Goal: Information Seeking & Learning: Learn about a topic

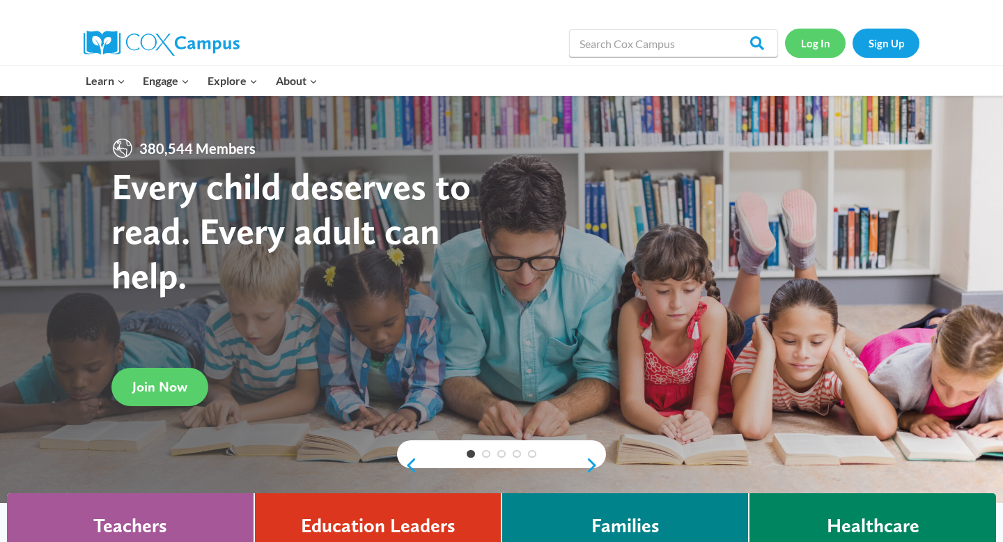
click at [819, 47] on link "Log In" at bounding box center [815, 43] width 61 height 29
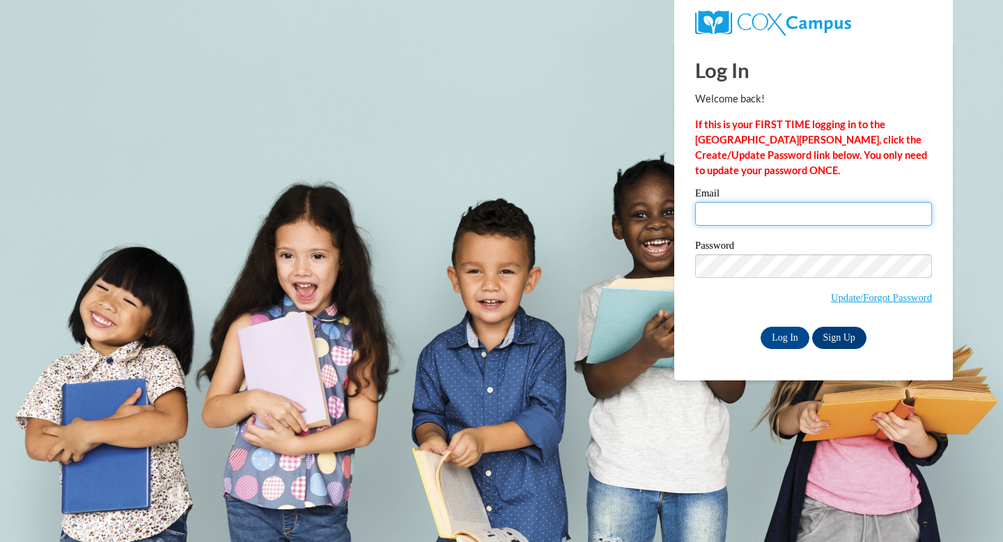
click at [729, 214] on input "Email" at bounding box center [813, 214] width 237 height 24
type input "mclavett@waukesha.k12.wi.us"
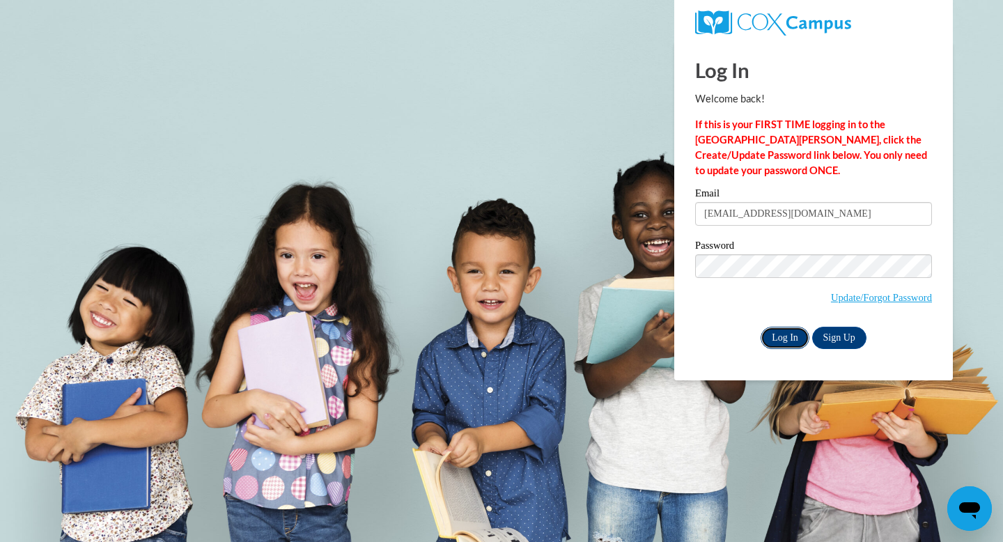
click at [783, 332] on input "Log In" at bounding box center [784, 338] width 49 height 22
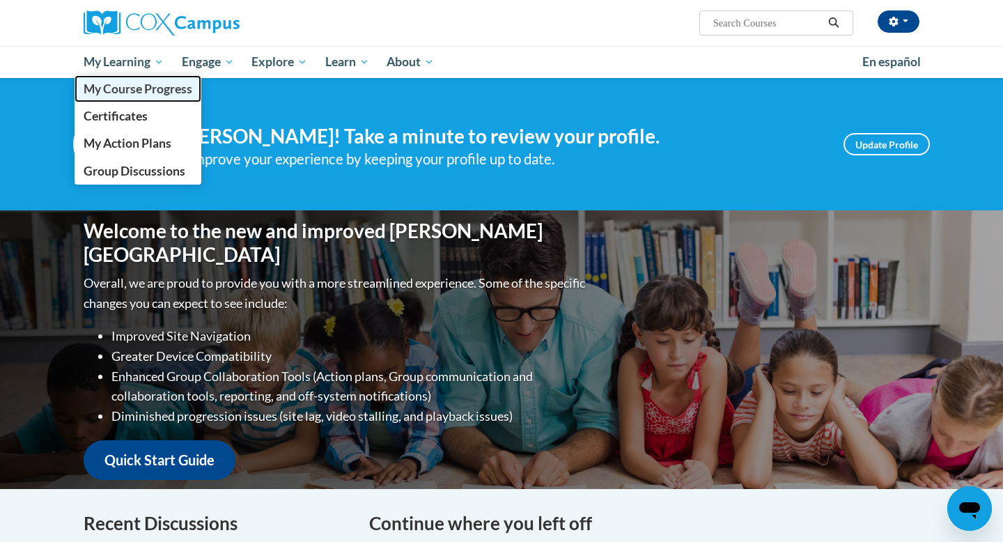
click at [130, 92] on span "My Course Progress" at bounding box center [138, 88] width 109 height 15
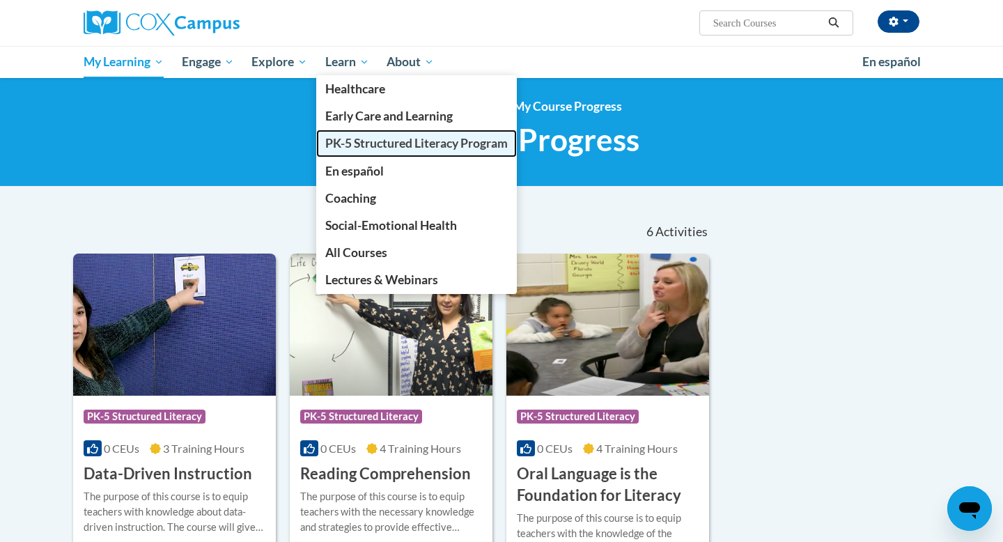
click at [357, 139] on span "PK-5 Structured Literacy Program" at bounding box center [416, 143] width 182 height 15
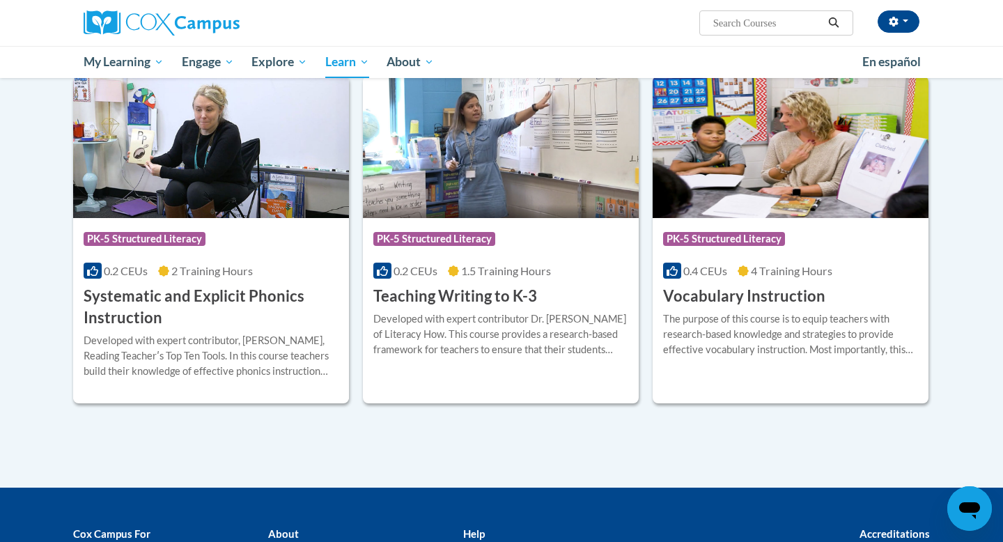
scroll to position [1509, 0]
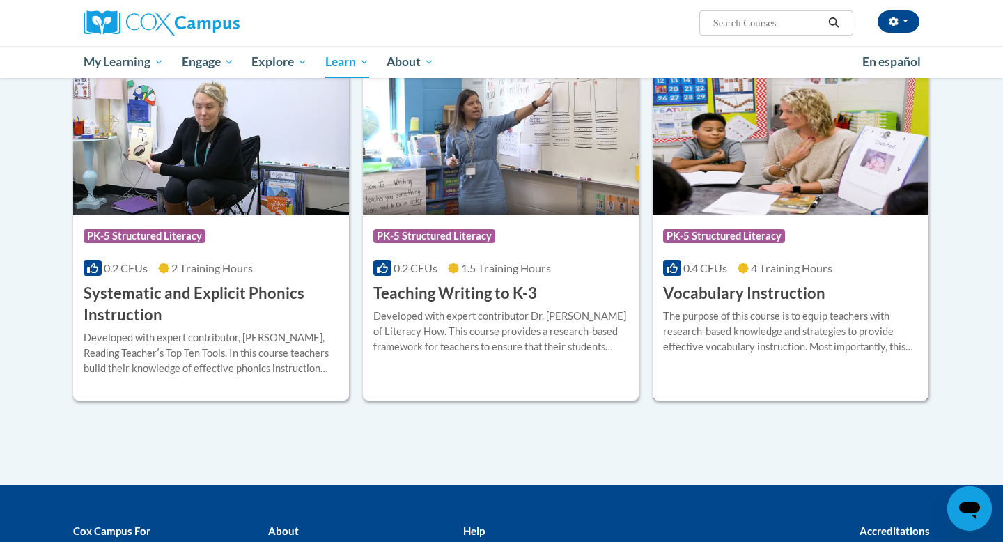
click at [768, 296] on h3 "Vocabulary Instruction" at bounding box center [744, 294] width 162 height 22
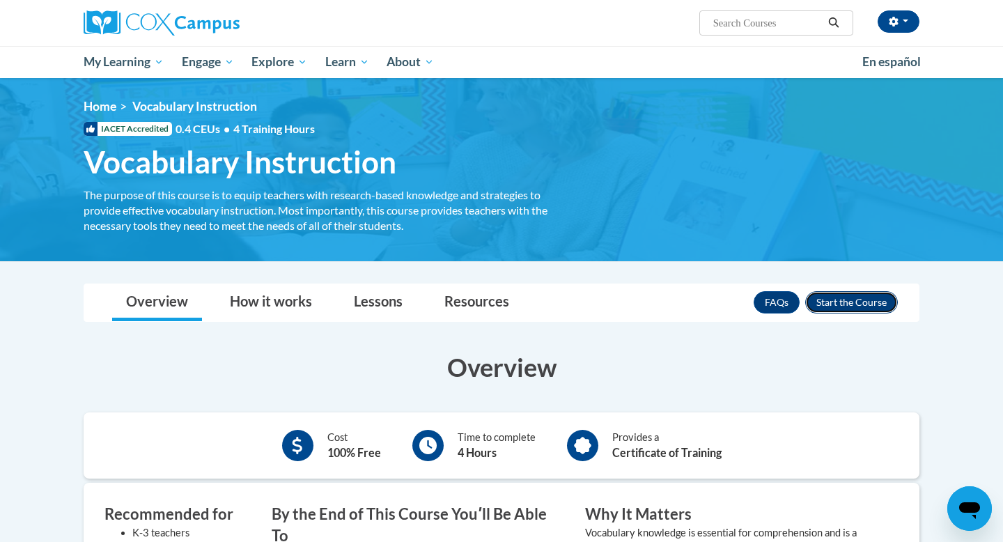
click at [822, 310] on button "Enroll" at bounding box center [851, 302] width 93 height 22
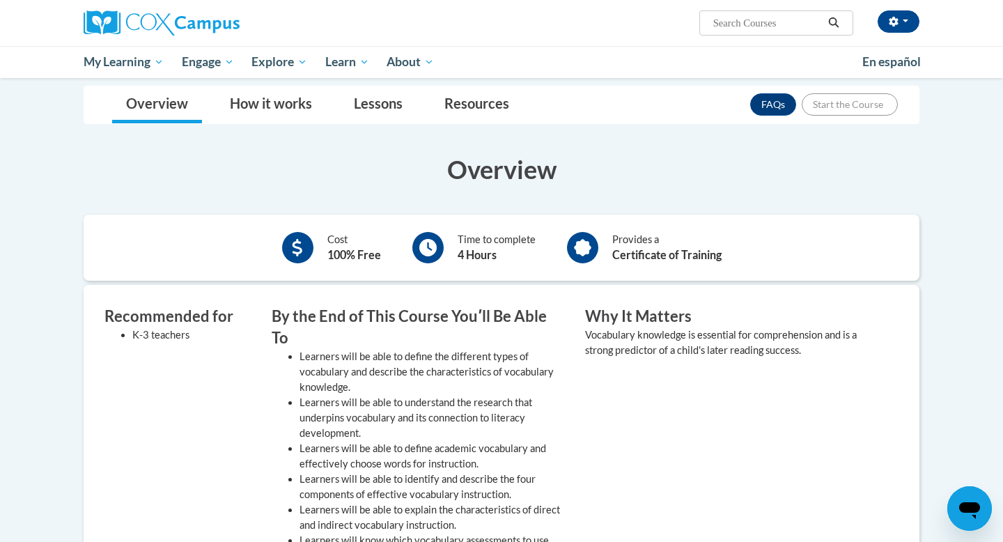
scroll to position [282, 0]
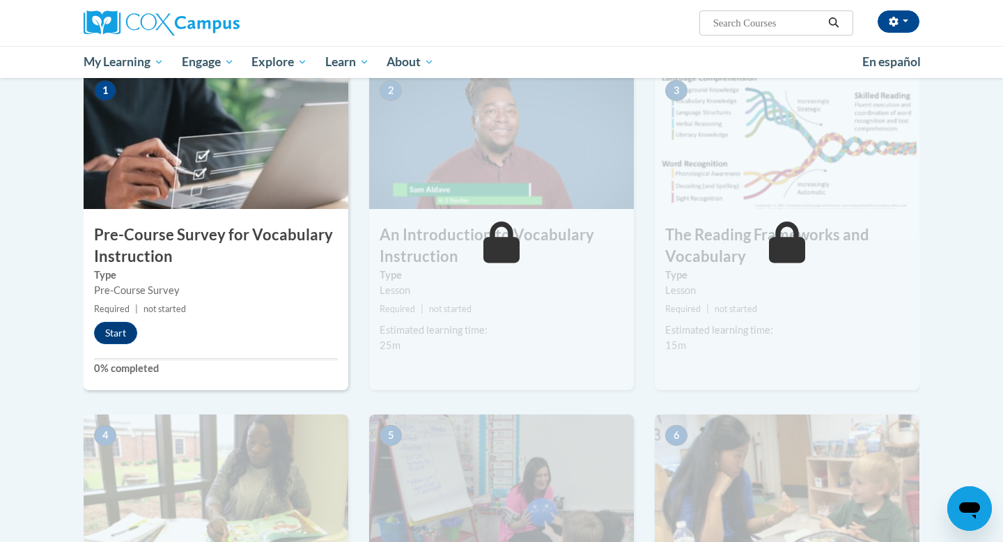
scroll to position [157, 0]
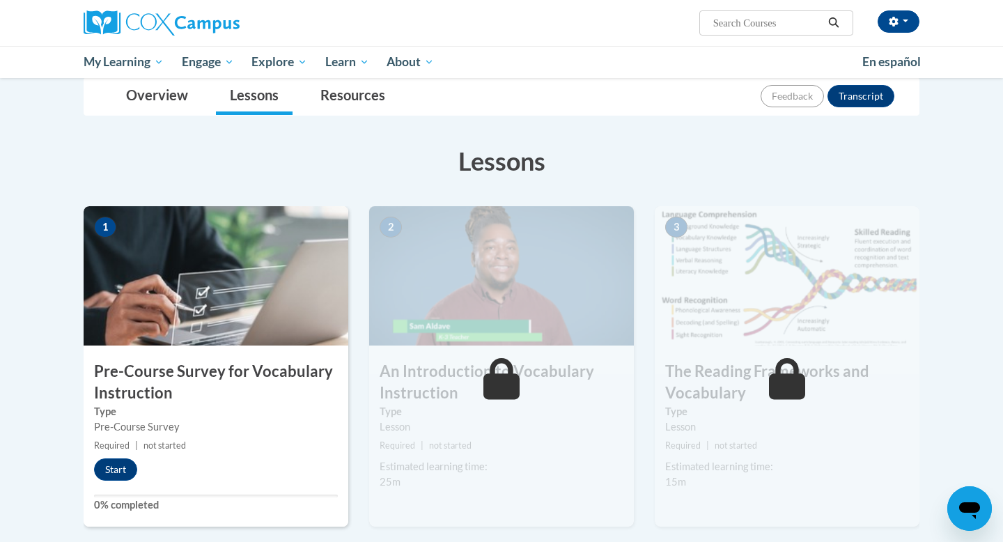
click at [91, 474] on div "Start" at bounding box center [119, 469] width 71 height 22
click at [107, 469] on button "Start" at bounding box center [115, 469] width 43 height 22
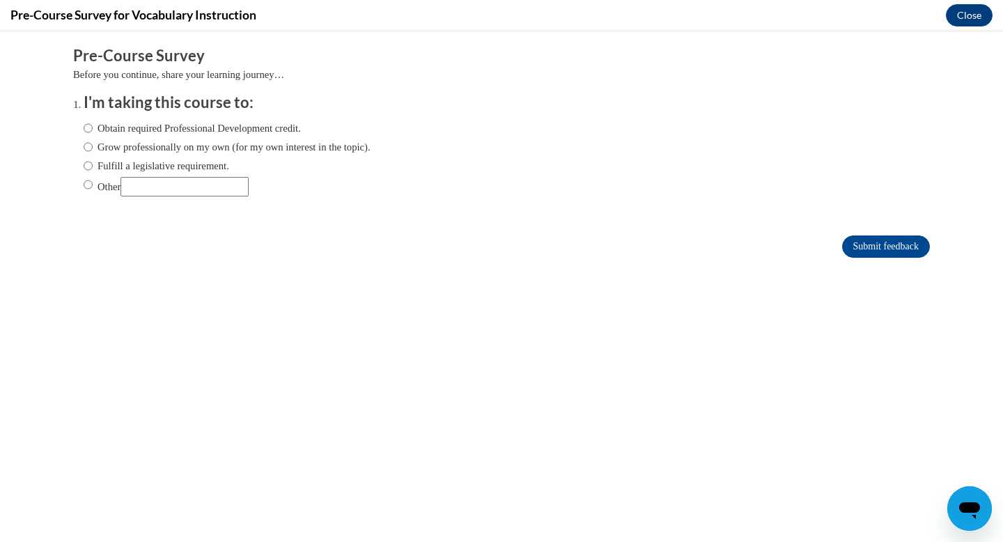
scroll to position [0, 0]
click at [88, 168] on input "Fulfill a legislative requirement." at bounding box center [88, 165] width 9 height 15
radio input "true"
click at [861, 253] on input "Submit feedback" at bounding box center [886, 246] width 88 height 22
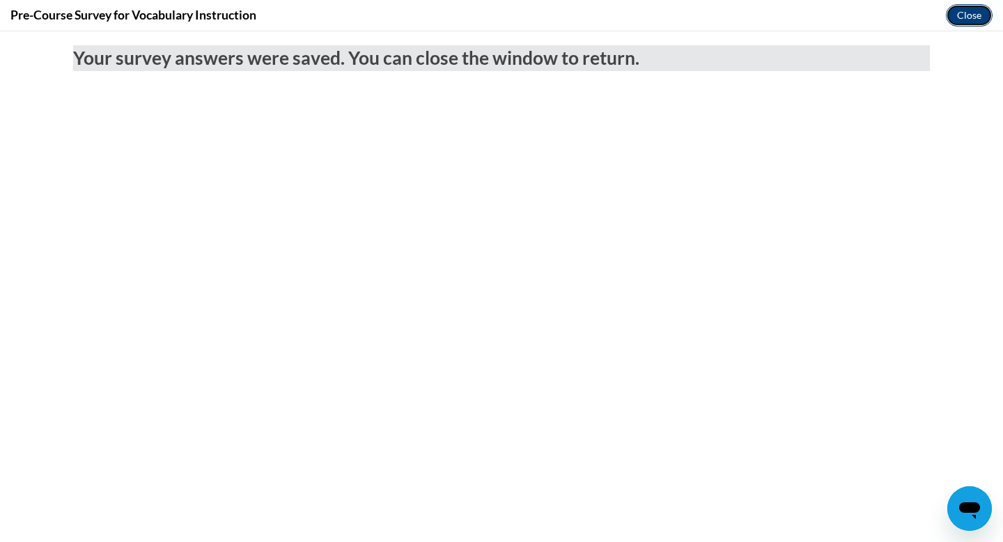
click at [982, 19] on button "Close" at bounding box center [969, 15] width 47 height 22
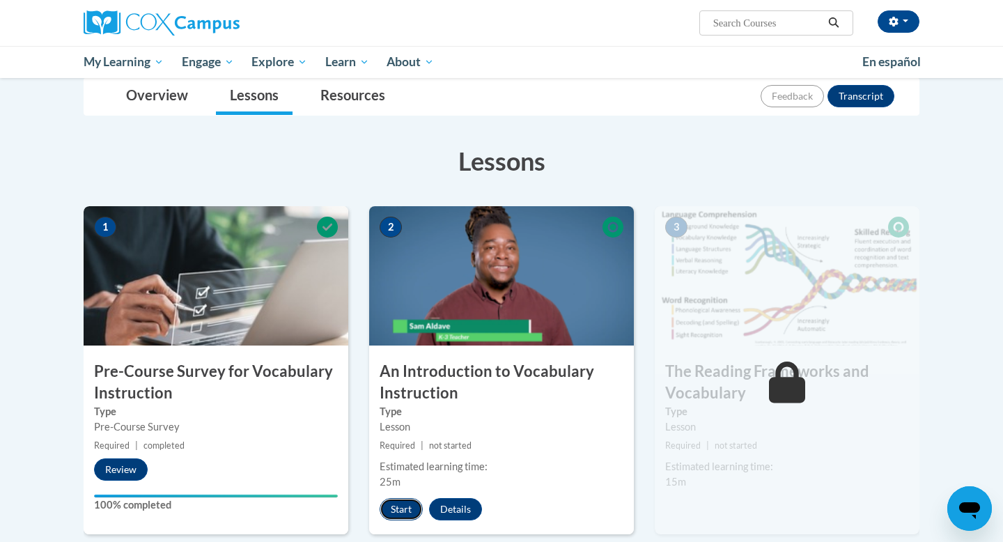
click at [401, 517] on button "Start" at bounding box center [400, 509] width 43 height 22
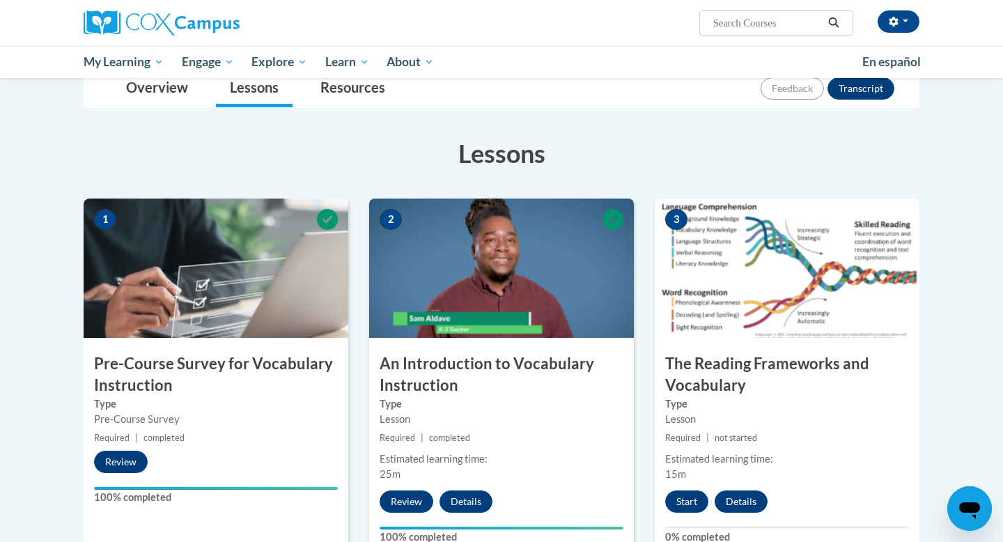
scroll to position [166, 0]
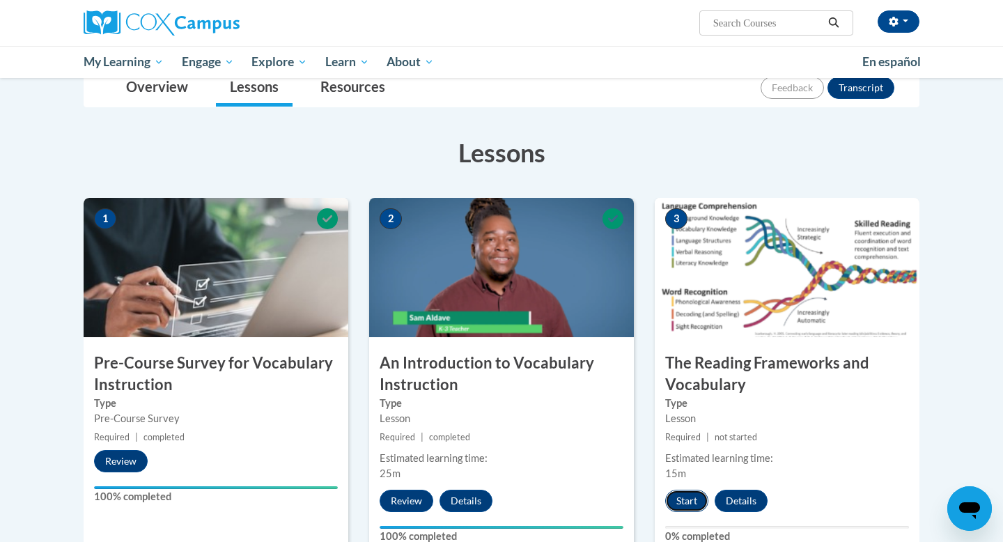
click at [687, 502] on button "Start" at bounding box center [686, 500] width 43 height 22
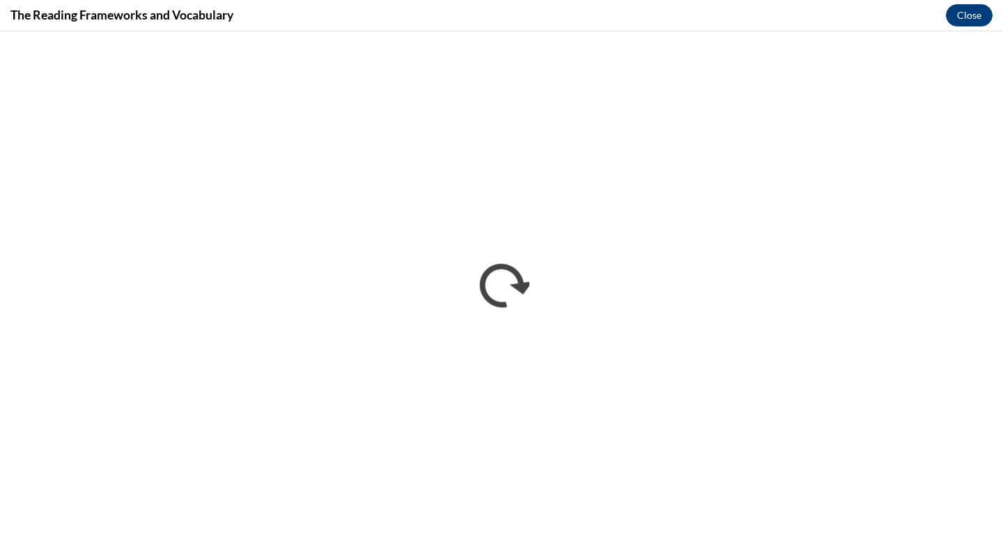
scroll to position [0, 0]
click at [966, 19] on button "Close" at bounding box center [969, 15] width 47 height 22
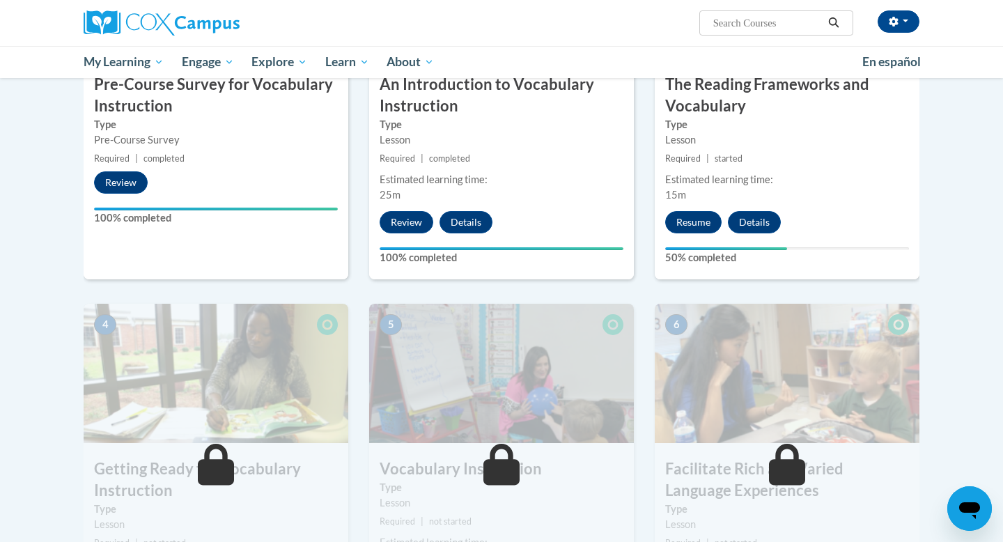
scroll to position [443, 0]
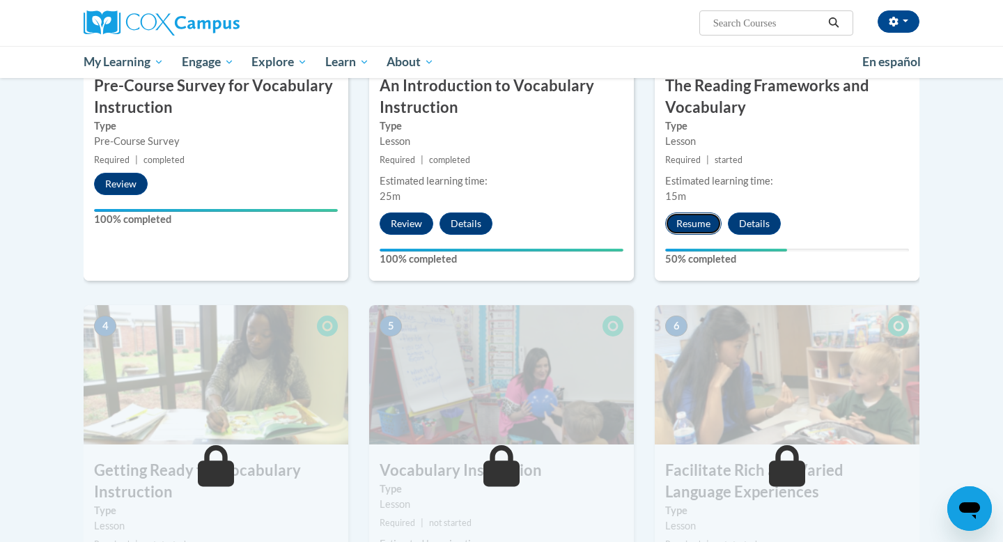
click at [706, 223] on button "Resume" at bounding box center [693, 223] width 56 height 22
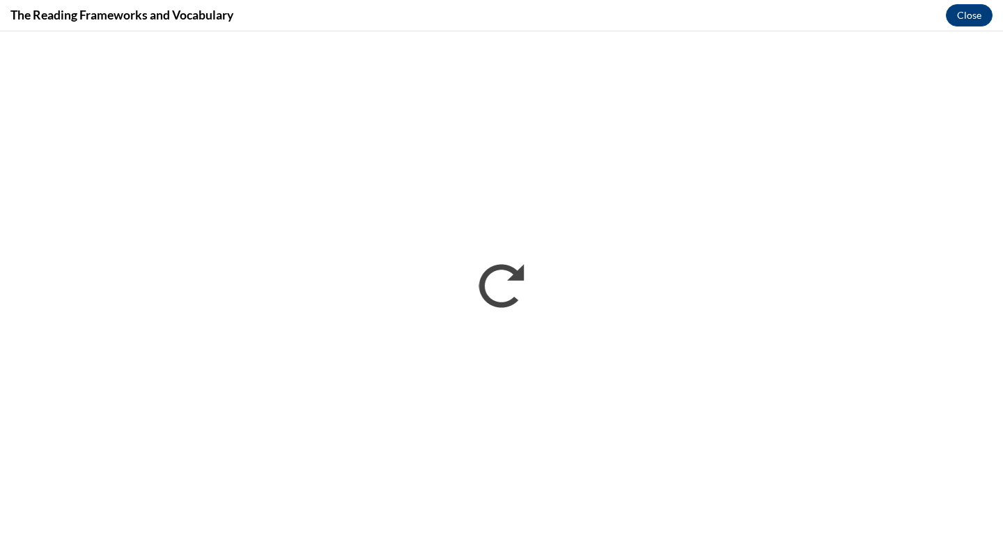
scroll to position [0, 0]
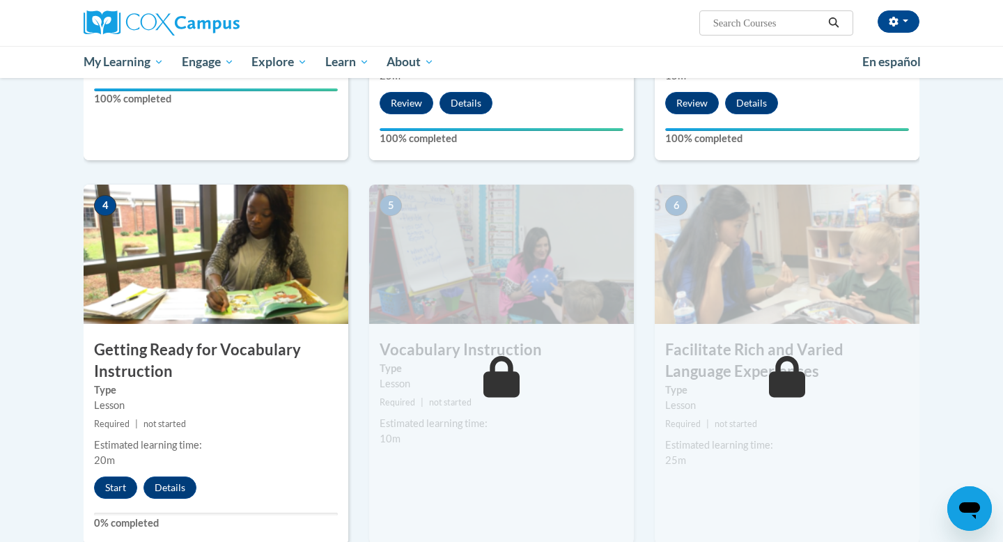
scroll to position [587, 0]
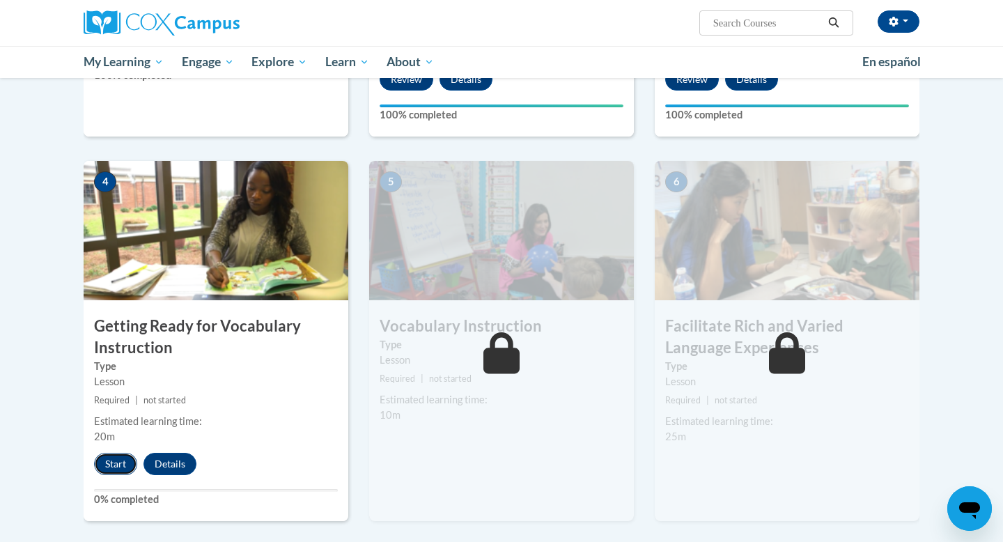
click at [124, 456] on button "Start" at bounding box center [115, 464] width 43 height 22
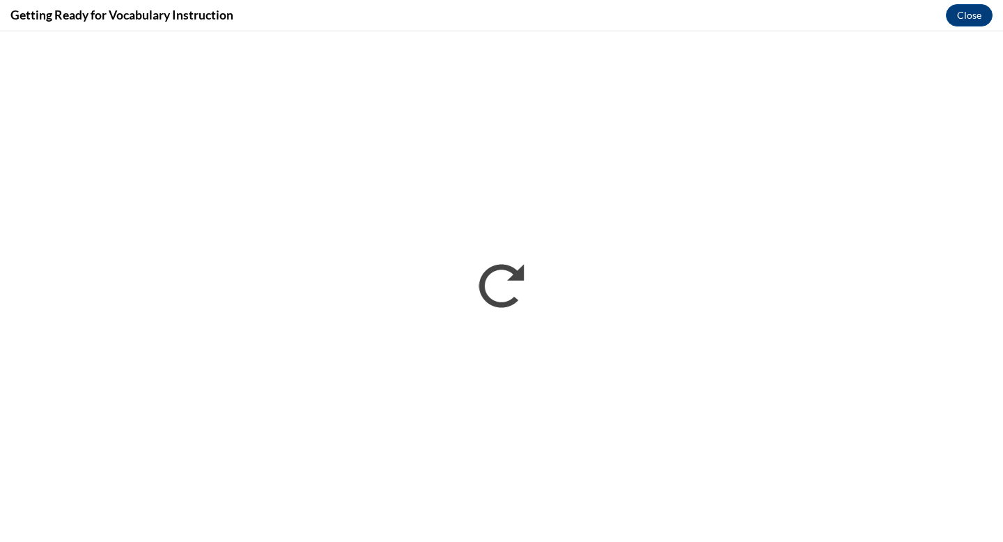
scroll to position [0, 0]
click at [959, 18] on button "Close" at bounding box center [969, 15] width 47 height 22
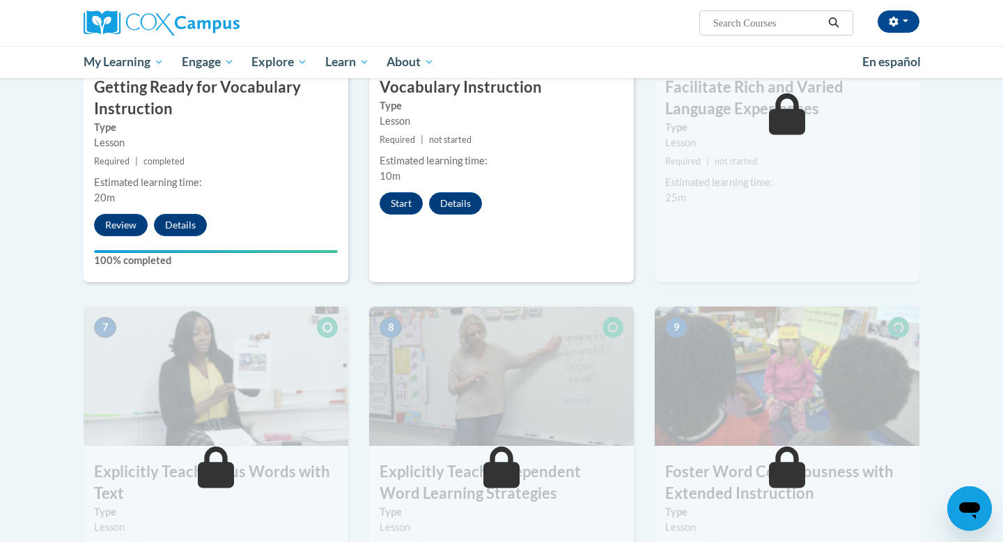
scroll to position [824, 0]
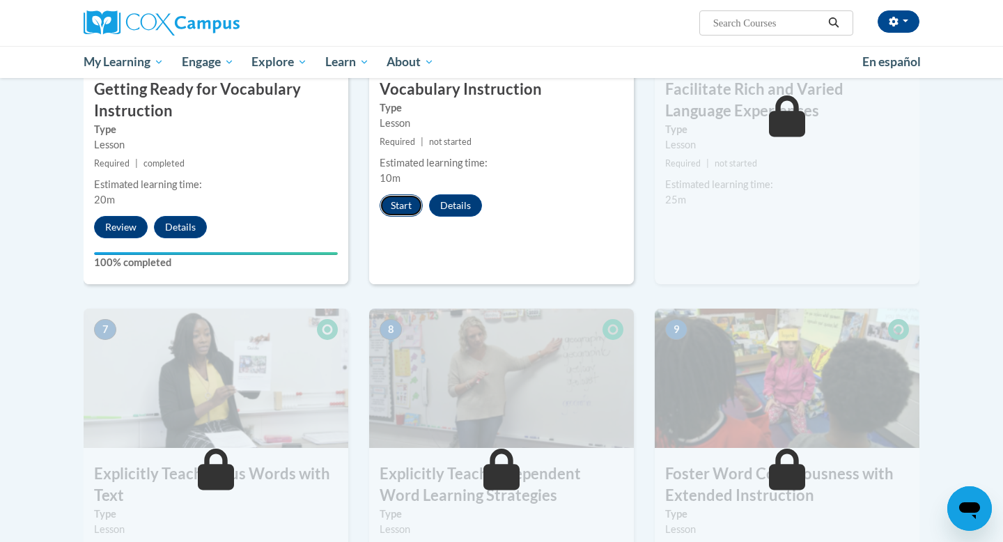
click at [414, 205] on button "Start" at bounding box center [400, 205] width 43 height 22
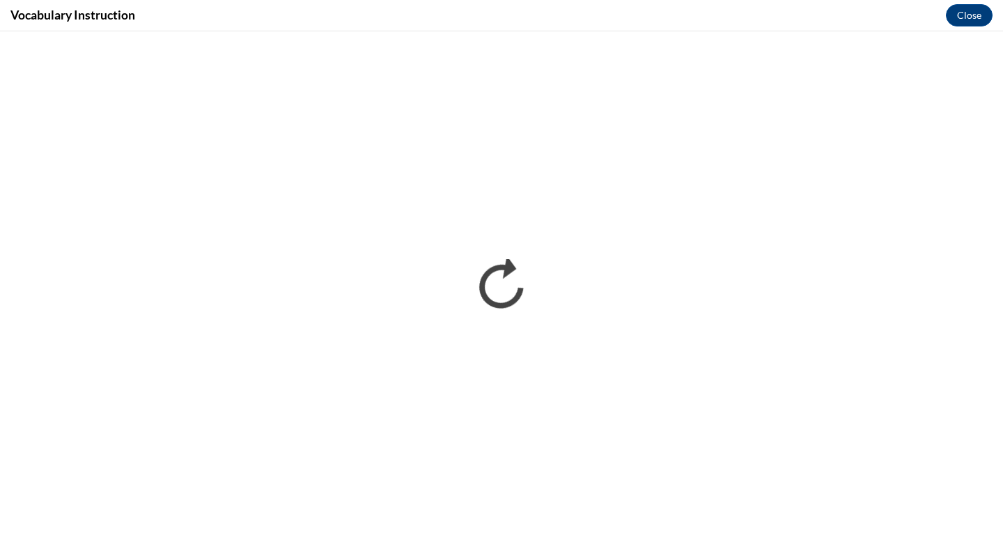
scroll to position [0, 0]
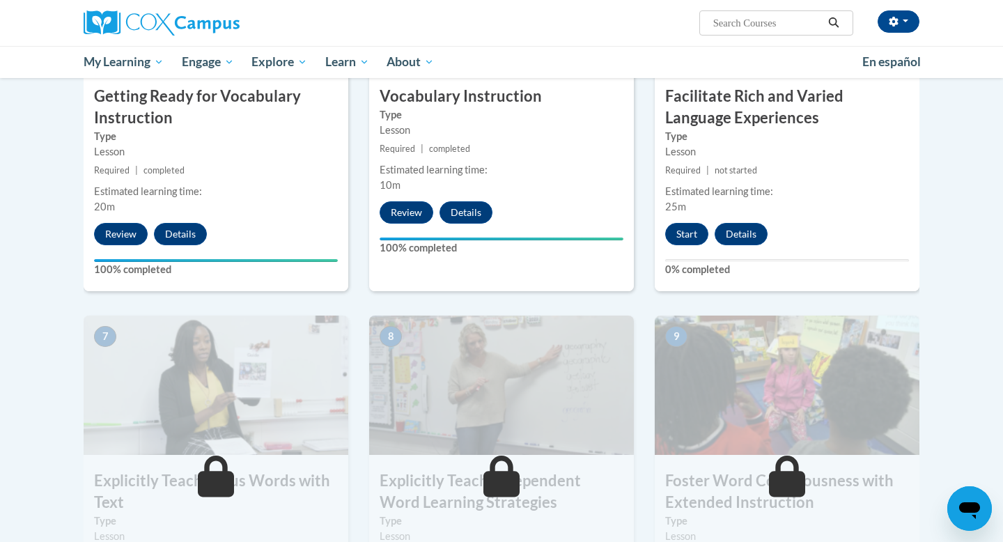
scroll to position [816, 0]
click at [696, 232] on button "Start" at bounding box center [686, 235] width 43 height 22
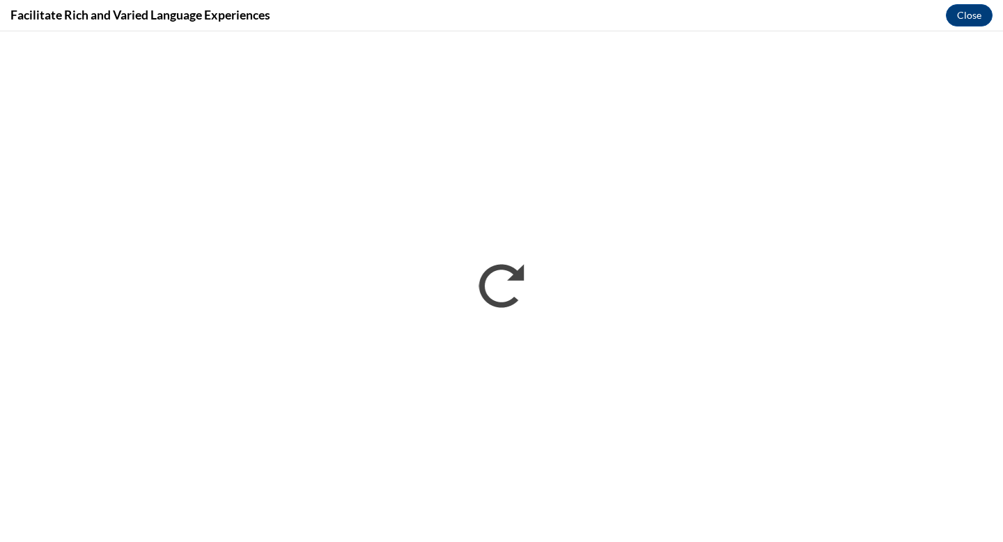
scroll to position [0, 0]
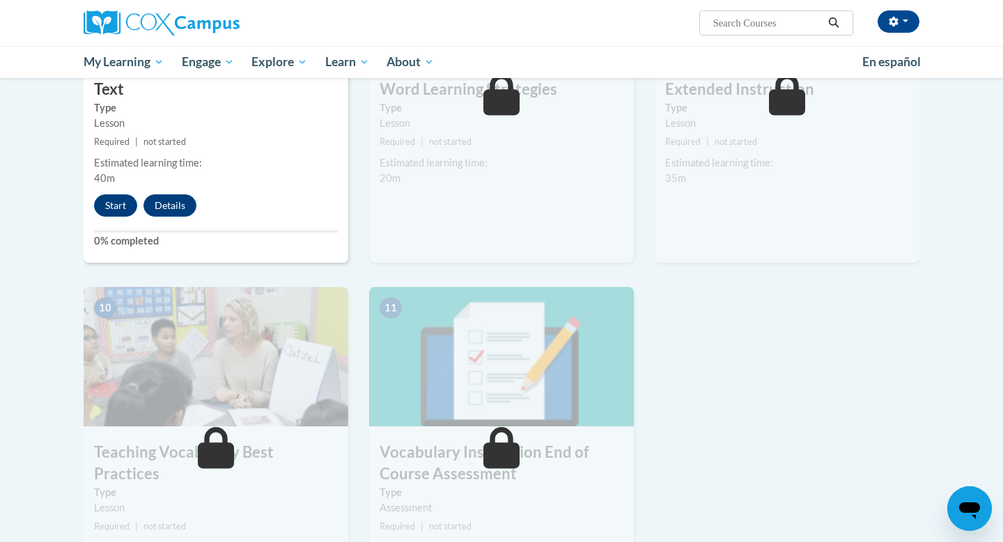
scroll to position [1231, 0]
click at [117, 217] on div "7 Explicitly Teach Focus Words with Text Type Lesson Required | not started Est…" at bounding box center [216, 81] width 265 height 360
click at [126, 206] on button "Start" at bounding box center [115, 204] width 43 height 22
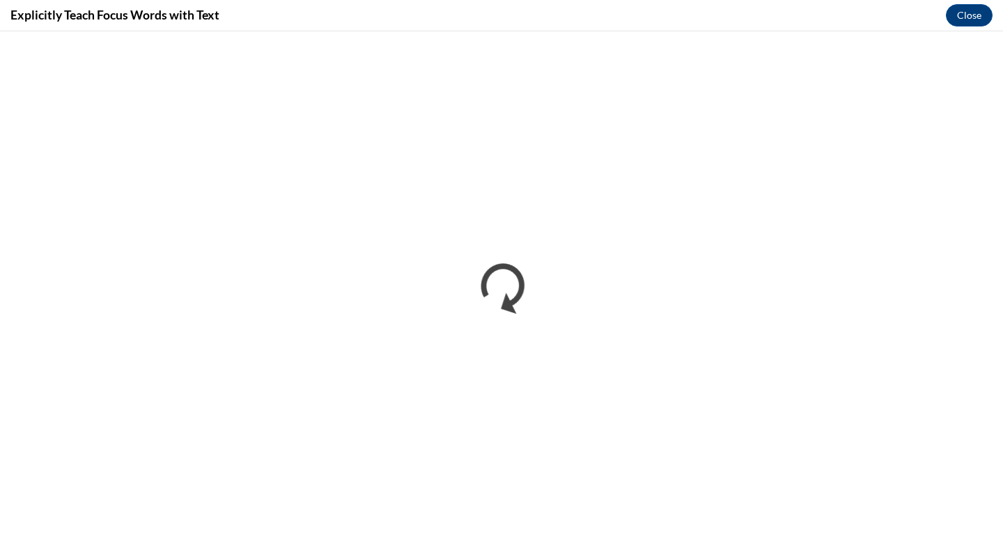
scroll to position [0, 0]
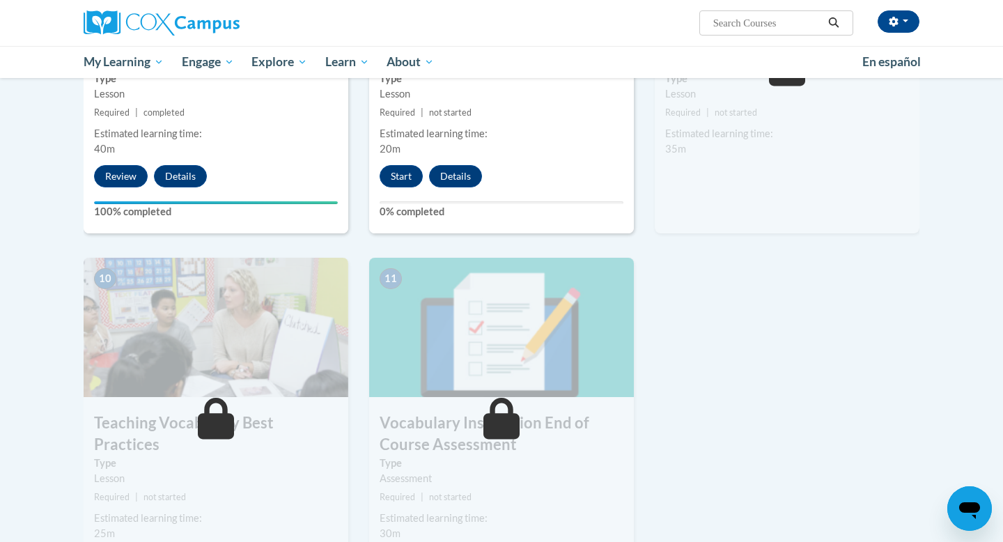
scroll to position [1106, 0]
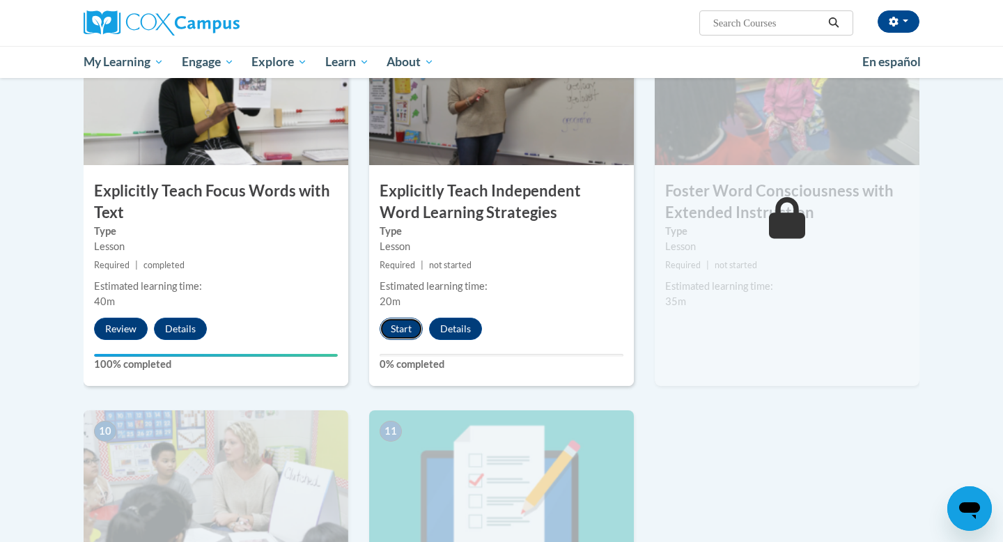
click at [414, 322] on button "Start" at bounding box center [400, 329] width 43 height 22
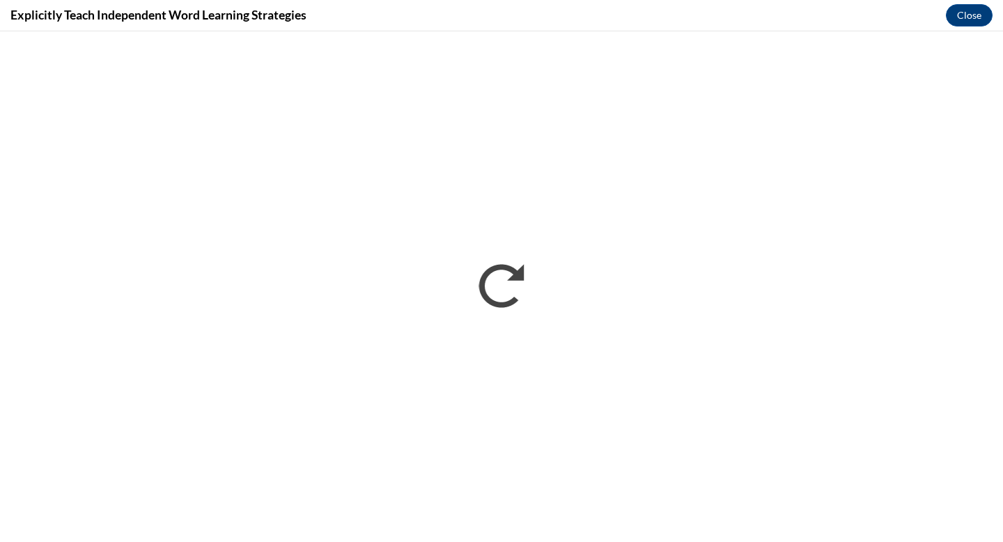
scroll to position [0, 0]
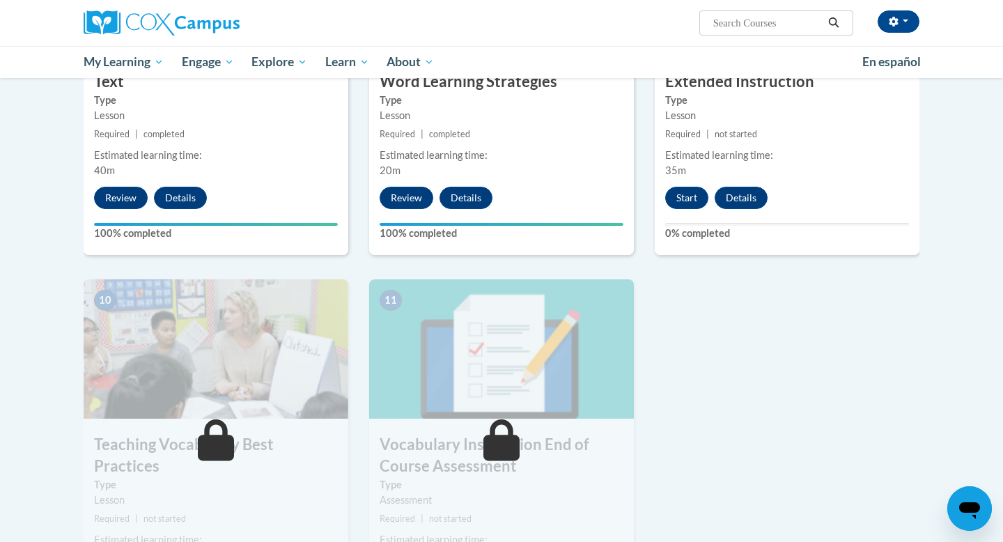
scroll to position [1234, 0]
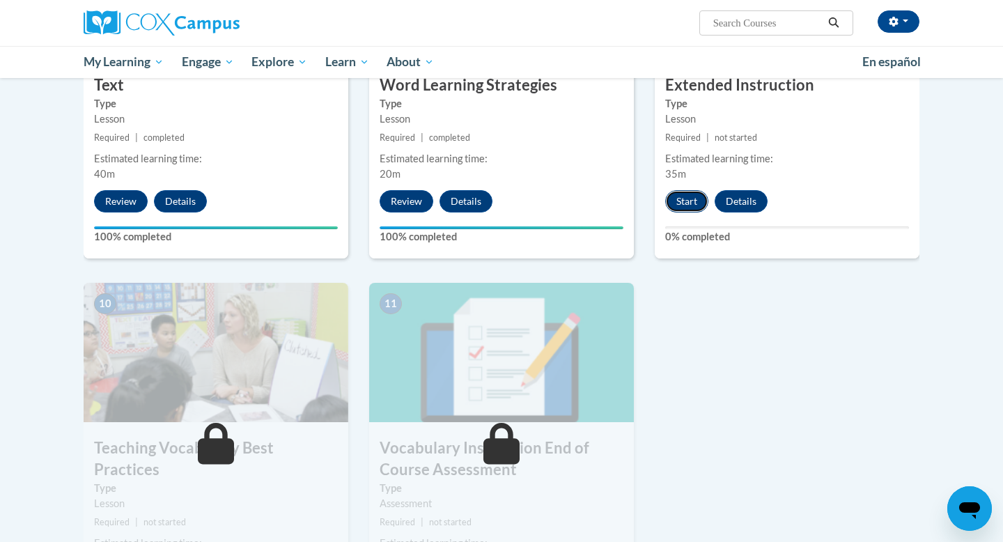
click at [692, 207] on button "Start" at bounding box center [686, 201] width 43 height 22
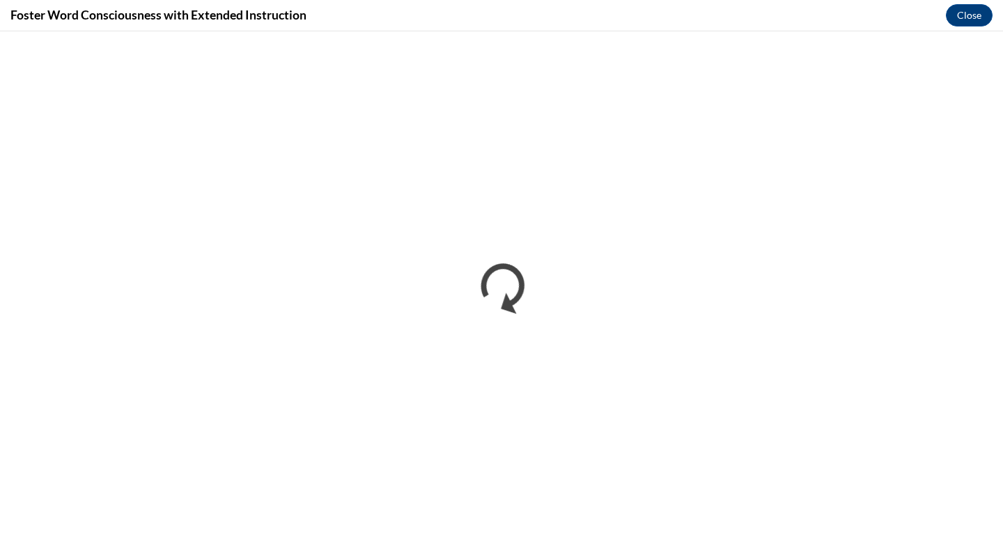
scroll to position [0, 0]
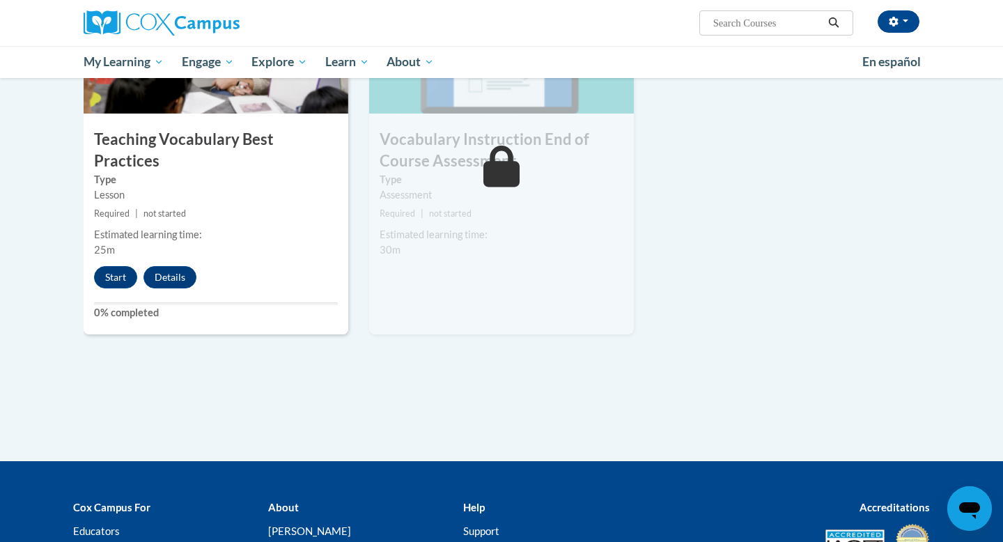
scroll to position [1533, 0]
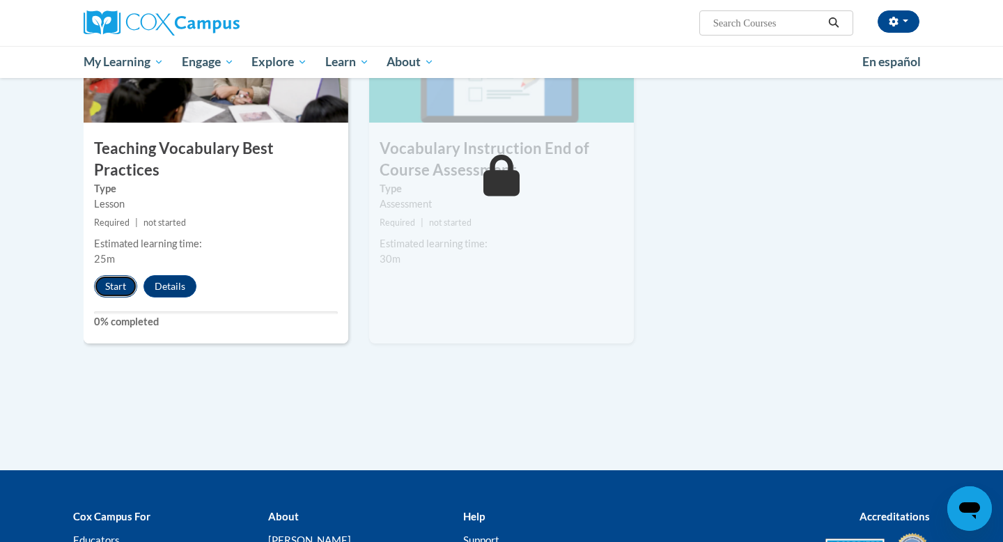
click at [120, 275] on button "Start" at bounding box center [115, 286] width 43 height 22
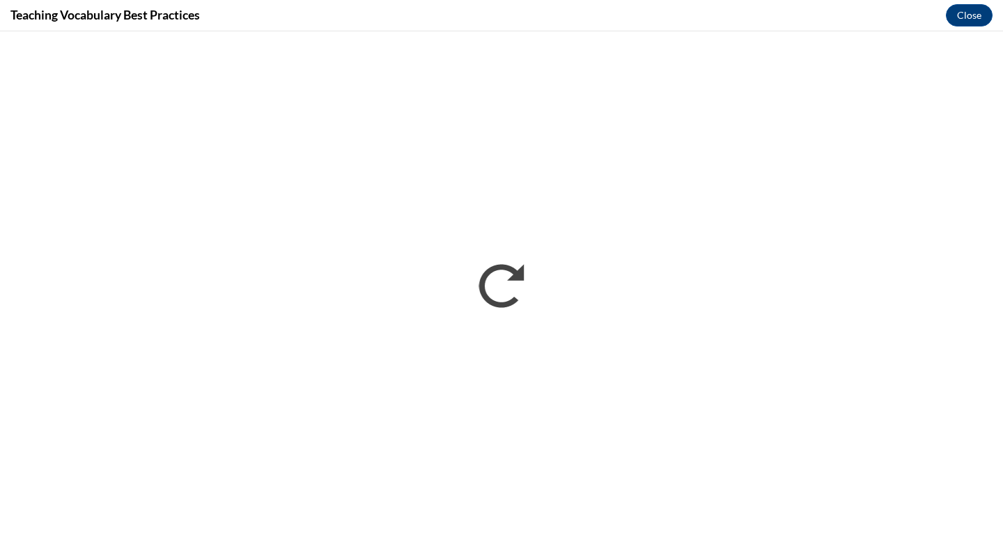
scroll to position [0, 0]
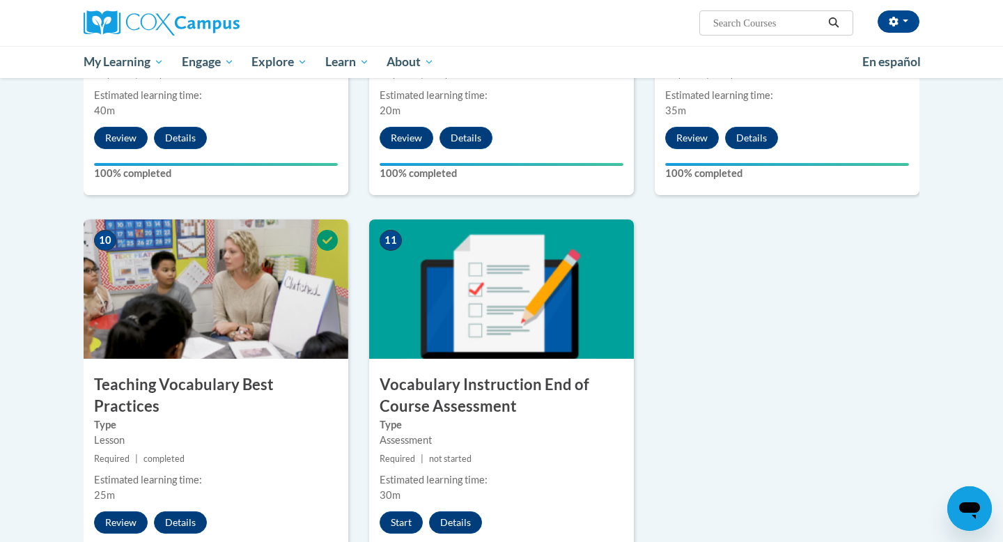
scroll to position [1481, 0]
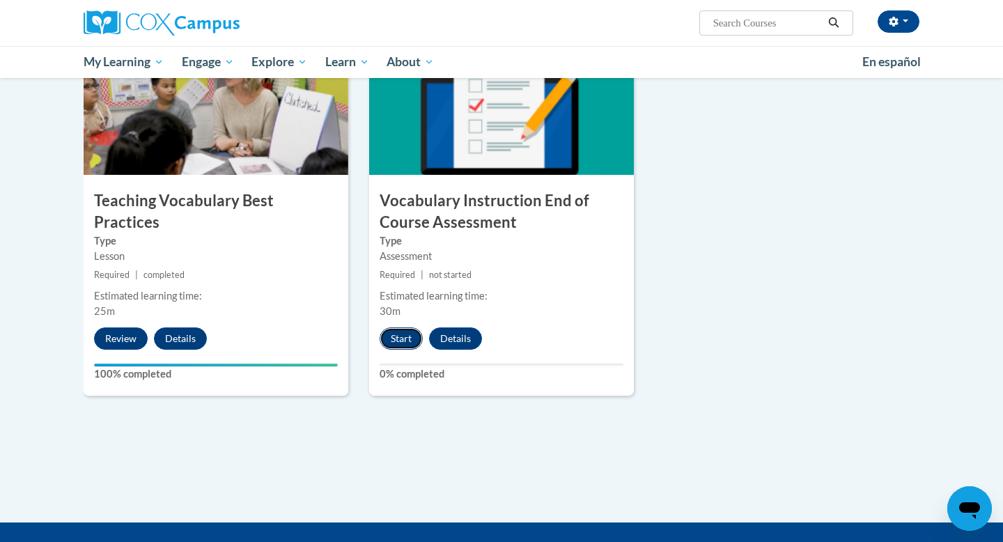
click at [407, 339] on button "Start" at bounding box center [400, 338] width 43 height 22
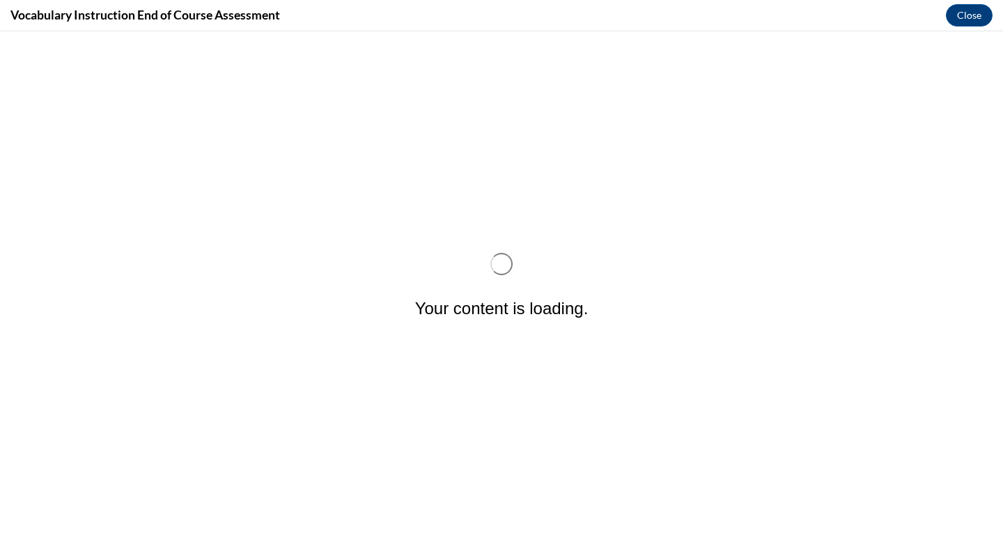
scroll to position [0, 0]
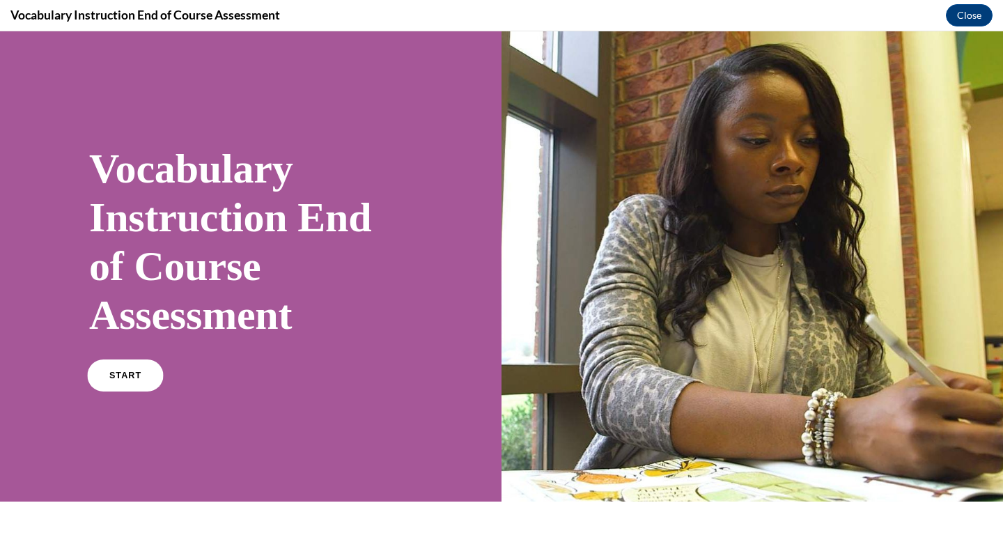
click at [116, 378] on span "START" at bounding box center [125, 375] width 32 height 10
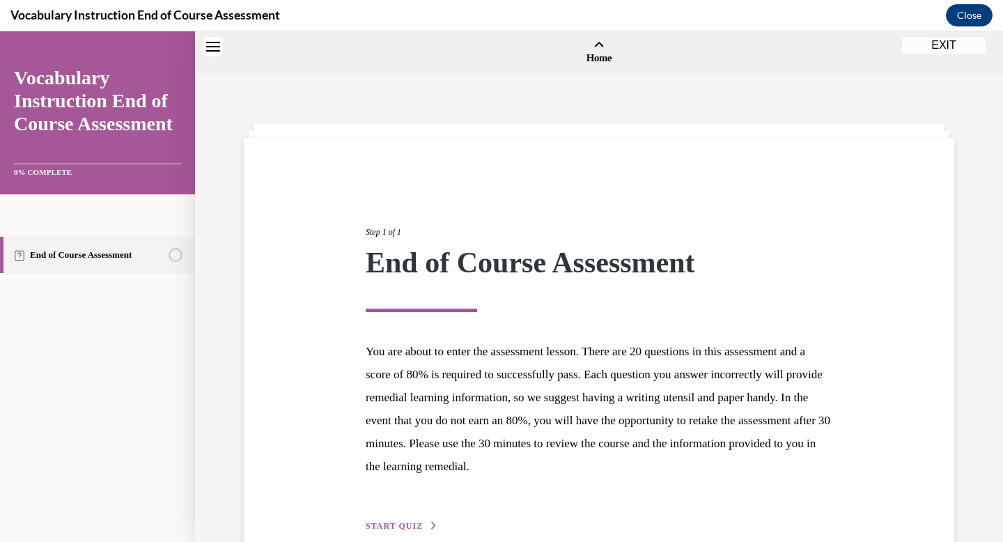
scroll to position [43, 0]
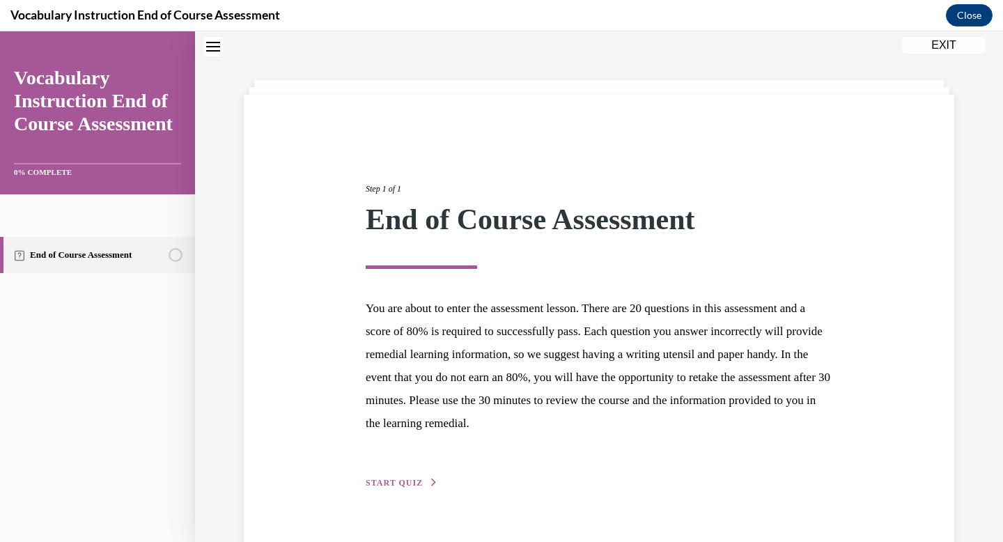
click at [375, 480] on span "START QUIZ" at bounding box center [394, 483] width 57 height 10
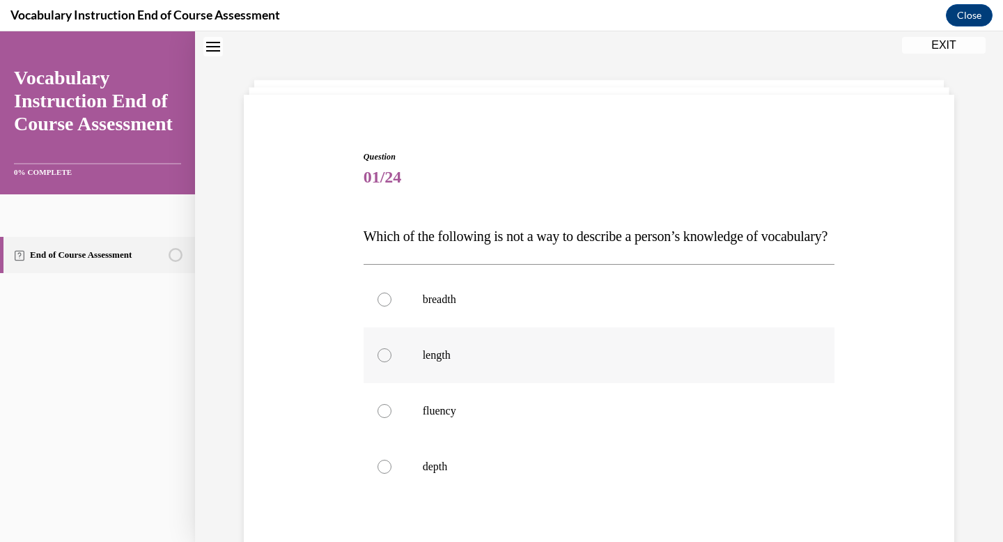
click at [440, 362] on p "length" at bounding box center [611, 355] width 377 height 14
click at [391, 362] on input "length" at bounding box center [384, 355] width 14 height 14
radio input "true"
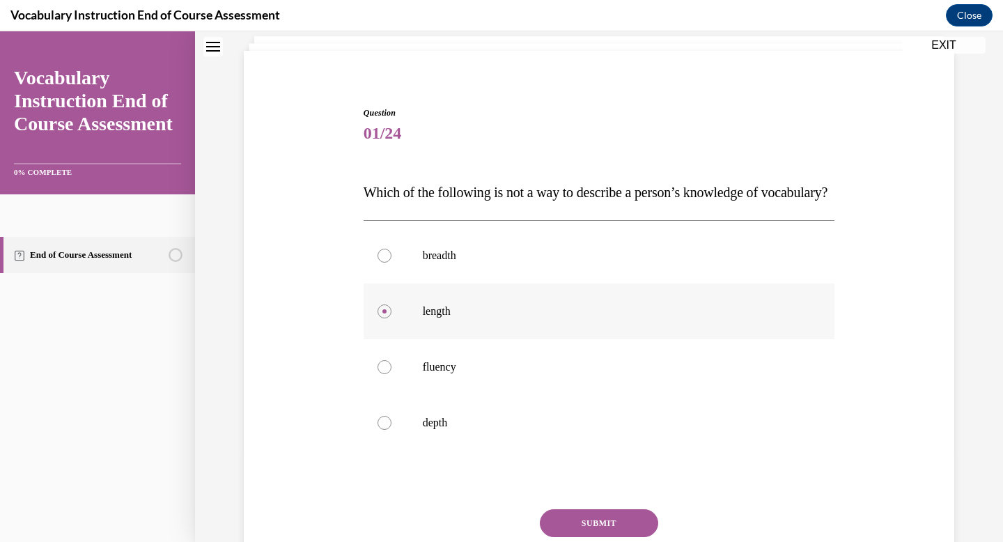
scroll to position [88, 0]
click at [442, 385] on label "fluency" at bounding box center [598, 366] width 471 height 56
click at [391, 373] on input "fluency" at bounding box center [384, 366] width 14 height 14
radio input "true"
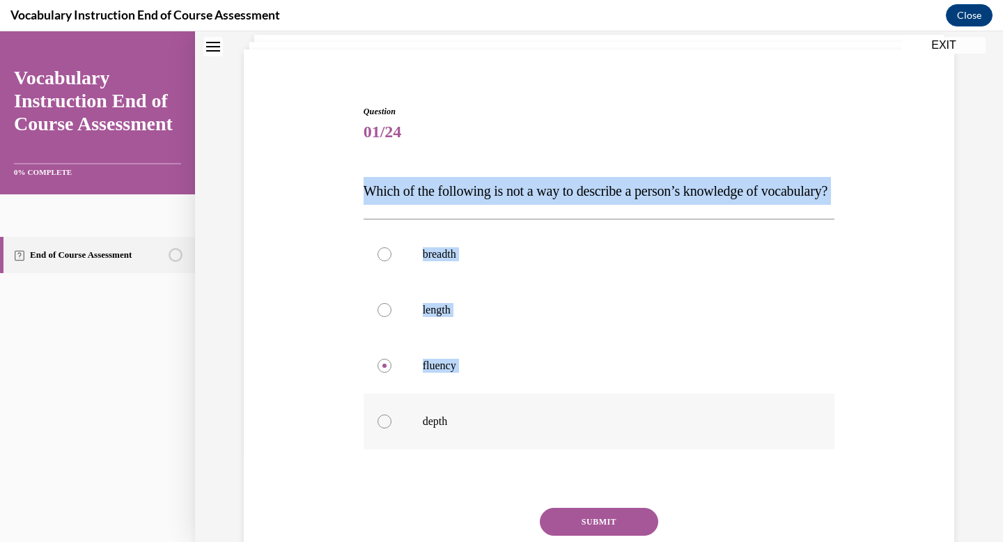
drag, startPoint x: 350, startPoint y: 190, endPoint x: 526, endPoint y: 441, distance: 306.8
click at [527, 441] on div "Question 01/24 Which of the following is not a way to describe a person’s knowl…" at bounding box center [598, 342] width 717 height 558
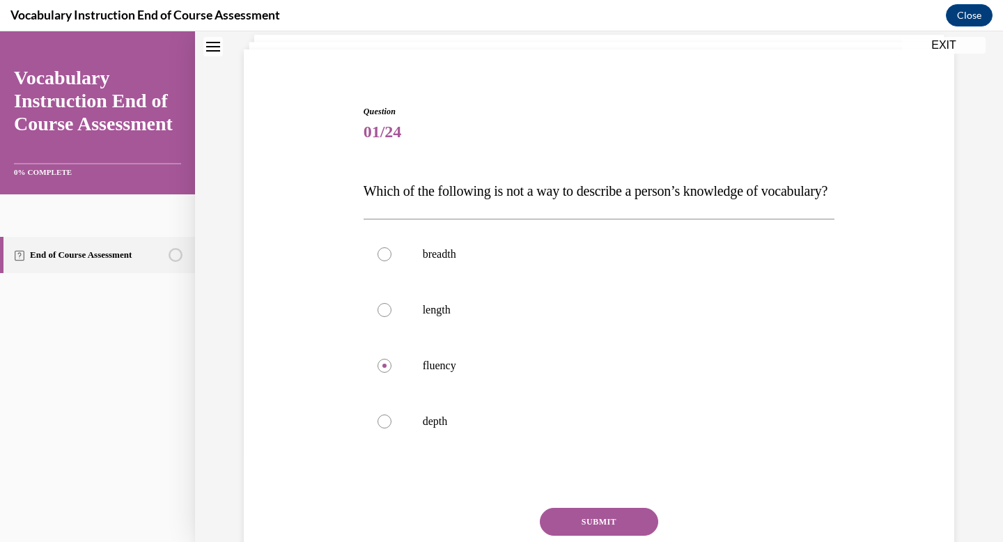
click at [344, 152] on div "Question 01/24 Which of the following is not a way to describe a person’s knowl…" at bounding box center [598, 342] width 717 height 558
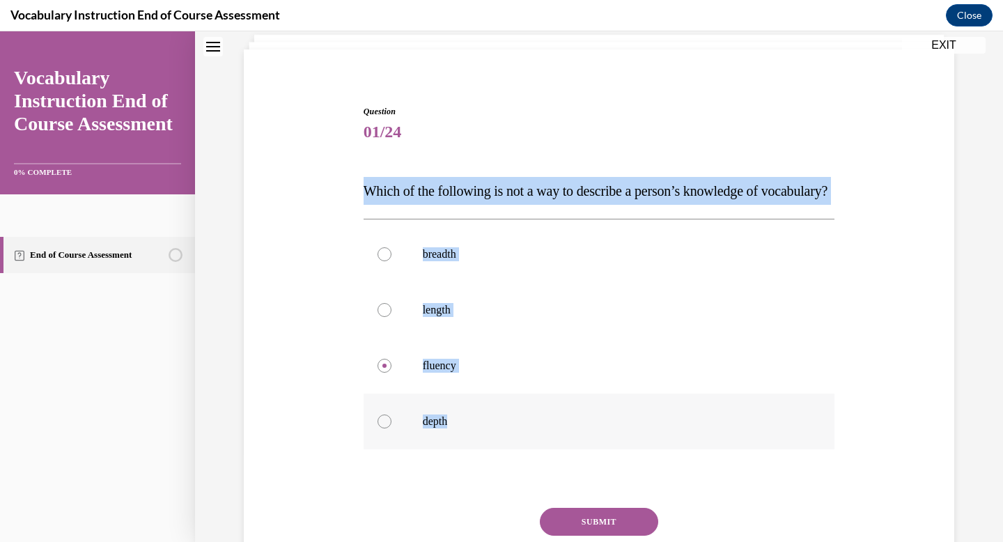
drag, startPoint x: 357, startPoint y: 190, endPoint x: 545, endPoint y: 473, distance: 339.7
click at [545, 473] on div "Question 01/24 Which of the following is not a way to describe a person’s knowl…" at bounding box center [598, 342] width 717 height 558
copy div "Which of the following is not a way to describe a person’s knowledge of vocabul…"
click at [386, 317] on div at bounding box center [384, 310] width 14 height 14
click at [386, 317] on input "length" at bounding box center [384, 310] width 14 height 14
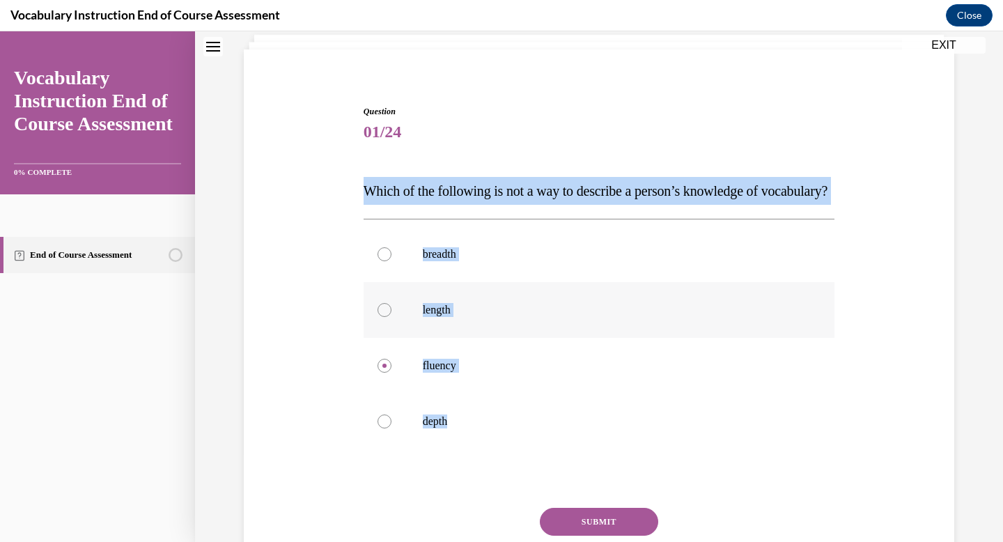
radio input "true"
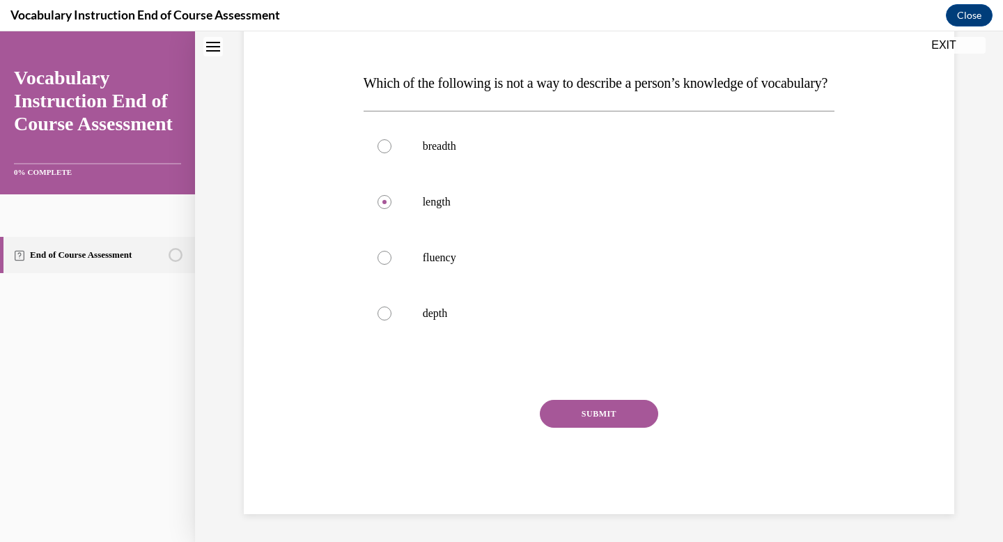
click at [580, 400] on button "SUBMIT" at bounding box center [599, 414] width 118 height 28
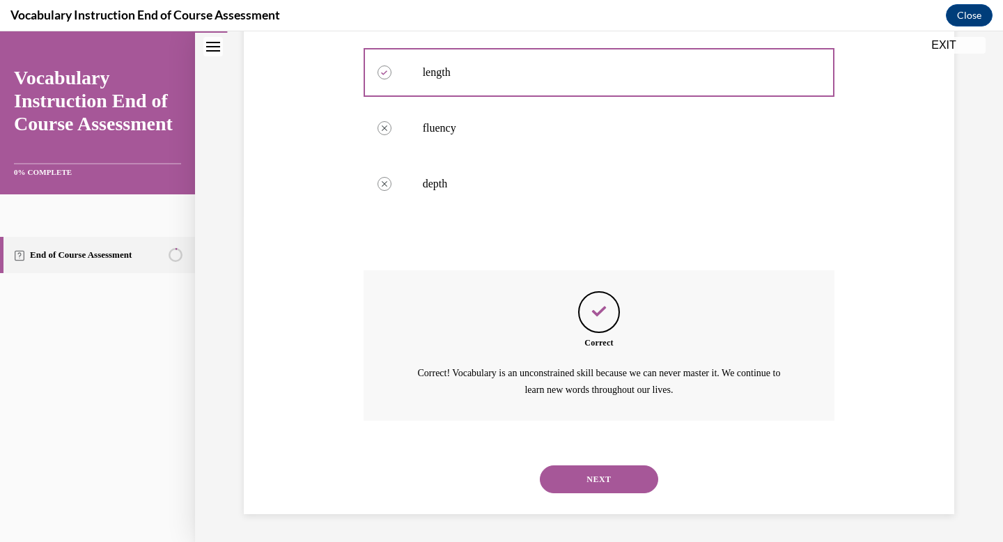
scroll to position [353, 0]
click at [595, 476] on button "NEXT" at bounding box center [599, 479] width 118 height 28
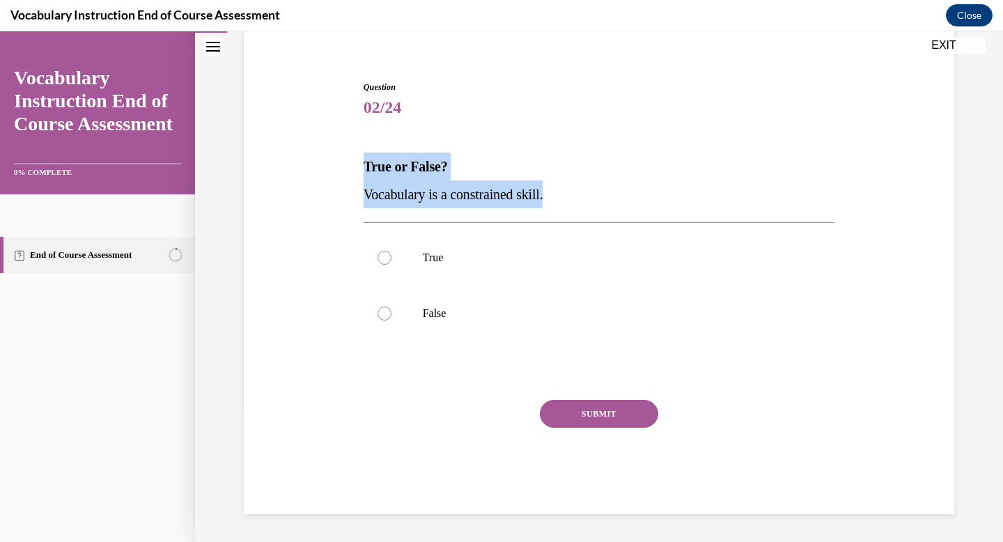
drag, startPoint x: 565, startPoint y: 197, endPoint x: 361, endPoint y: 171, distance: 206.4
click at [359, 169] on div "Question 02/24 True or False? Vocabulary is a constrained skill. True False Inc…" at bounding box center [598, 276] width 717 height 475
copy div "True or False? Vocabulary is a constrained skill."
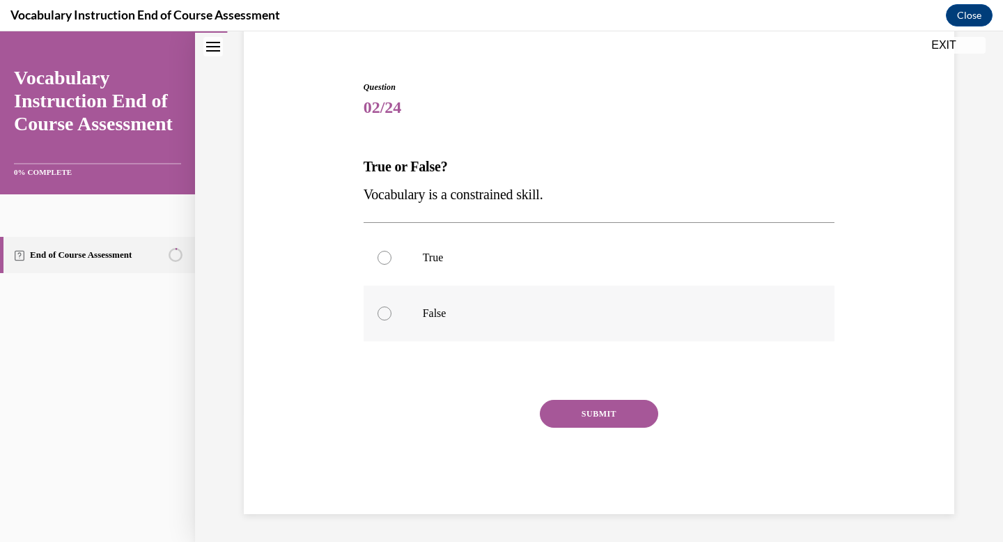
click at [420, 313] on label "False" at bounding box center [598, 313] width 471 height 56
click at [391, 313] on input "False" at bounding box center [384, 313] width 14 height 14
radio input "true"
click at [586, 418] on button "SUBMIT" at bounding box center [599, 414] width 118 height 28
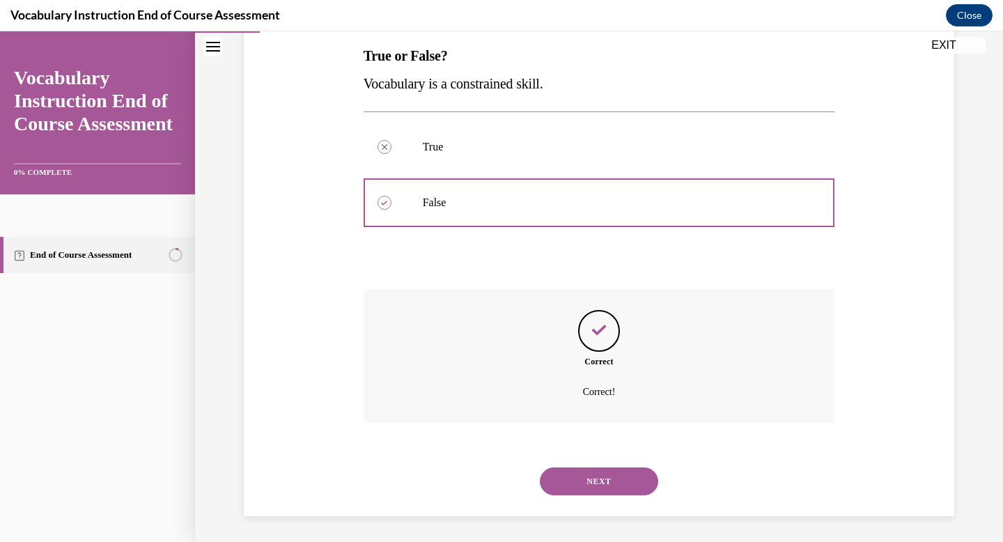
scroll to position [226, 0]
click at [611, 467] on button "NEXT" at bounding box center [599, 479] width 118 height 28
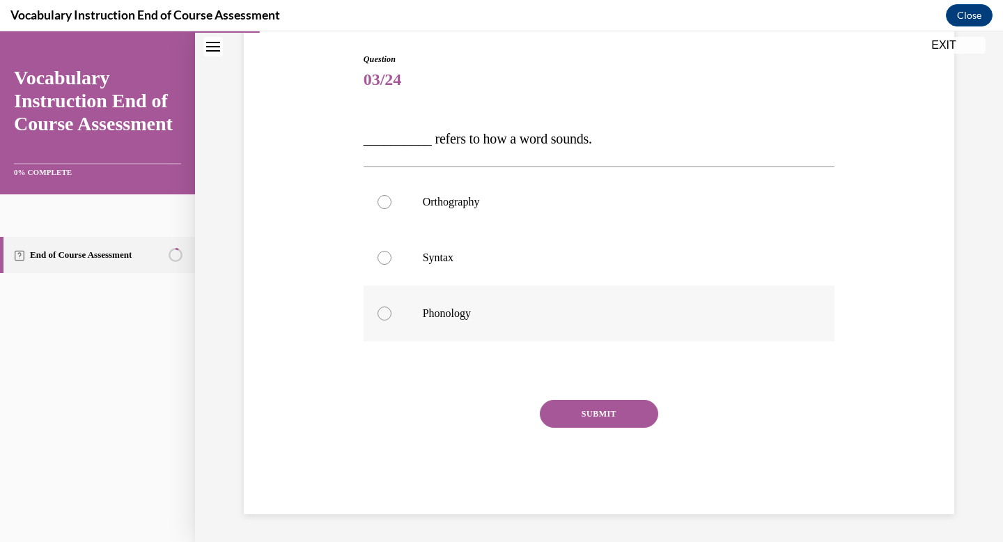
click at [525, 311] on p "Phonology" at bounding box center [611, 313] width 377 height 14
click at [391, 311] on input "Phonology" at bounding box center [384, 313] width 14 height 14
radio input "true"
click at [593, 412] on button "SUBMIT" at bounding box center [599, 414] width 118 height 28
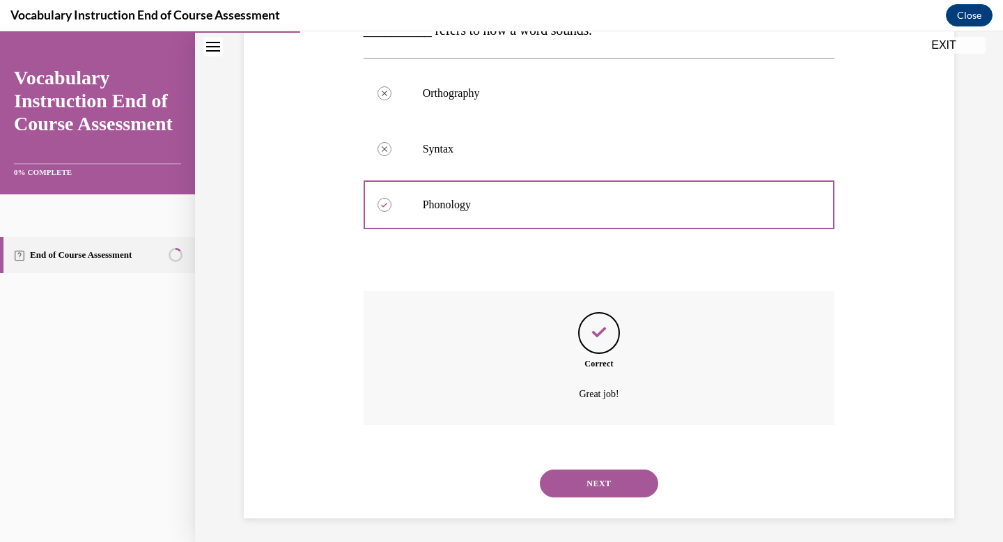
scroll to position [253, 0]
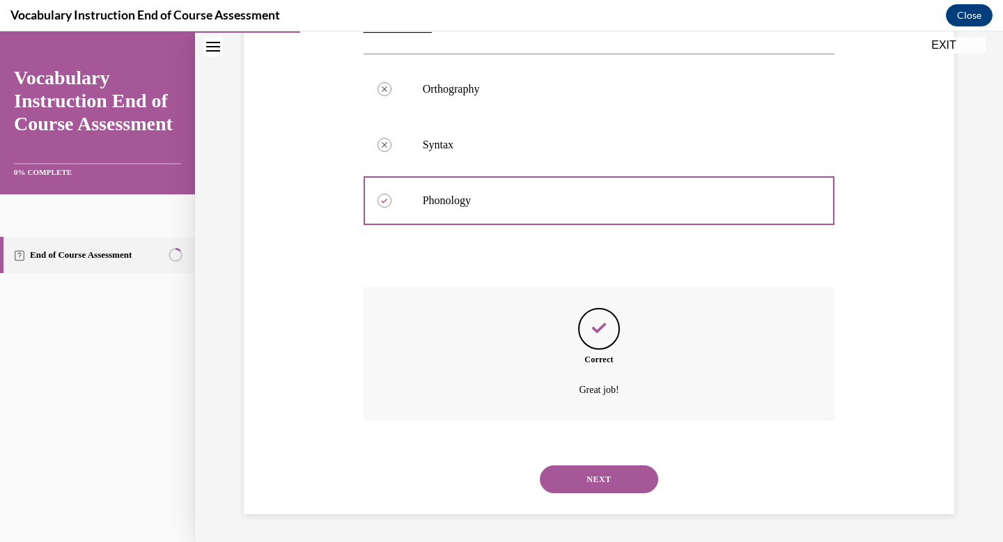
click at [606, 478] on button "NEXT" at bounding box center [599, 479] width 118 height 28
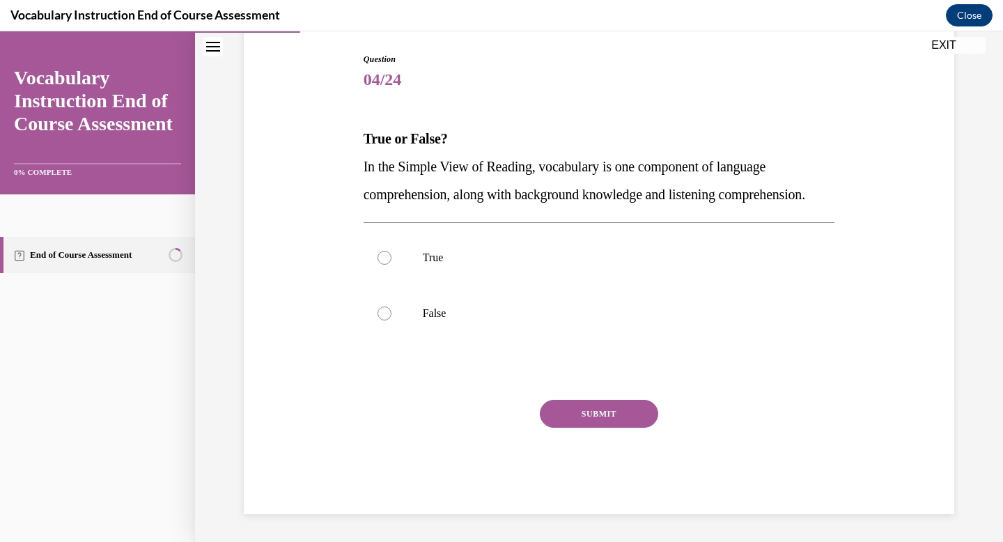
scroll to position [155, 0]
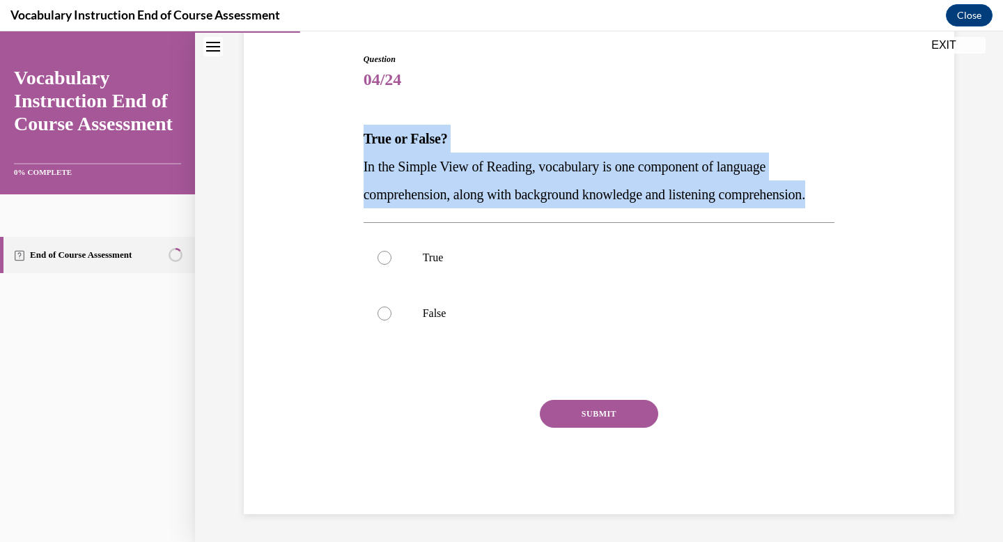
drag, startPoint x: 360, startPoint y: 118, endPoint x: 474, endPoint y: 213, distance: 148.8
click at [474, 213] on div "Question 04/24 True or False? In the Simple View of Reading, vocabulary is one …" at bounding box center [599, 273] width 478 height 482
copy div "True or False? In the Simple View of Reading, vocabulary is one component of la…"
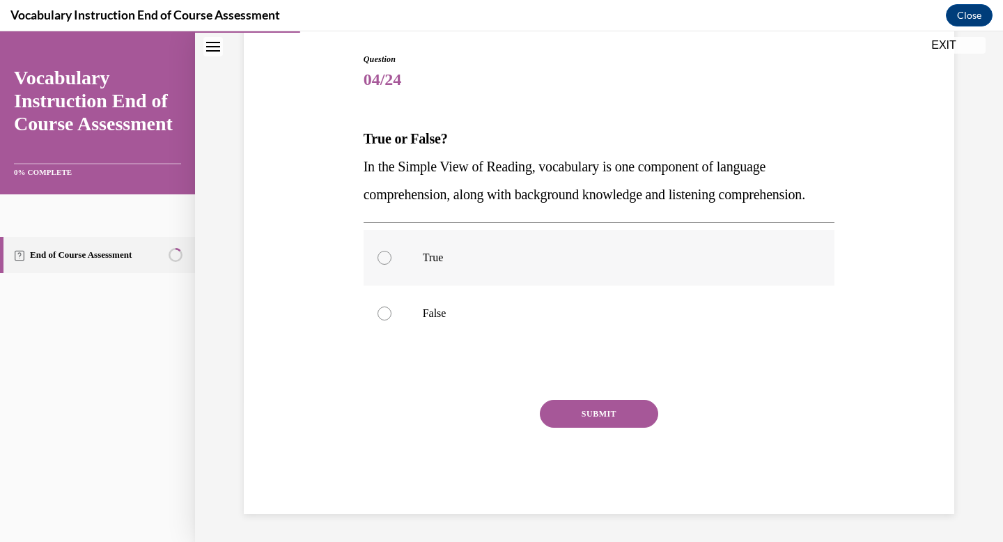
click at [442, 265] on p "True" at bounding box center [611, 258] width 377 height 14
click at [391, 265] on input "True" at bounding box center [384, 258] width 14 height 14
radio input "true"
click at [596, 428] on button "SUBMIT" at bounding box center [599, 414] width 118 height 28
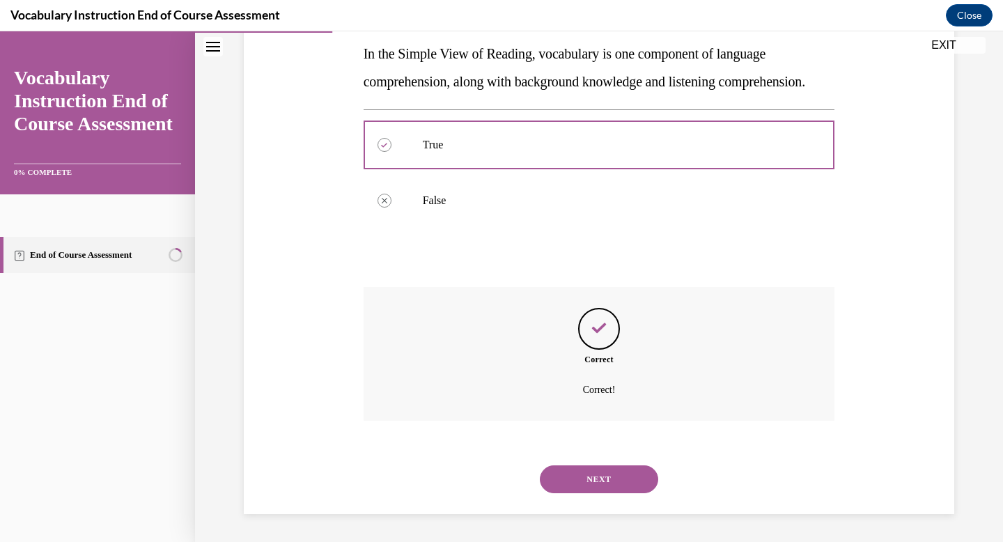
scroll to position [281, 0]
click at [621, 496] on div "NEXT" at bounding box center [598, 479] width 471 height 56
click at [621, 480] on button "NEXT" at bounding box center [599, 479] width 118 height 28
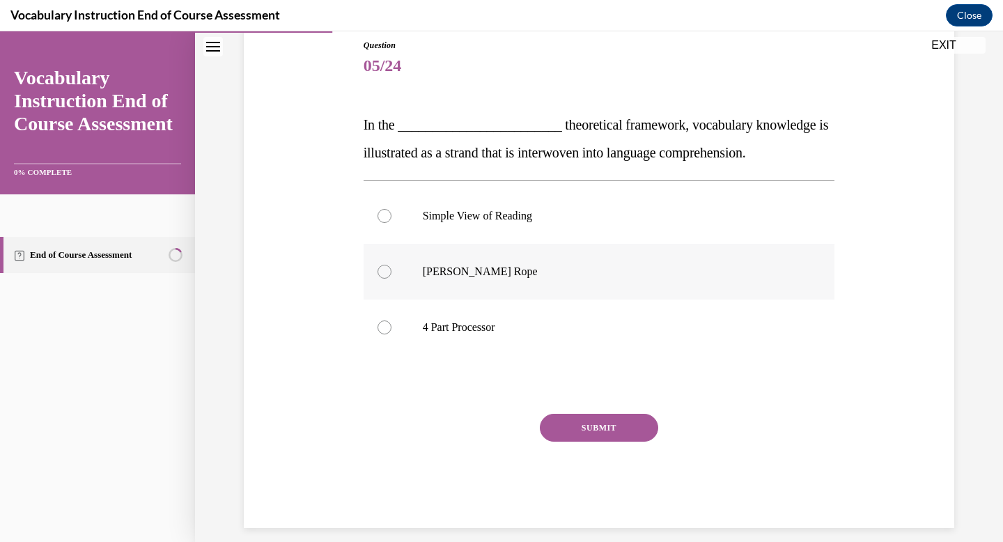
click at [586, 291] on label "Scarborough's Rope" at bounding box center [598, 272] width 471 height 56
click at [391, 279] on input "Scarborough's Rope" at bounding box center [384, 272] width 14 height 14
radio input "true"
click at [602, 418] on button "SUBMIT" at bounding box center [599, 428] width 118 height 28
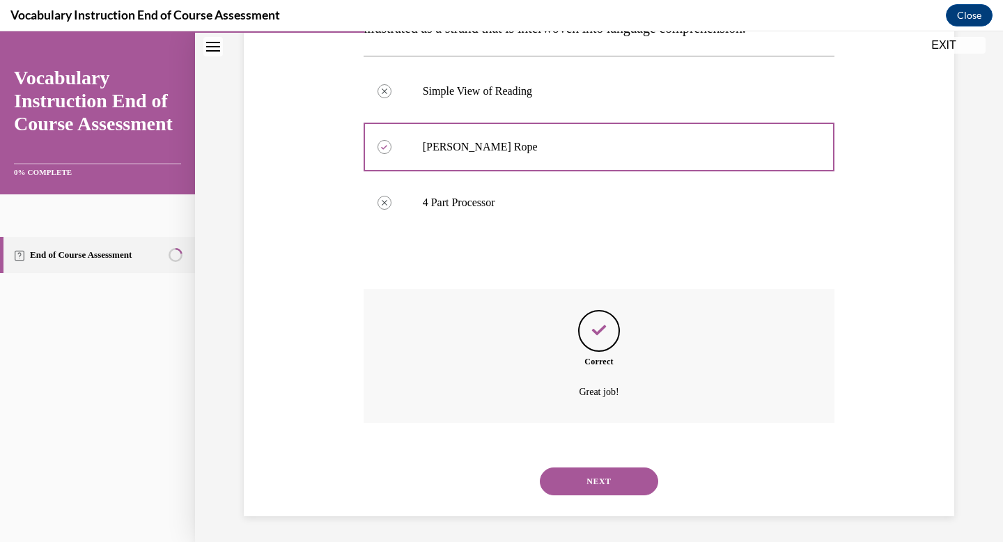
scroll to position [281, 0]
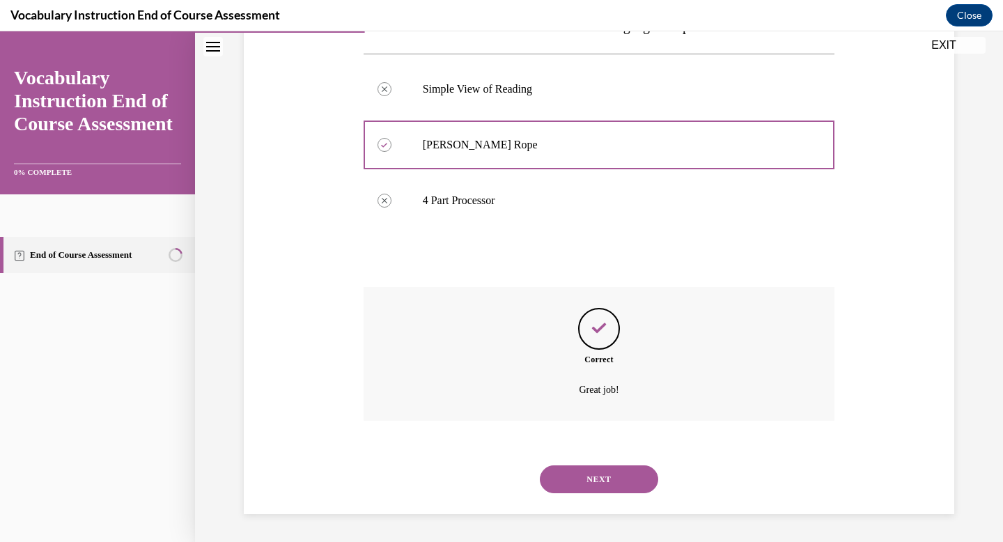
click at [608, 484] on button "NEXT" at bounding box center [599, 479] width 118 height 28
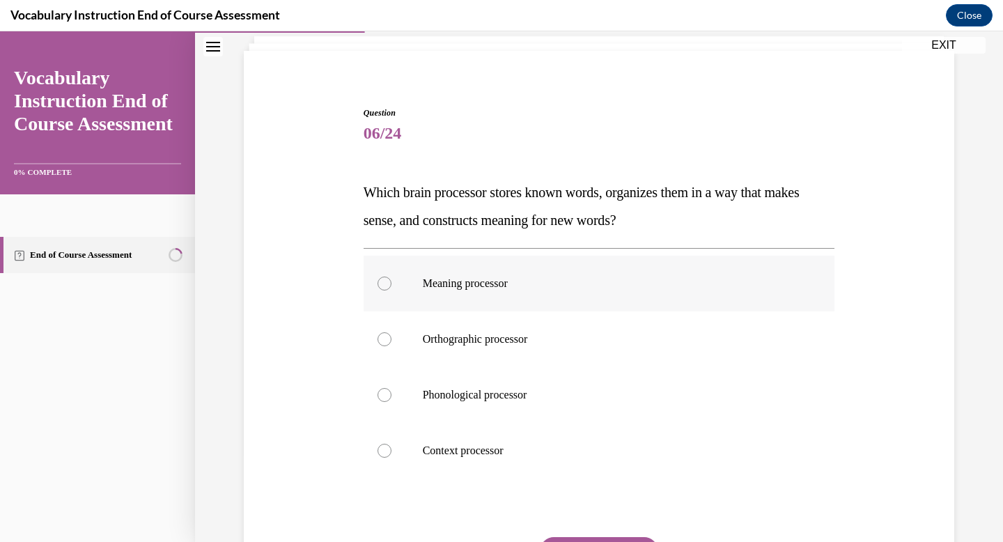
scroll to position [88, 0]
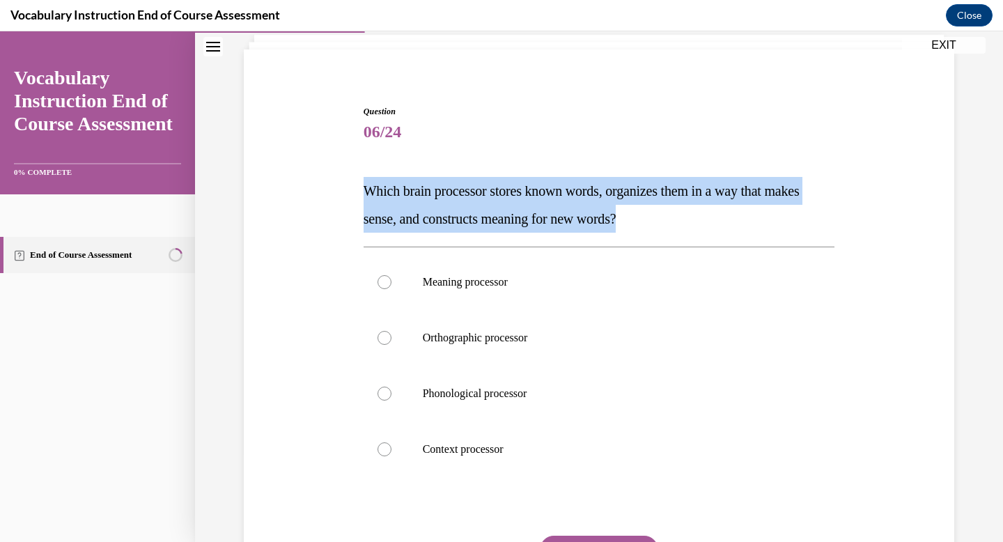
drag, startPoint x: 361, startPoint y: 189, endPoint x: 684, endPoint y: 216, distance: 324.2
click at [684, 216] on div "Question 06/24 Which brain processor stores known words, organizes them in a wa…" at bounding box center [599, 366] width 478 height 565
copy span "Which brain processor stores known words, organizes them in a way that makes se…"
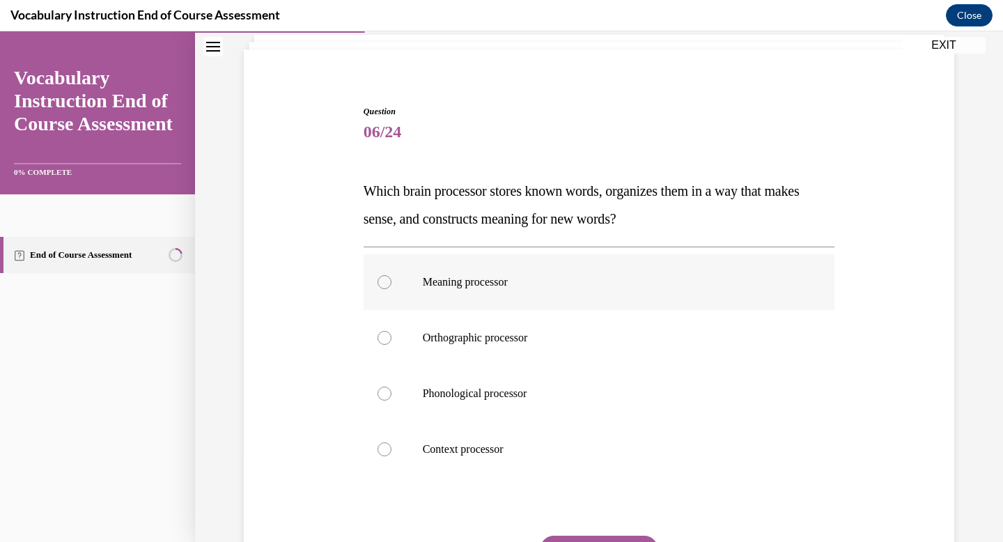
click at [465, 279] on p "Meaning processor" at bounding box center [611, 282] width 377 height 14
click at [391, 279] on input "Meaning processor" at bounding box center [384, 282] width 14 height 14
radio input "true"
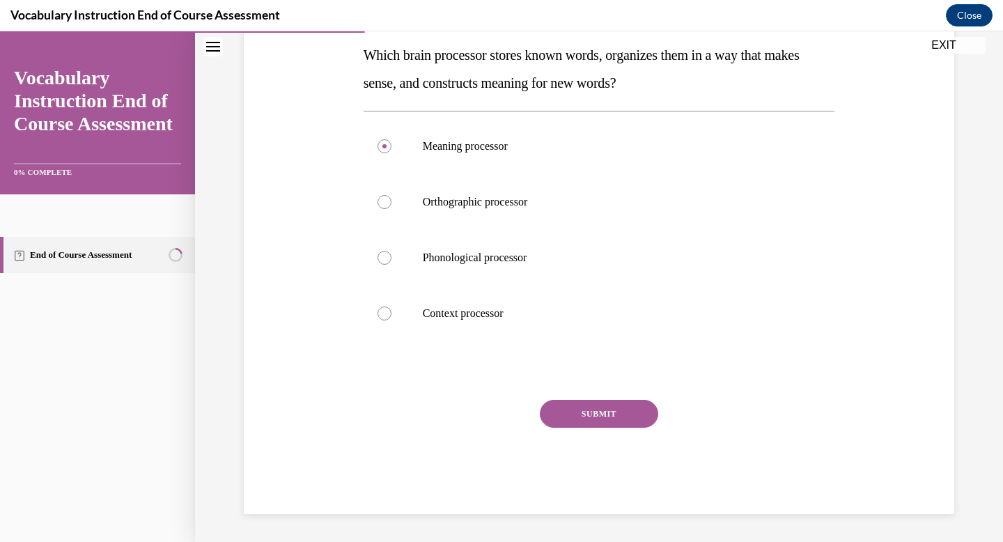
click at [590, 409] on button "SUBMIT" at bounding box center [599, 414] width 118 height 28
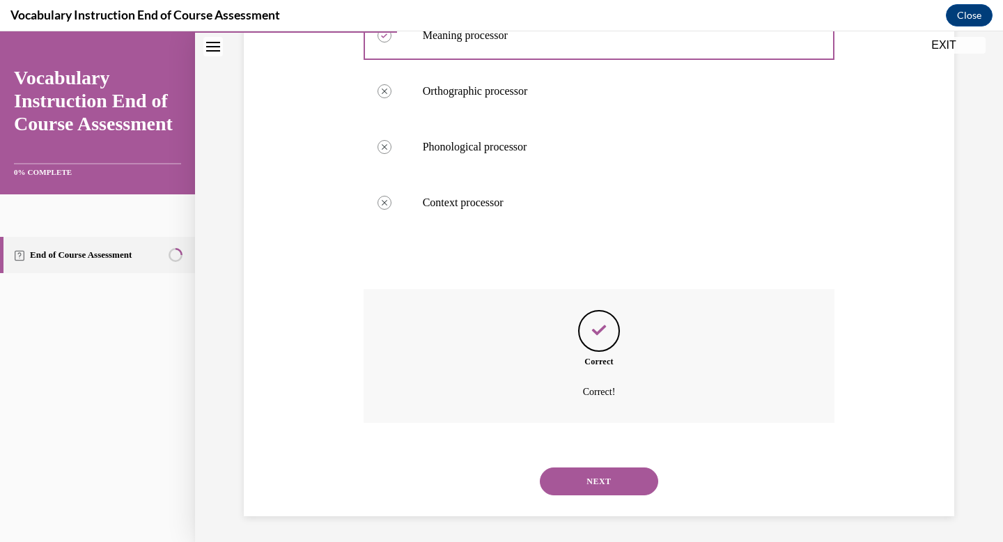
scroll to position [337, 0]
click at [594, 480] on button "NEXT" at bounding box center [599, 479] width 118 height 28
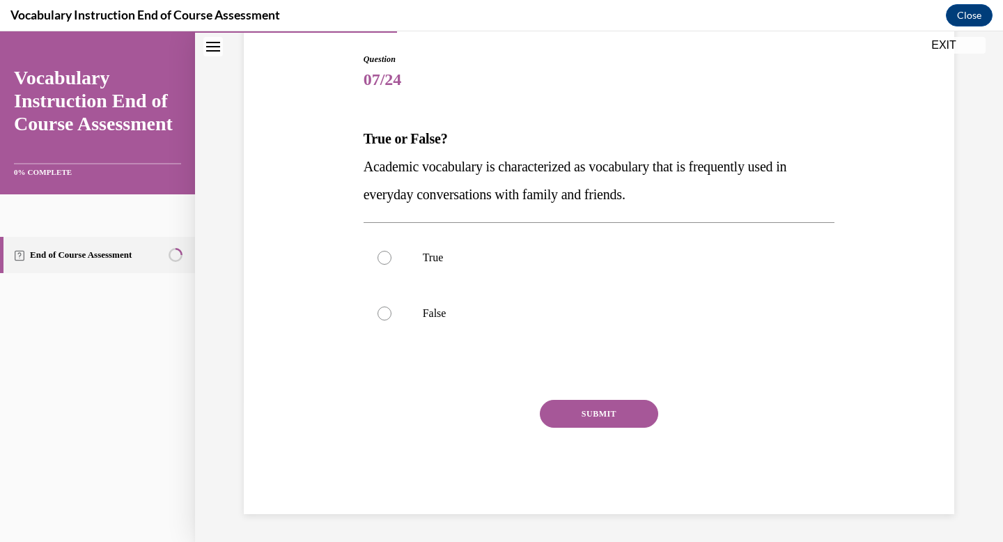
scroll to position [141, 0]
click at [418, 322] on label "False" at bounding box center [598, 313] width 471 height 56
click at [391, 320] on input "False" at bounding box center [384, 313] width 14 height 14
radio input "true"
click at [604, 416] on button "SUBMIT" at bounding box center [599, 414] width 118 height 28
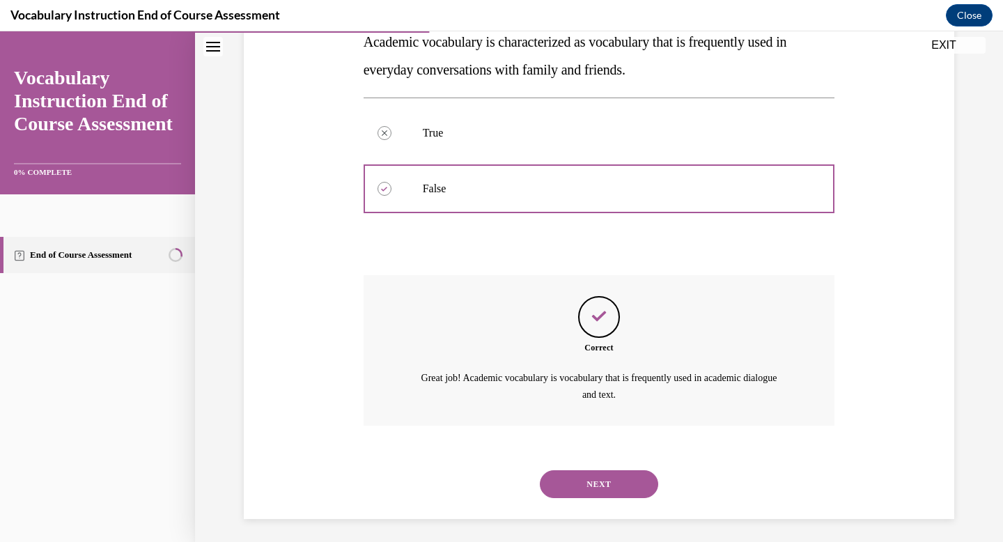
scroll to position [269, 0]
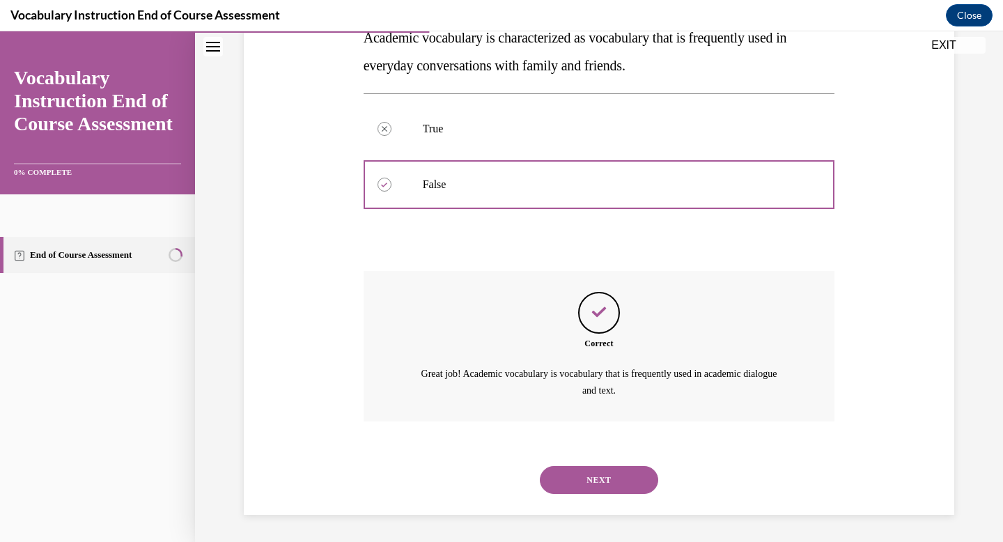
click at [616, 489] on button "NEXT" at bounding box center [599, 480] width 118 height 28
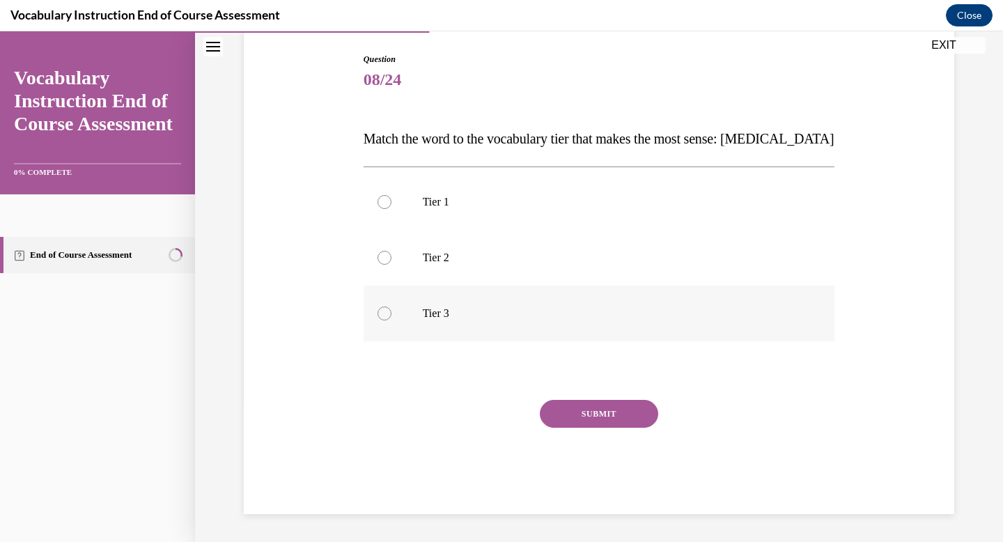
click at [473, 316] on p "Tier 3" at bounding box center [611, 313] width 377 height 14
click at [391, 316] on input "Tier 3" at bounding box center [384, 313] width 14 height 14
radio input "true"
click at [598, 411] on button "SUBMIT" at bounding box center [599, 414] width 118 height 28
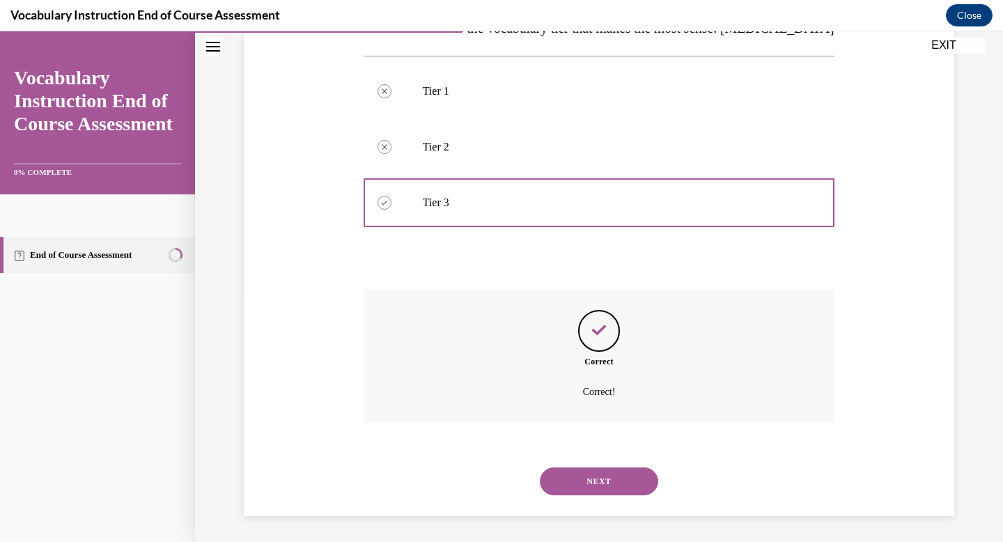
scroll to position [253, 0]
click at [609, 473] on button "NEXT" at bounding box center [599, 479] width 118 height 28
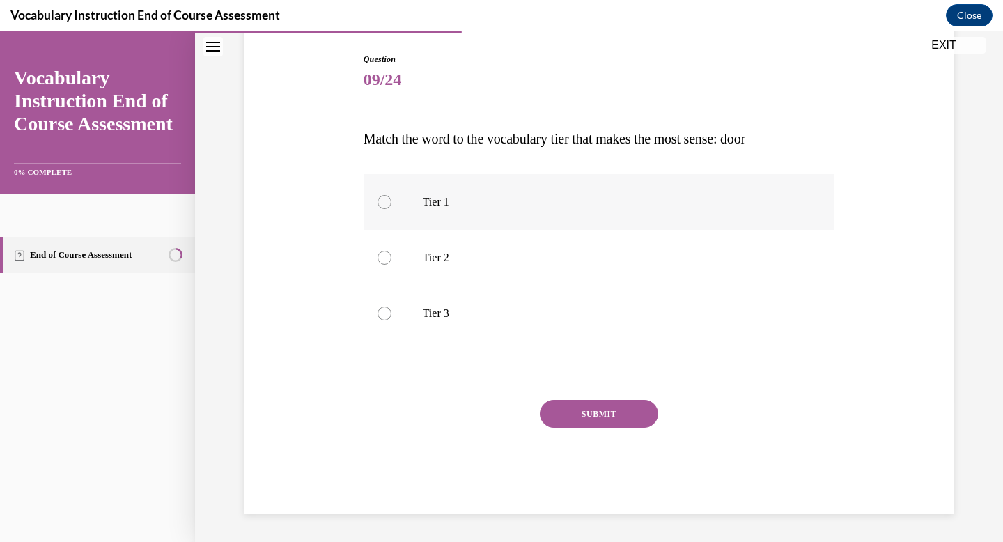
click at [542, 209] on label "Tier 1" at bounding box center [598, 202] width 471 height 56
click at [391, 209] on input "Tier 1" at bounding box center [384, 202] width 14 height 14
radio input "true"
click at [600, 410] on button "SUBMIT" at bounding box center [599, 414] width 118 height 28
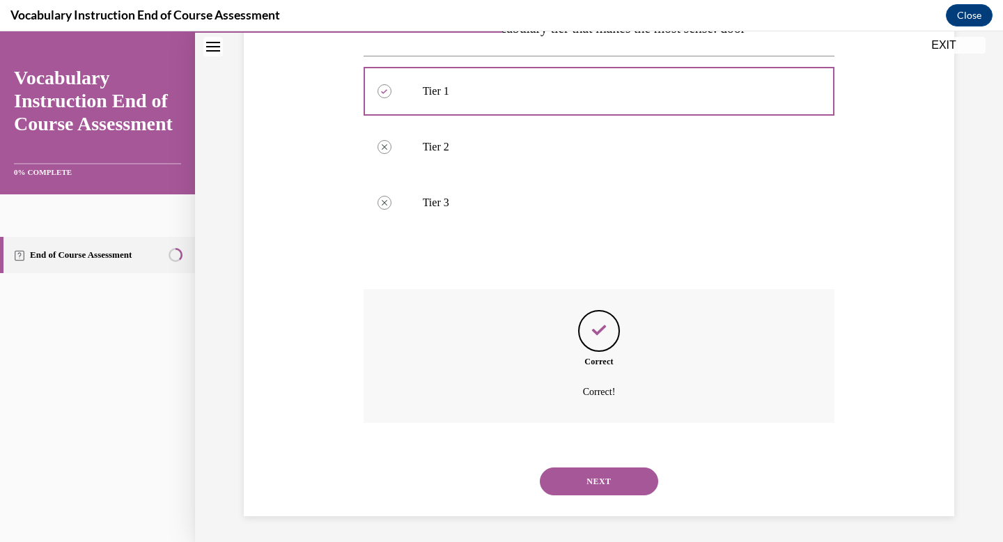
scroll to position [253, 0]
click at [609, 474] on button "NEXT" at bounding box center [599, 479] width 118 height 28
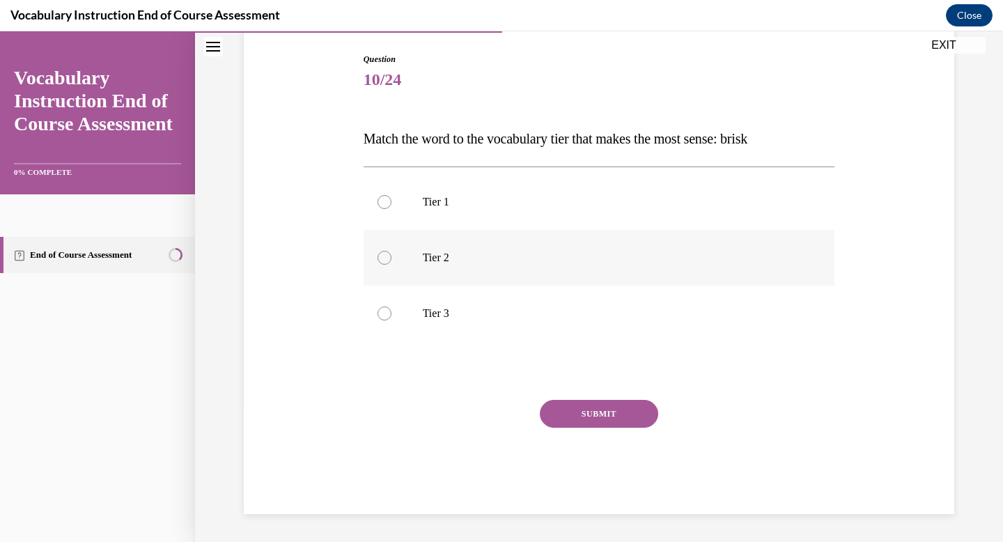
click at [515, 265] on label "Tier 2" at bounding box center [598, 258] width 471 height 56
click at [391, 265] on input "Tier 2" at bounding box center [384, 258] width 14 height 14
radio input "true"
click at [602, 418] on button "SUBMIT" at bounding box center [599, 414] width 118 height 28
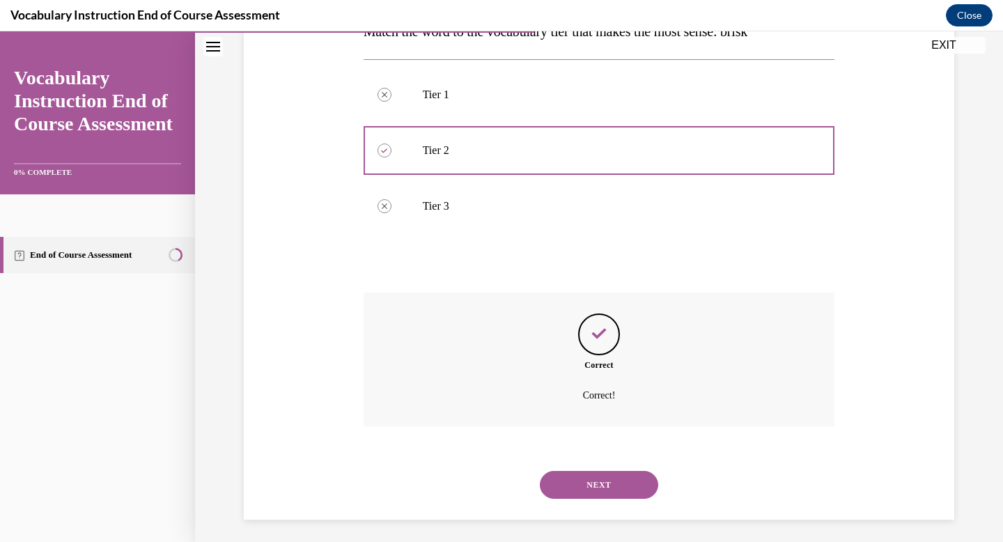
scroll to position [253, 0]
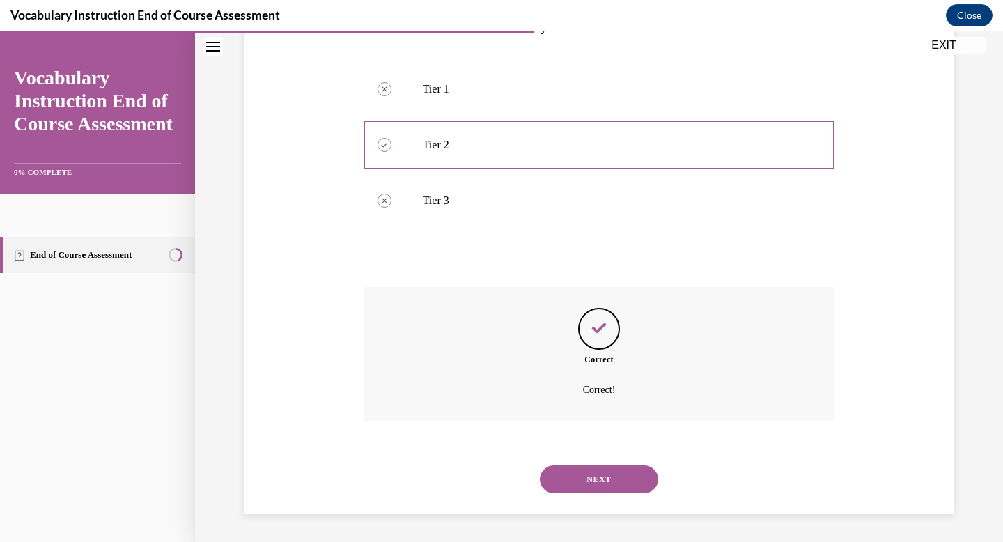
click at [607, 491] on button "NEXT" at bounding box center [599, 479] width 118 height 28
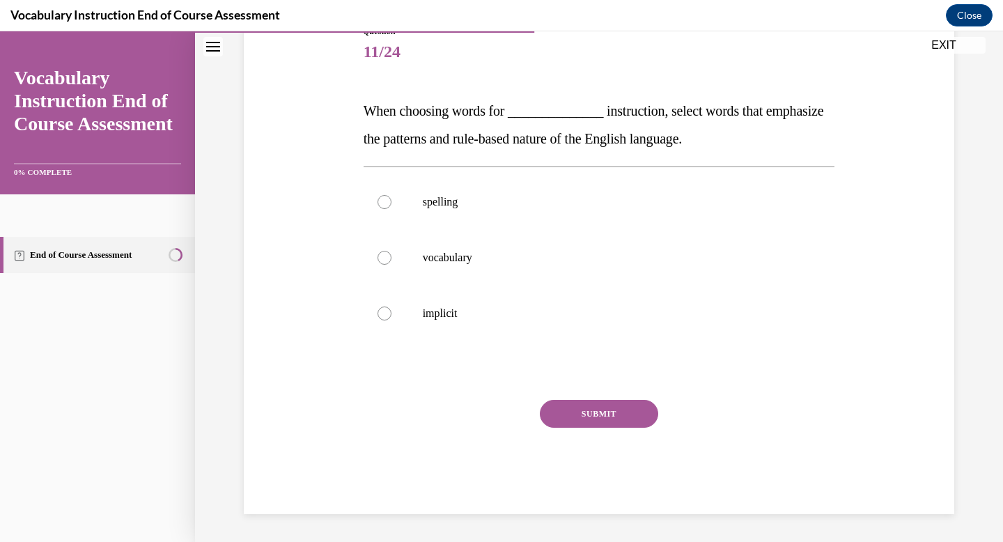
scroll to position [155, 0]
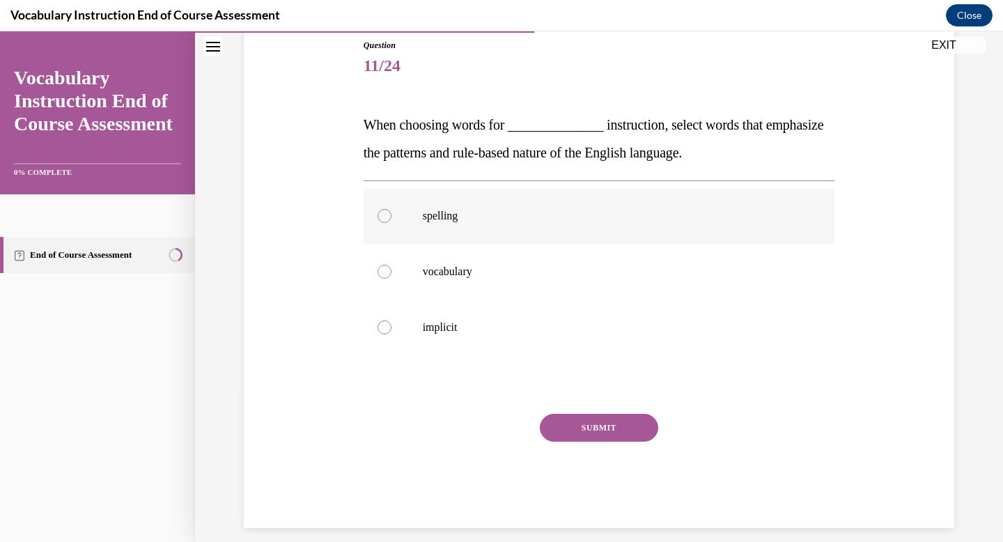
click at [534, 226] on label "spelling" at bounding box center [598, 216] width 471 height 56
click at [391, 223] on input "spelling" at bounding box center [384, 216] width 14 height 14
radio input "true"
click at [581, 426] on button "SUBMIT" at bounding box center [599, 428] width 118 height 28
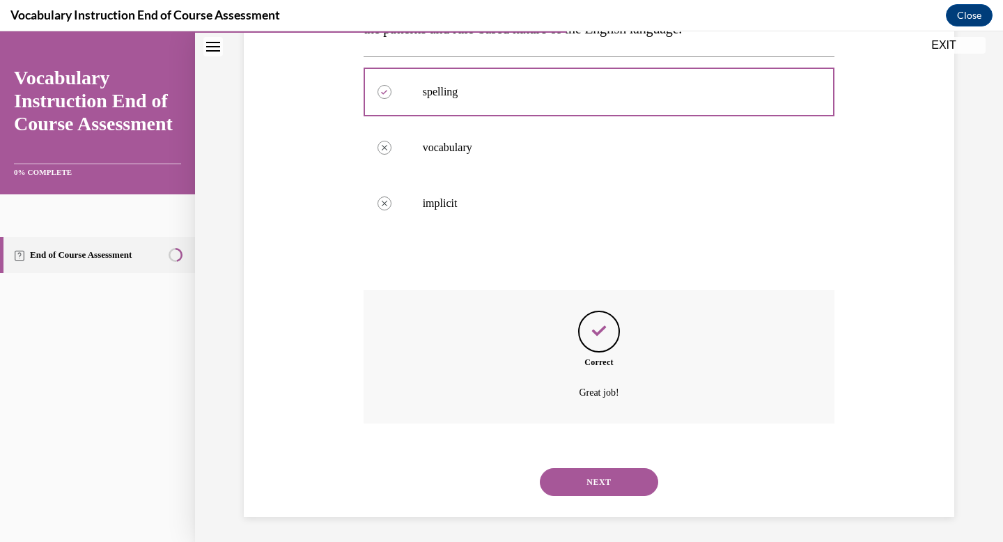
scroll to position [281, 0]
click at [597, 492] on button "NEXT" at bounding box center [599, 479] width 118 height 28
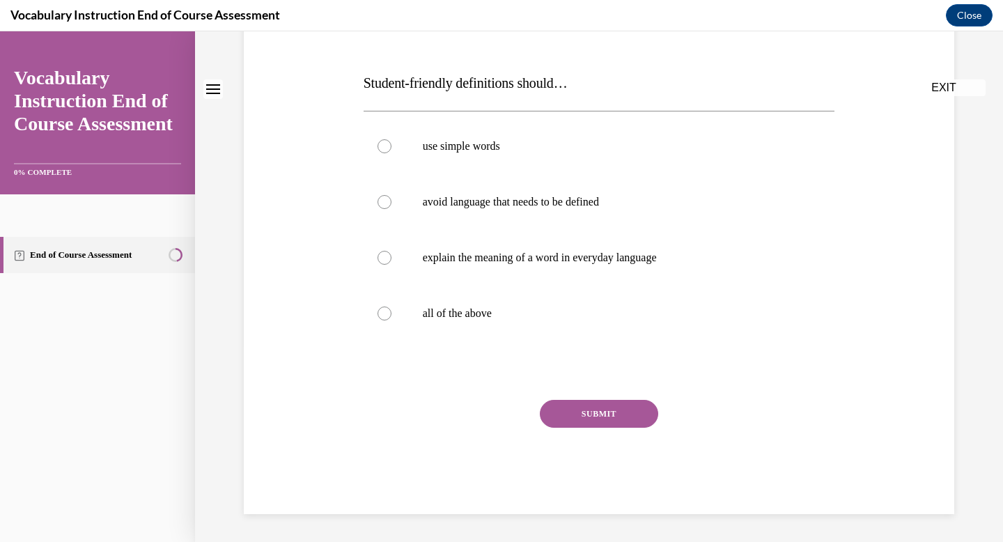
scroll to position [0, 0]
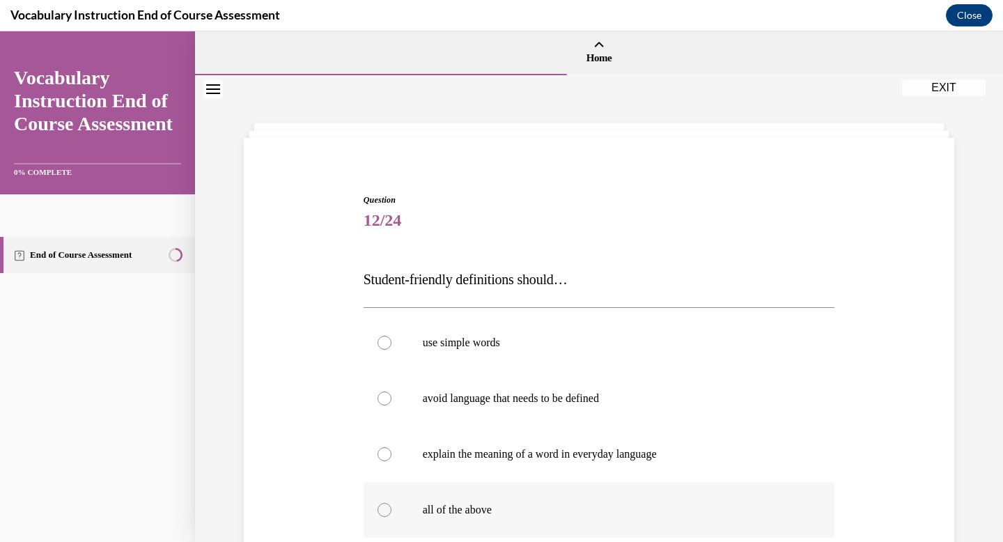
click at [530, 514] on p "all of the above" at bounding box center [611, 510] width 377 height 14
click at [391, 514] on input "all of the above" at bounding box center [384, 510] width 14 height 14
radio input "true"
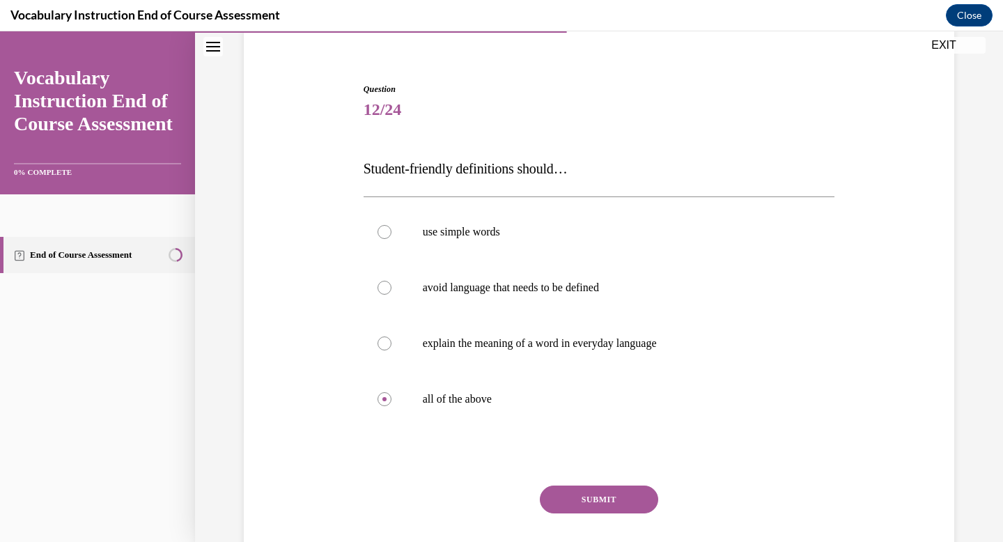
click at [565, 494] on button "SUBMIT" at bounding box center [599, 499] width 118 height 28
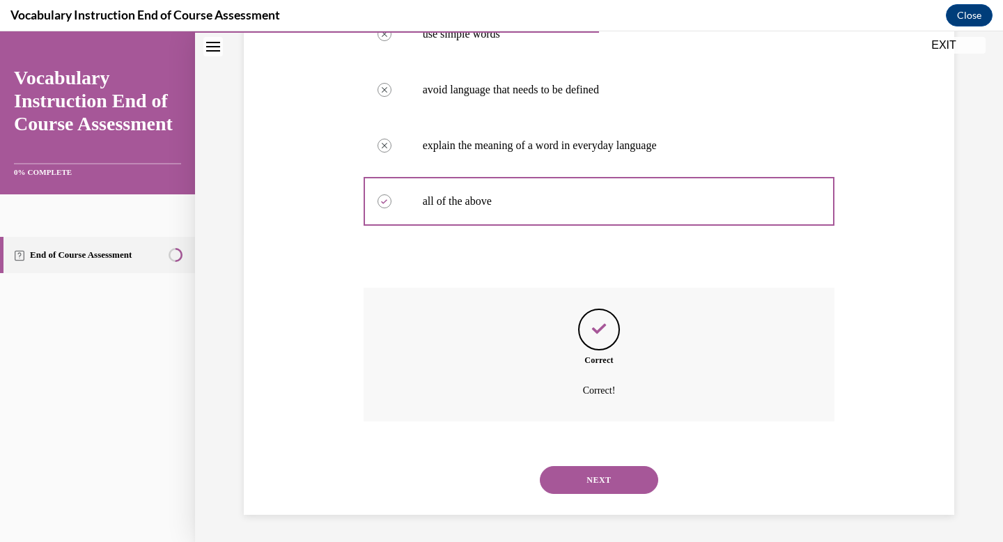
scroll to position [309, 0]
click at [588, 486] on button "NEXT" at bounding box center [599, 479] width 118 height 28
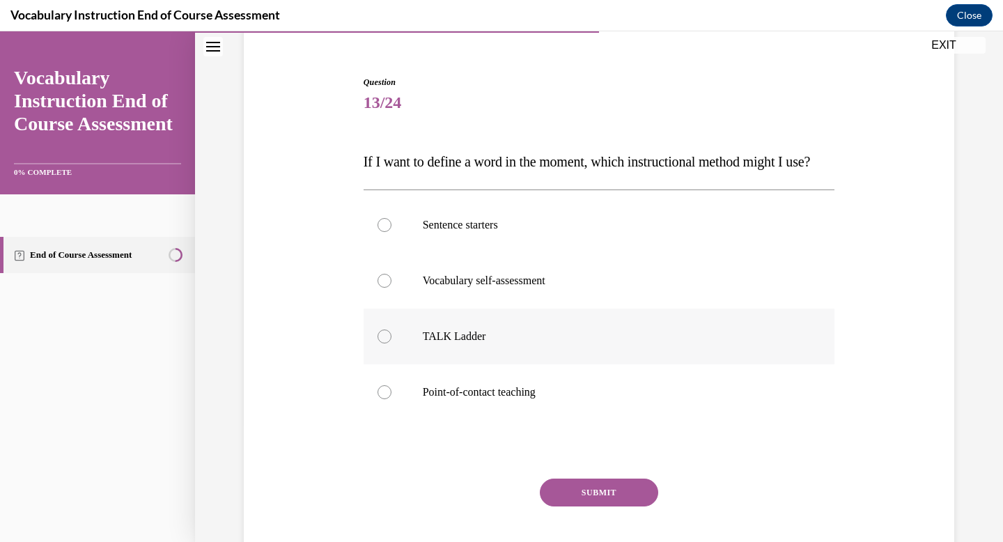
scroll to position [120, 0]
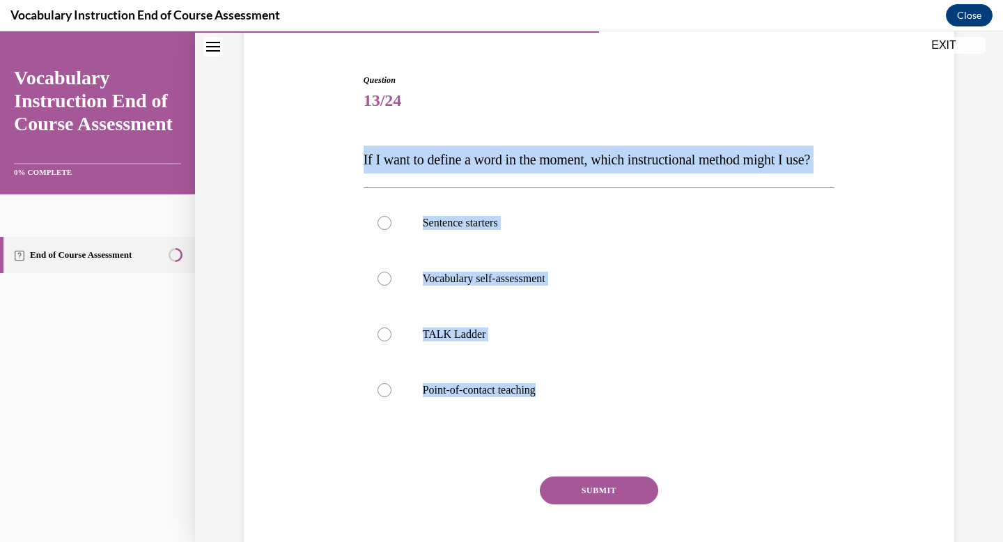
drag, startPoint x: 355, startPoint y: 153, endPoint x: 627, endPoint y: 446, distance: 399.6
click at [627, 446] on div "Question 13/24 If I want to define a word in the moment, which instructional me…" at bounding box center [598, 311] width 717 height 558
copy div "If I want to define a word in the moment, which instructional method might I us…"
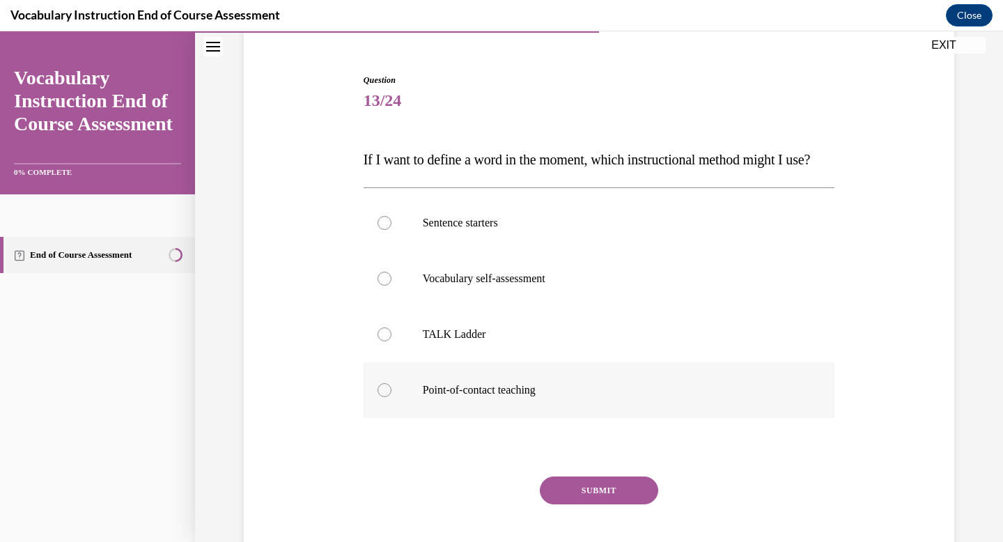
click at [389, 397] on div at bounding box center [384, 390] width 14 height 14
click at [389, 397] on input "Point-of-contact teaching" at bounding box center [384, 390] width 14 height 14
radio input "true"
click at [574, 504] on button "SUBMIT" at bounding box center [599, 490] width 118 height 28
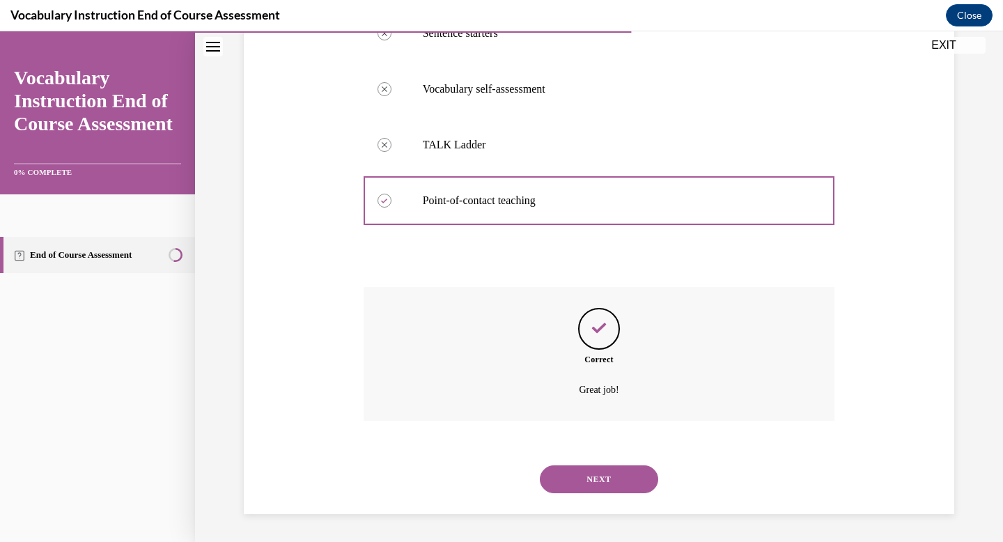
scroll to position [337, 0]
click at [581, 483] on button "NEXT" at bounding box center [599, 479] width 118 height 28
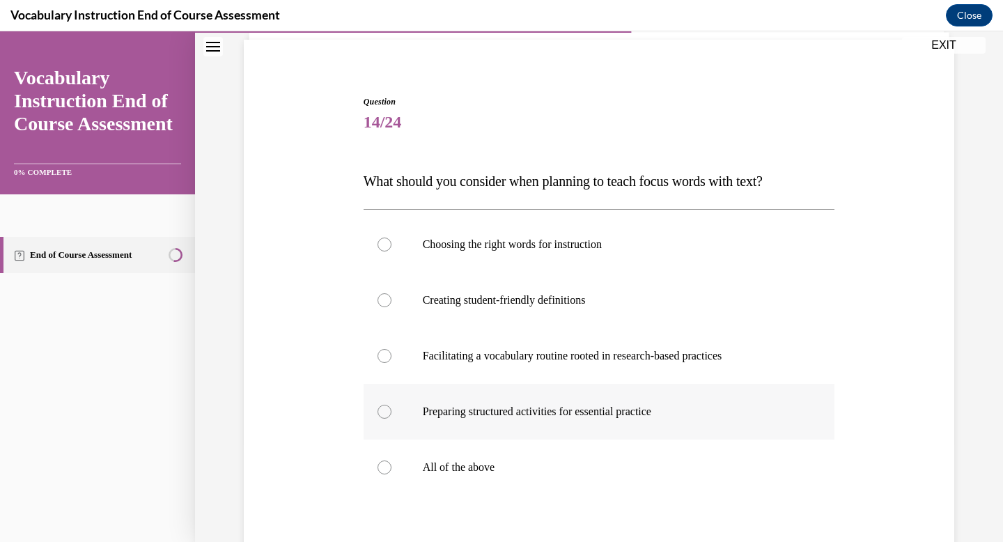
scroll to position [101, 0]
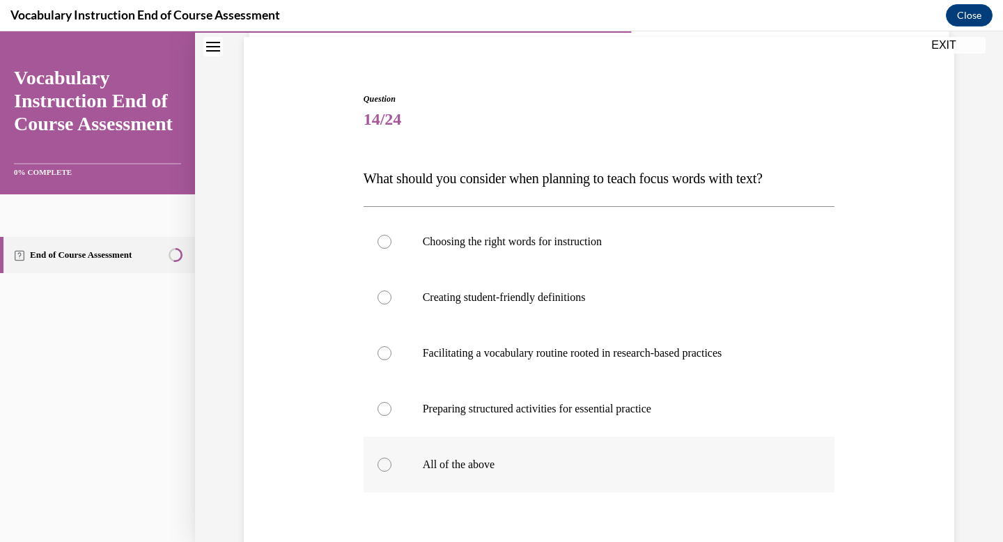
click at [395, 448] on label "All of the above" at bounding box center [598, 465] width 471 height 56
click at [391, 457] on input "All of the above" at bounding box center [384, 464] width 14 height 14
radio input "true"
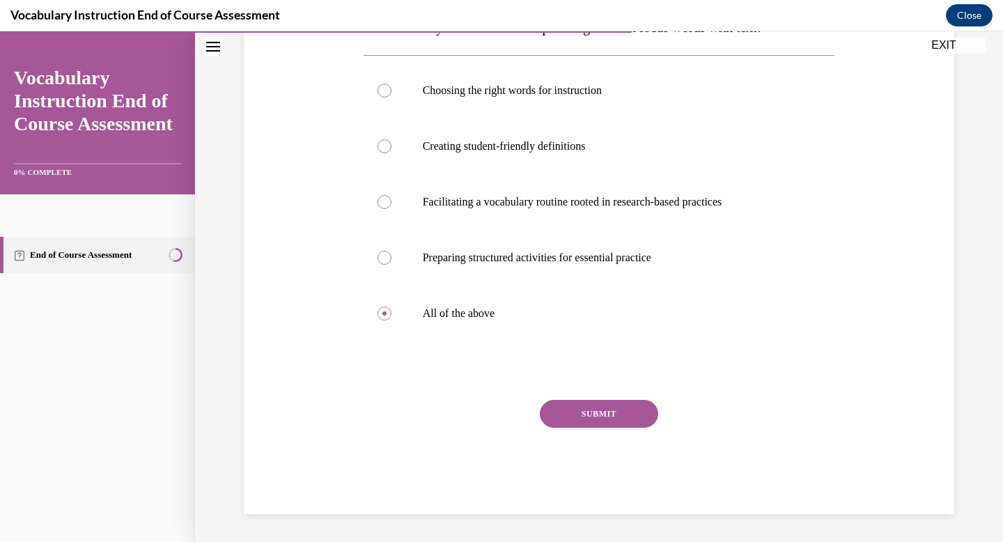
click at [582, 406] on button "SUBMIT" at bounding box center [599, 414] width 118 height 28
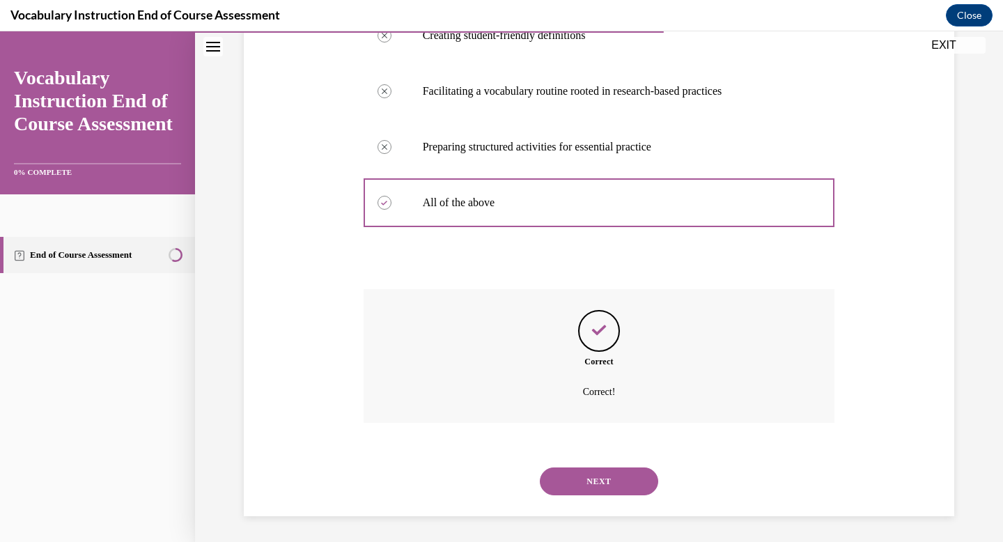
scroll to position [365, 0]
click at [597, 486] on button "NEXT" at bounding box center [599, 479] width 118 height 28
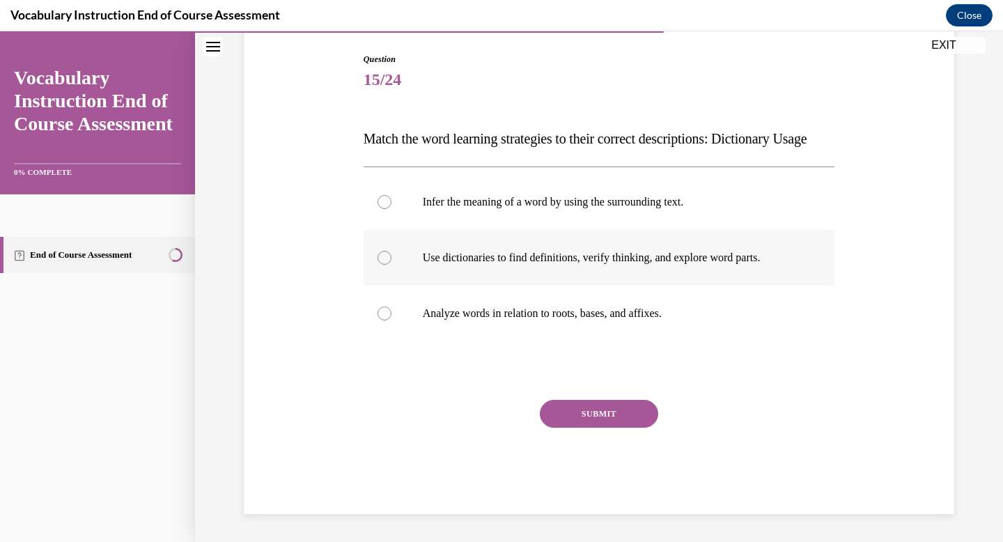
click at [551, 285] on label "Use dictionaries to find definitions, verify thinking, and explore word parts." at bounding box center [598, 258] width 471 height 56
click at [391, 265] on input "Use dictionaries to find definitions, verify thinking, and explore word parts." at bounding box center [384, 258] width 14 height 14
radio input "true"
click at [595, 419] on button "SUBMIT" at bounding box center [599, 414] width 118 height 28
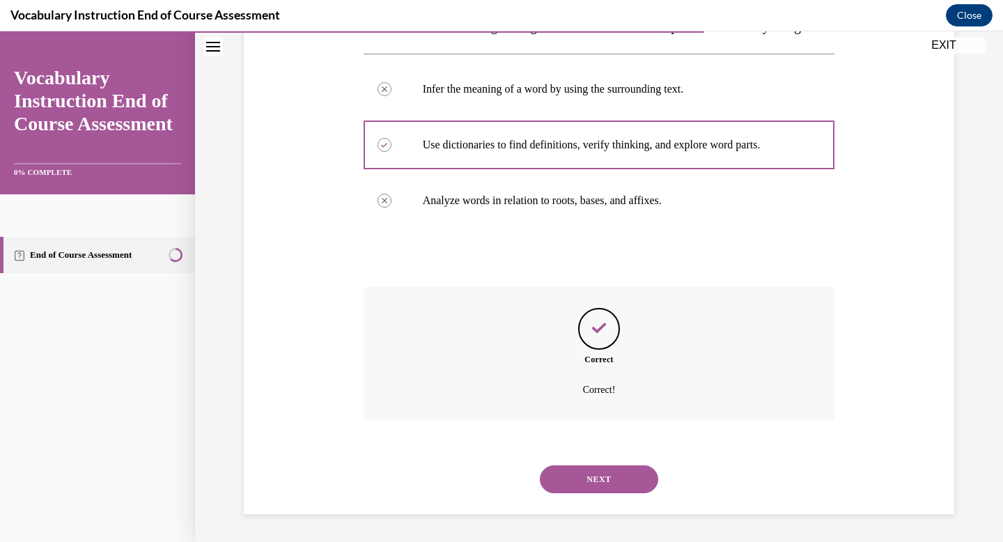
scroll to position [281, 0]
click at [598, 487] on button "NEXT" at bounding box center [599, 479] width 118 height 28
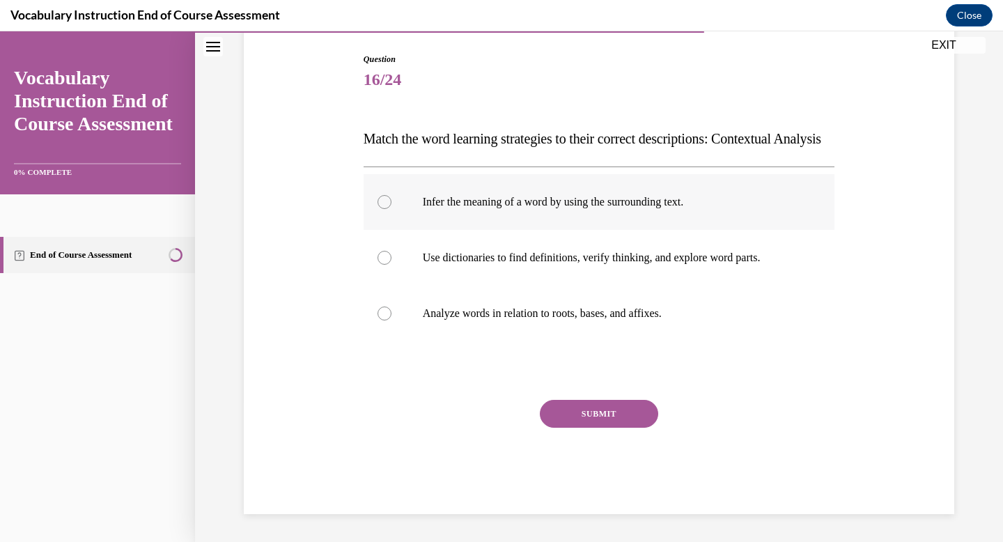
click at [386, 209] on div at bounding box center [384, 202] width 14 height 14
click at [386, 209] on input "Infer the meaning of a word by using the surrounding text." at bounding box center [384, 202] width 14 height 14
radio input "true"
click at [570, 424] on button "SUBMIT" at bounding box center [599, 414] width 118 height 28
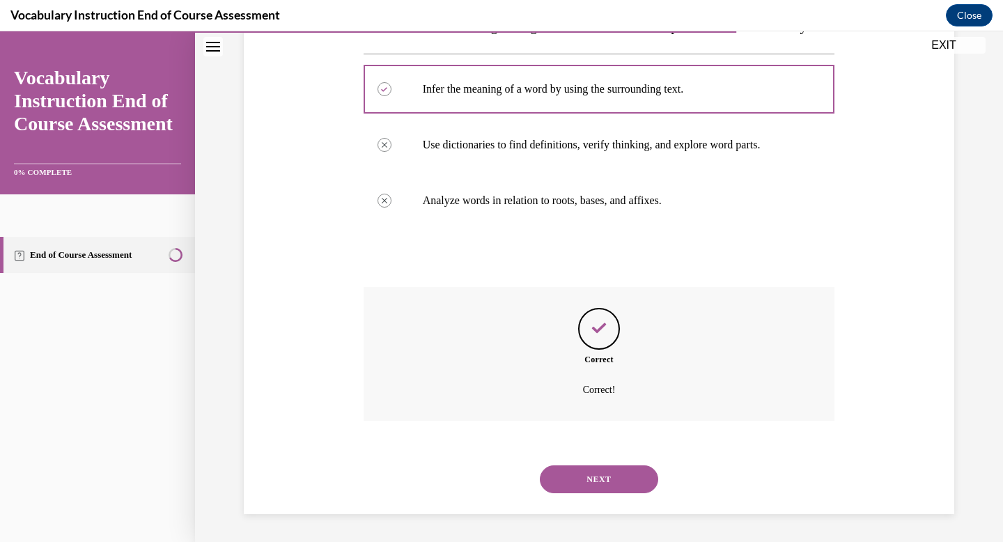
click at [608, 470] on button "NEXT" at bounding box center [599, 479] width 118 height 28
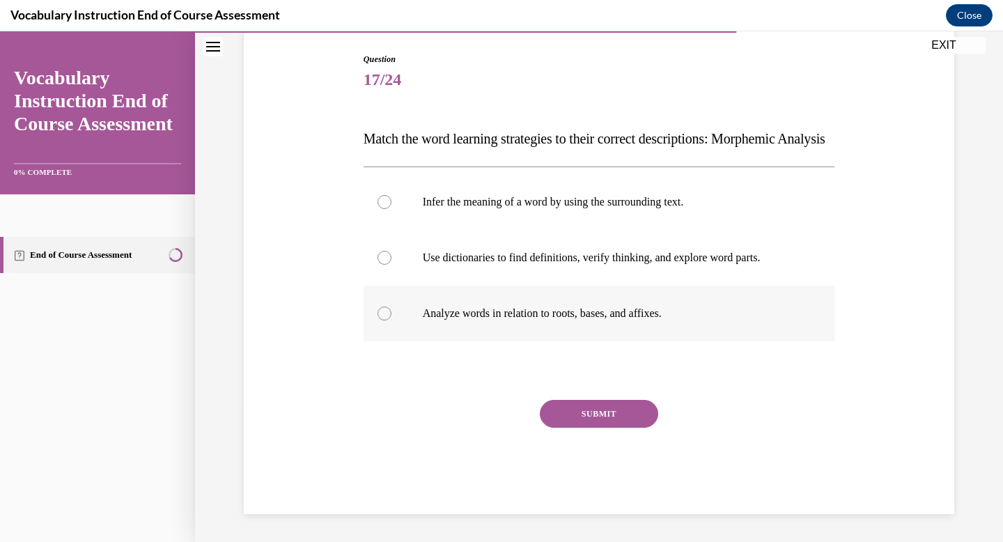
click at [594, 320] on p "Analyze words in relation to roots, bases, and affixes." at bounding box center [611, 313] width 377 height 14
click at [391, 320] on input "Analyze words in relation to roots, bases, and affixes." at bounding box center [384, 313] width 14 height 14
radio input "true"
click at [612, 421] on button "SUBMIT" at bounding box center [599, 414] width 118 height 28
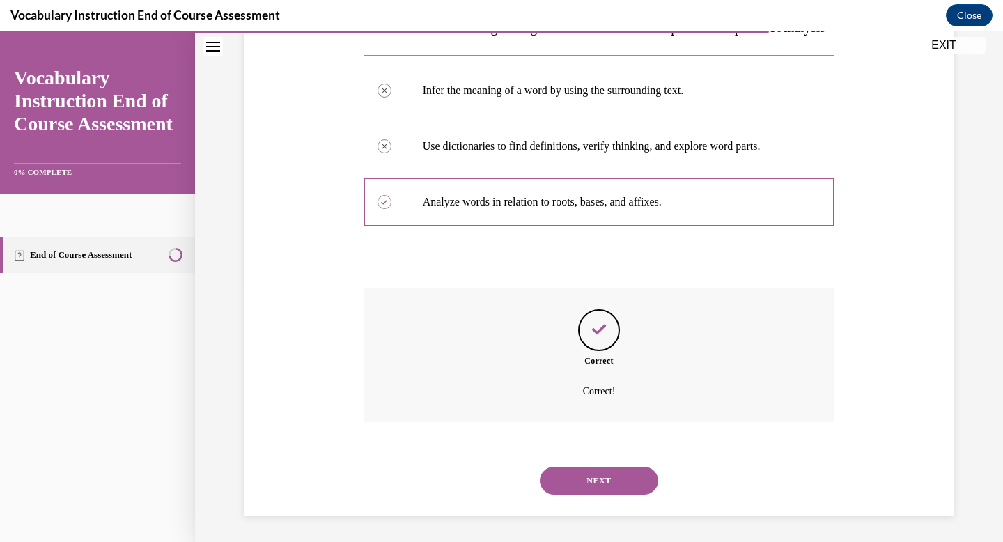
scroll to position [281, 0]
click at [620, 471] on button "NEXT" at bounding box center [599, 479] width 118 height 28
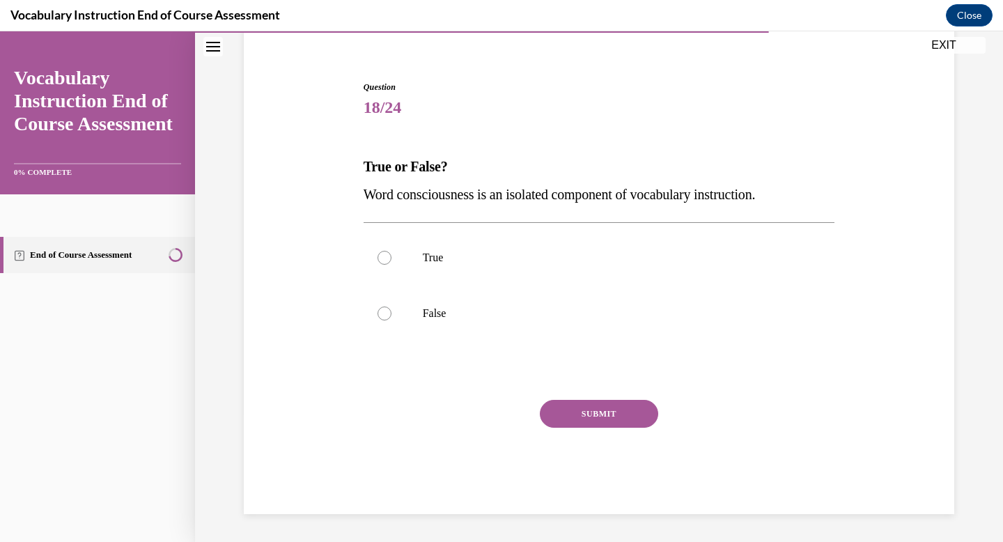
scroll to position [113, 0]
click at [494, 309] on p "False" at bounding box center [611, 313] width 377 height 14
click at [391, 309] on input "False" at bounding box center [384, 313] width 14 height 14
radio input "true"
click at [579, 417] on button "SUBMIT" at bounding box center [599, 414] width 118 height 28
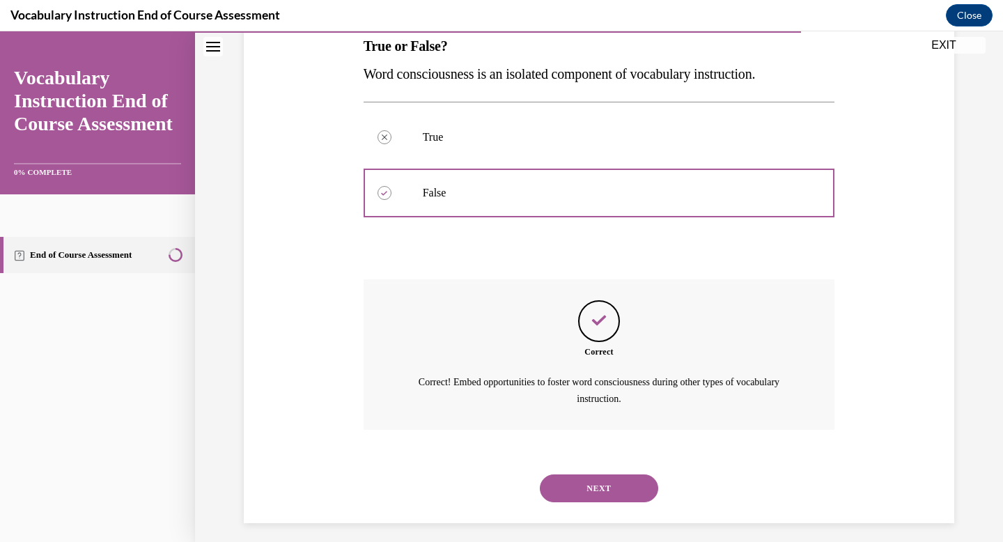
scroll to position [242, 0]
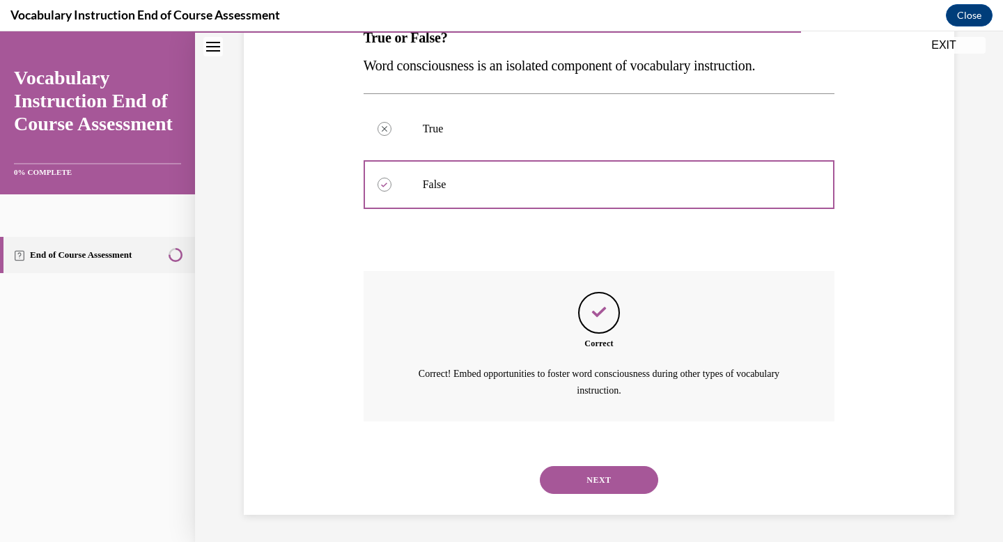
click at [588, 480] on button "NEXT" at bounding box center [599, 480] width 118 height 28
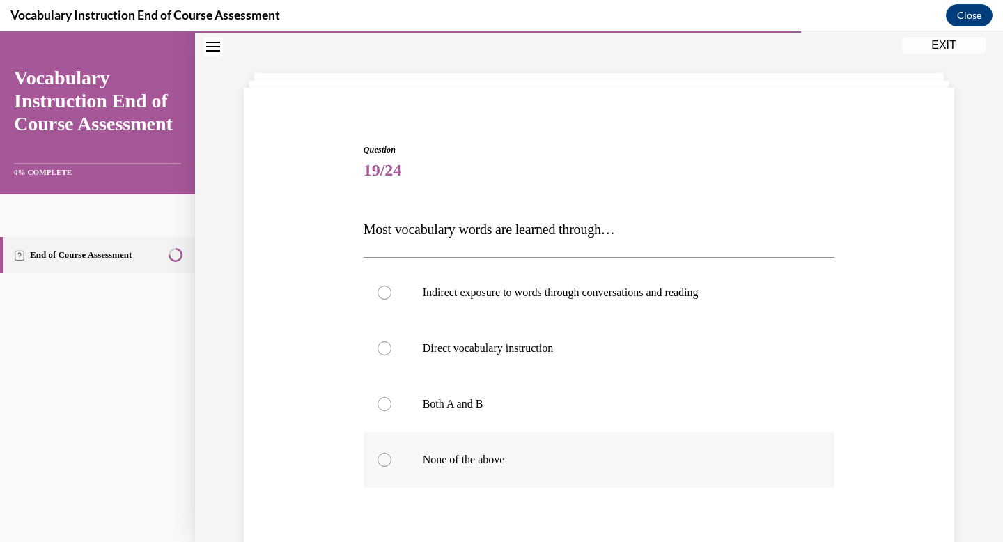
scroll to position [52, 0]
click at [487, 395] on p "Both A and B" at bounding box center [611, 402] width 377 height 14
click at [391, 395] on input "Both A and B" at bounding box center [384, 402] width 14 height 14
radio input "true"
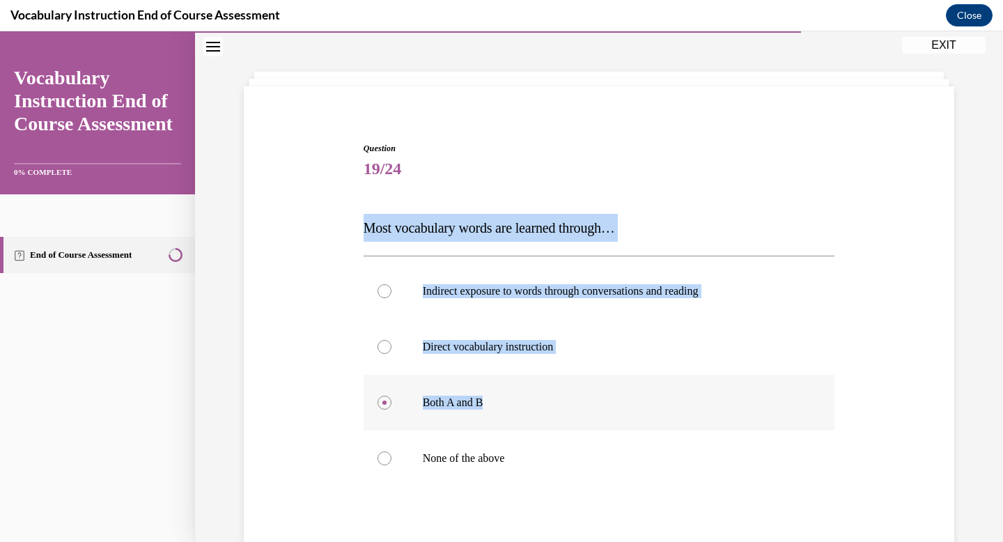
drag, startPoint x: 359, startPoint y: 222, endPoint x: 610, endPoint y: 415, distance: 316.3
click at [613, 416] on div "Question 19/24 Most vocabulary words are learned through… Indirect exposure to …" at bounding box center [598, 379] width 717 height 558
copy div "Most vocabulary words are learned through… Indirect exposure to words through c…"
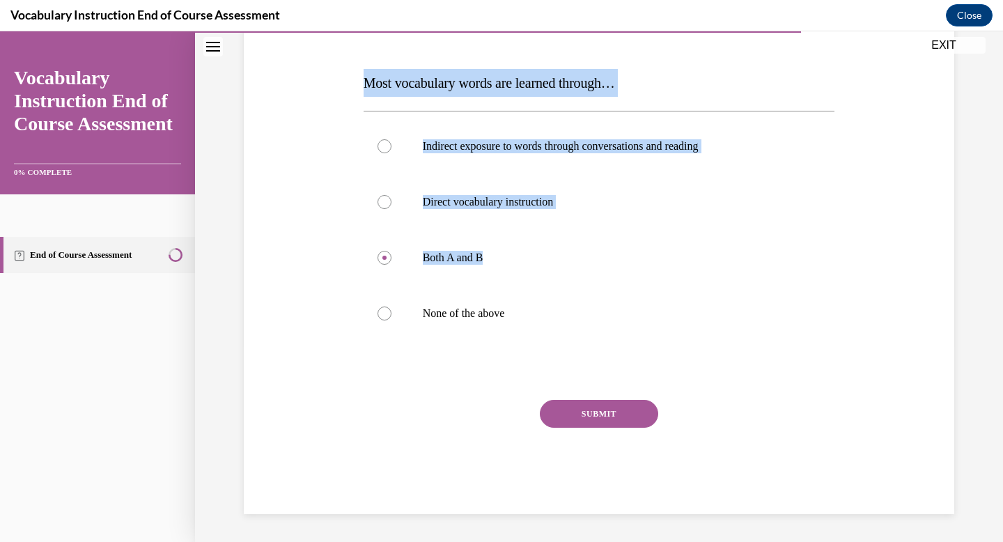
click at [625, 407] on button "SUBMIT" at bounding box center [599, 414] width 118 height 28
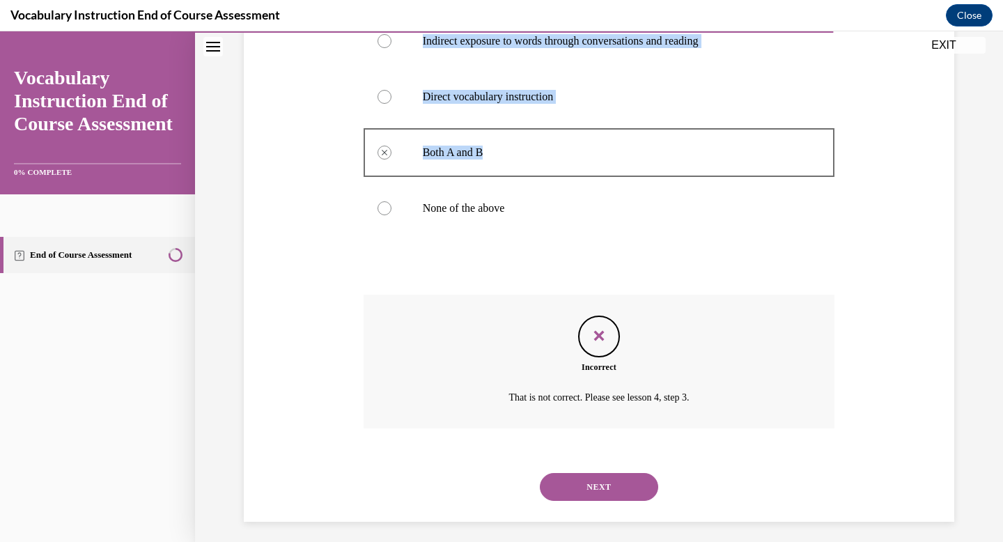
scroll to position [301, 0]
click at [620, 489] on button "NEXT" at bounding box center [599, 487] width 118 height 28
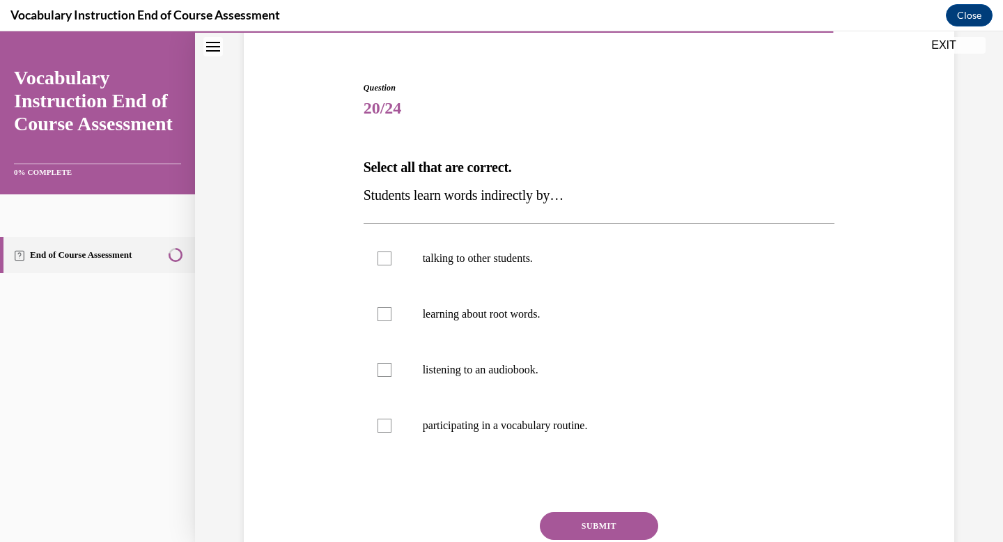
scroll to position [118, 0]
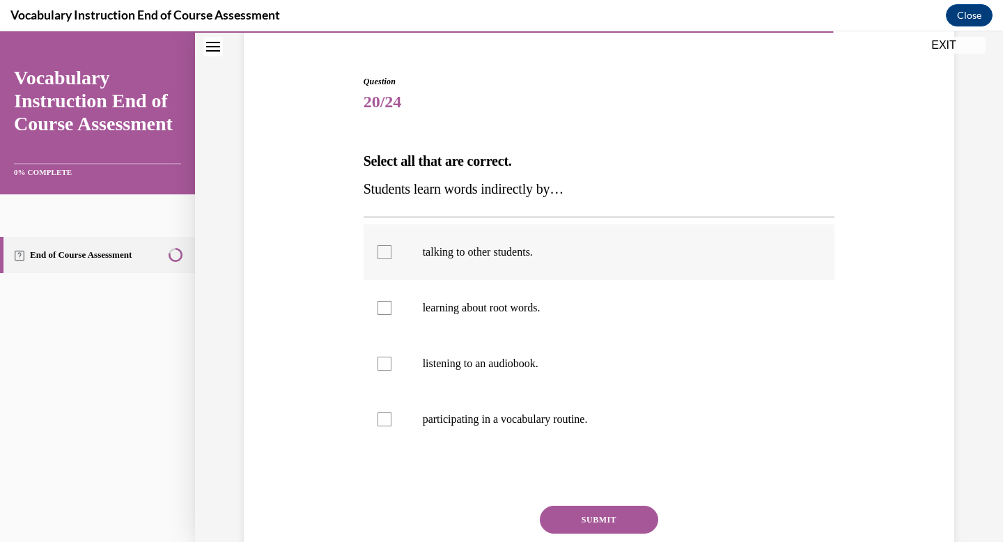
click at [384, 262] on label "talking to other students." at bounding box center [598, 252] width 471 height 56
click at [384, 259] on input "talking to other students." at bounding box center [384, 252] width 14 height 14
checkbox input "true"
click at [389, 361] on div at bounding box center [384, 364] width 14 height 14
click at [389, 361] on input "listening to an audiobook." at bounding box center [384, 364] width 14 height 14
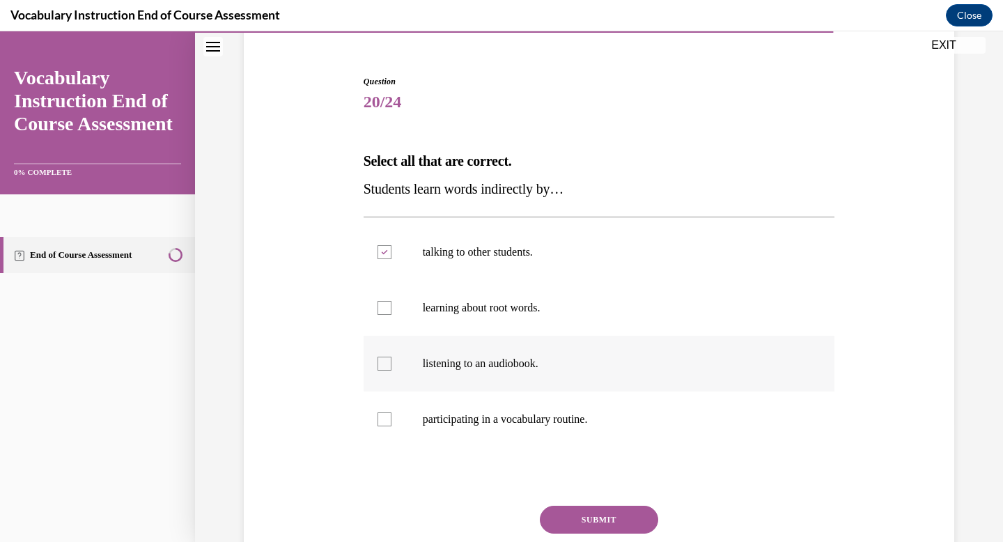
checkbox input "true"
click at [604, 512] on button "SUBMIT" at bounding box center [599, 520] width 118 height 28
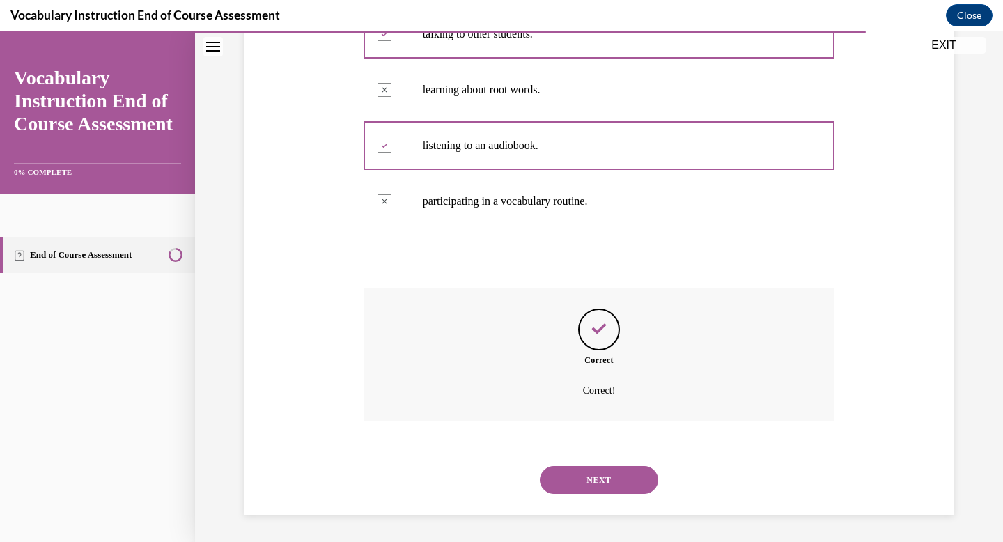
scroll to position [337, 0]
click at [601, 492] on button "NEXT" at bounding box center [599, 479] width 118 height 28
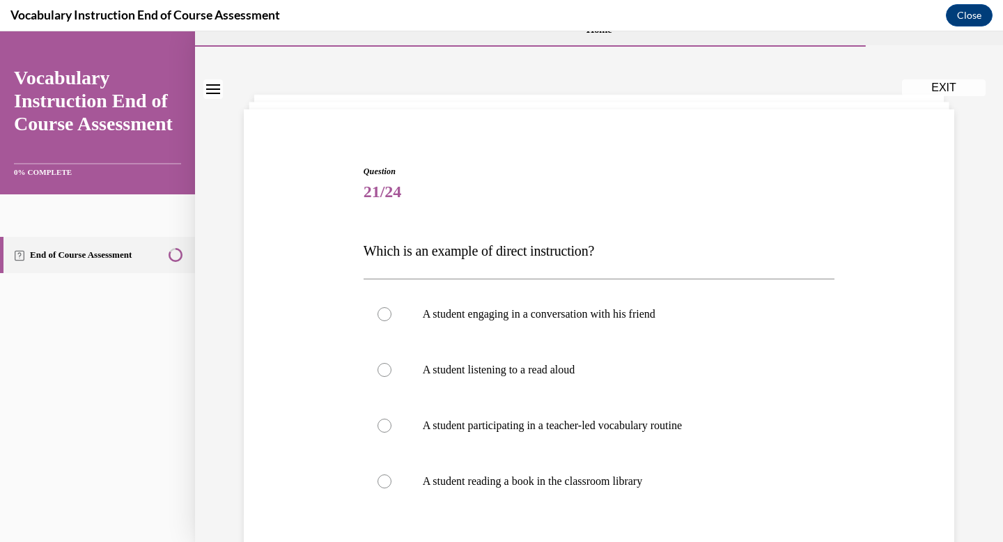
scroll to position [32, 0]
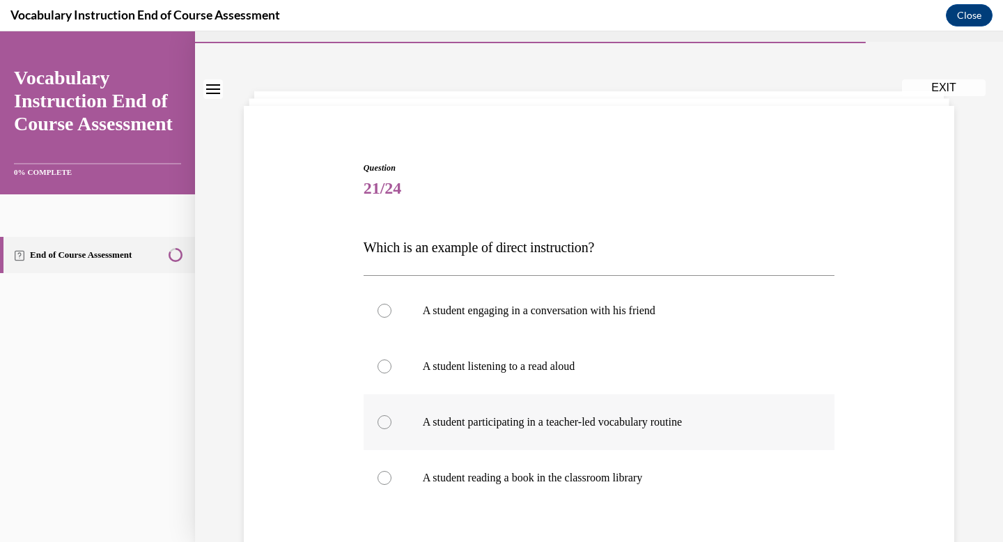
click at [382, 425] on div at bounding box center [384, 422] width 14 height 14
click at [382, 425] on input "A student participating in a teacher-led vocabulary routine" at bounding box center [384, 422] width 14 height 14
radio input "true"
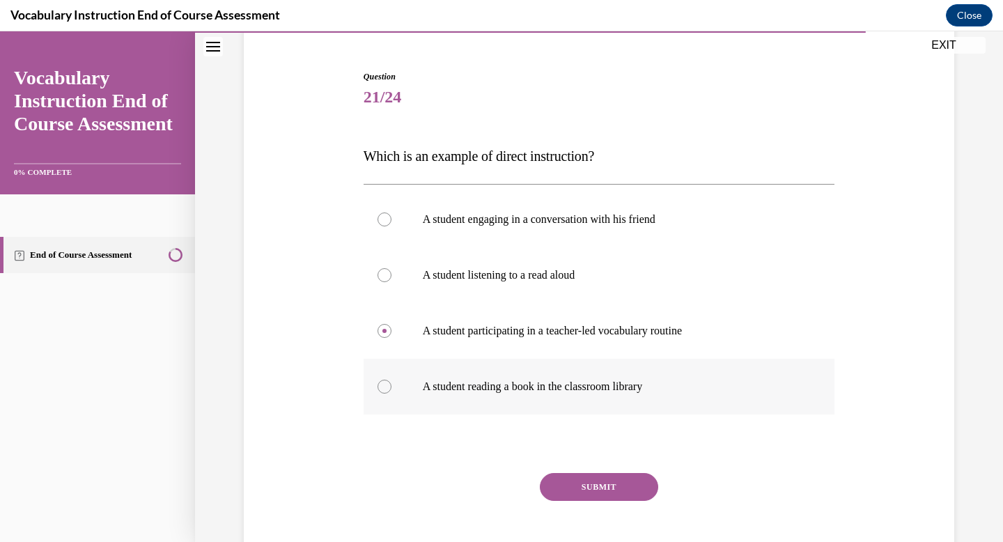
scroll to position [124, 0]
click at [590, 497] on button "SUBMIT" at bounding box center [599, 486] width 118 height 28
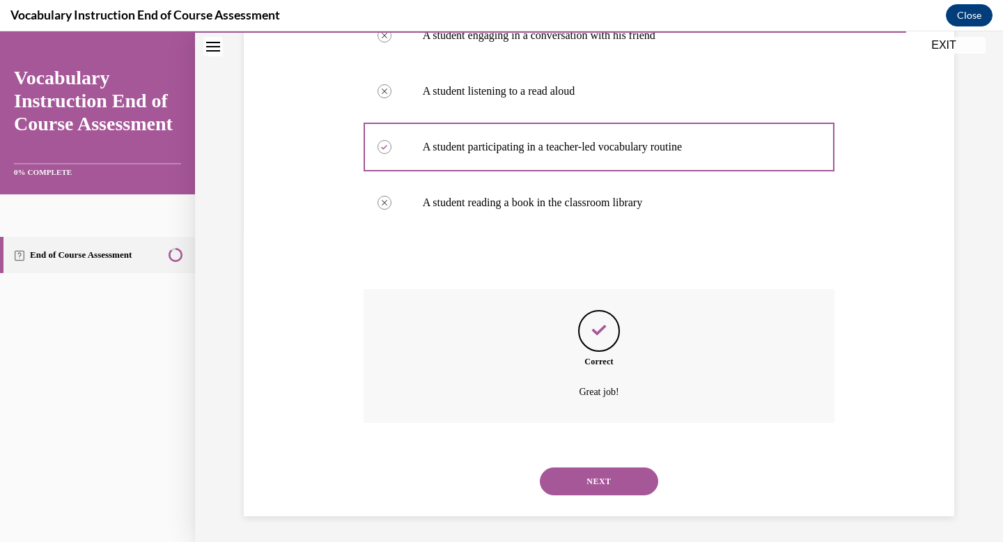
scroll to position [309, 0]
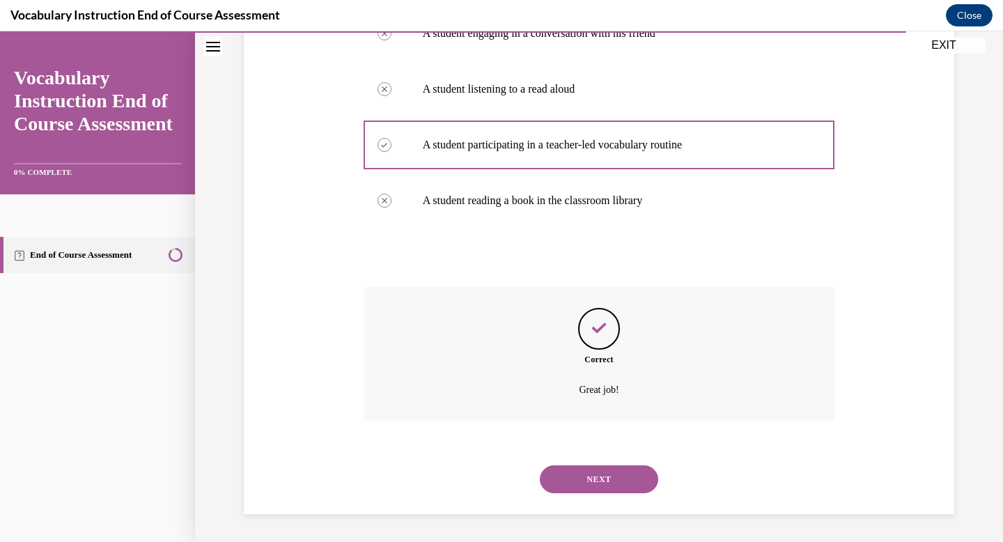
click at [590, 476] on button "NEXT" at bounding box center [599, 479] width 118 height 28
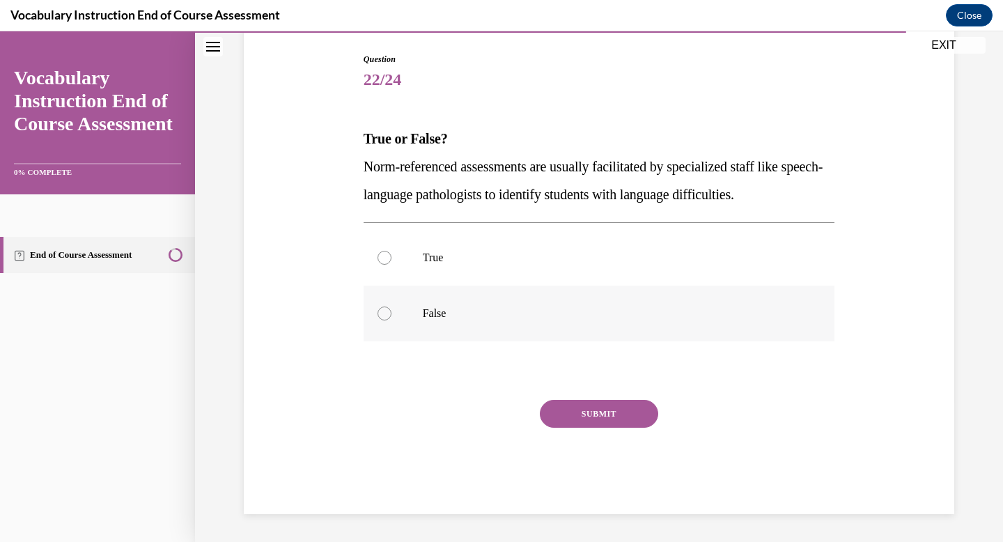
click at [460, 315] on p "False" at bounding box center [611, 313] width 377 height 14
click at [391, 315] on input "False" at bounding box center [384, 313] width 14 height 14
radio input "true"
click at [582, 407] on button "SUBMIT" at bounding box center [599, 414] width 118 height 28
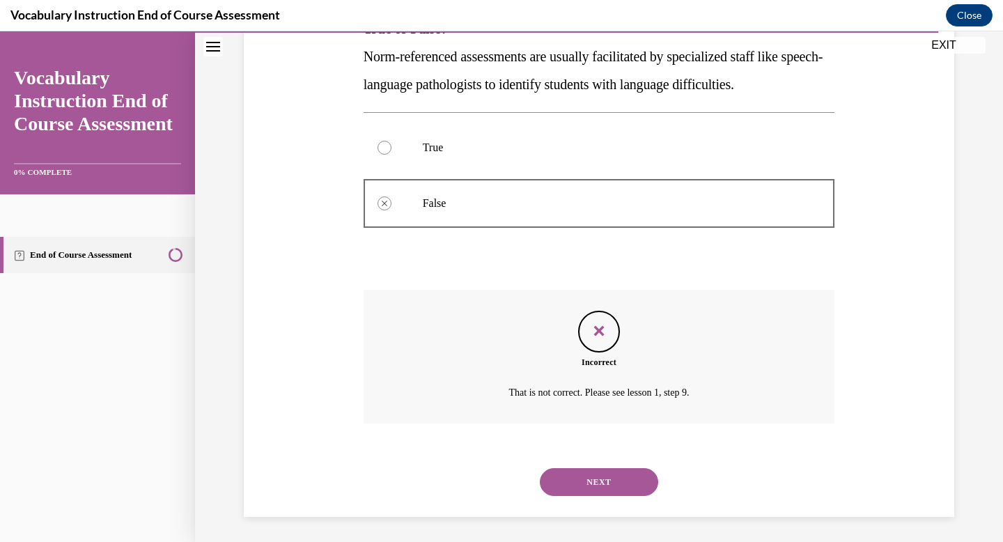
scroll to position [253, 0]
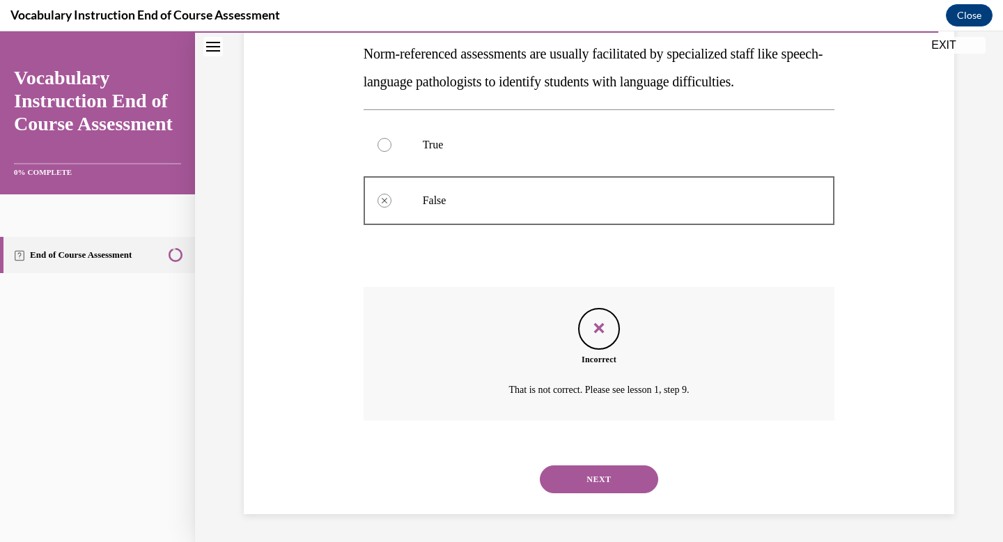
click at [603, 485] on button "NEXT" at bounding box center [599, 479] width 118 height 28
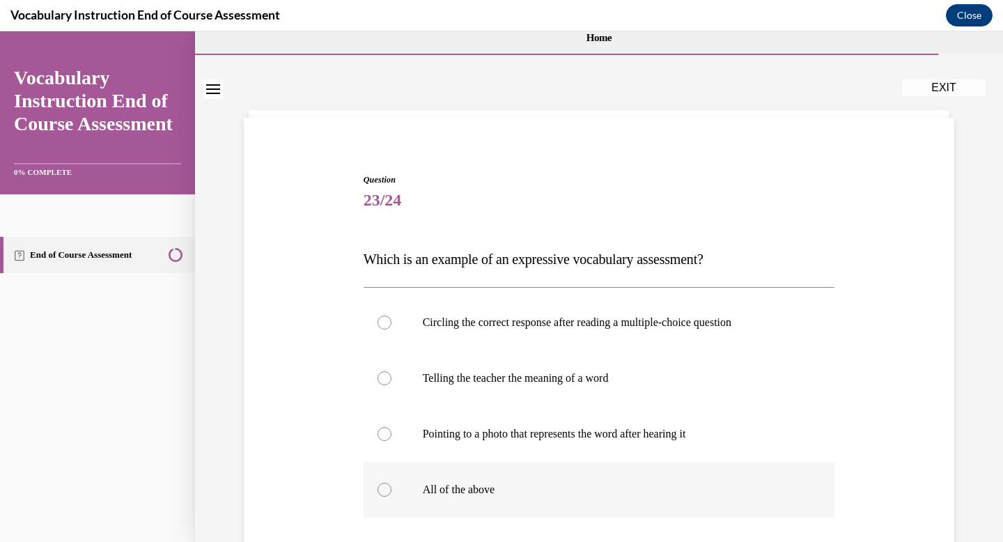
scroll to position [21, 0]
click at [601, 370] on p "Telling the teacher the meaning of a word" at bounding box center [611, 377] width 377 height 14
click at [391, 370] on input "Telling the teacher the meaning of a word" at bounding box center [384, 377] width 14 height 14
radio input "true"
click at [494, 434] on p "Pointing to a photo that represents the word after hearing it" at bounding box center [611, 433] width 377 height 14
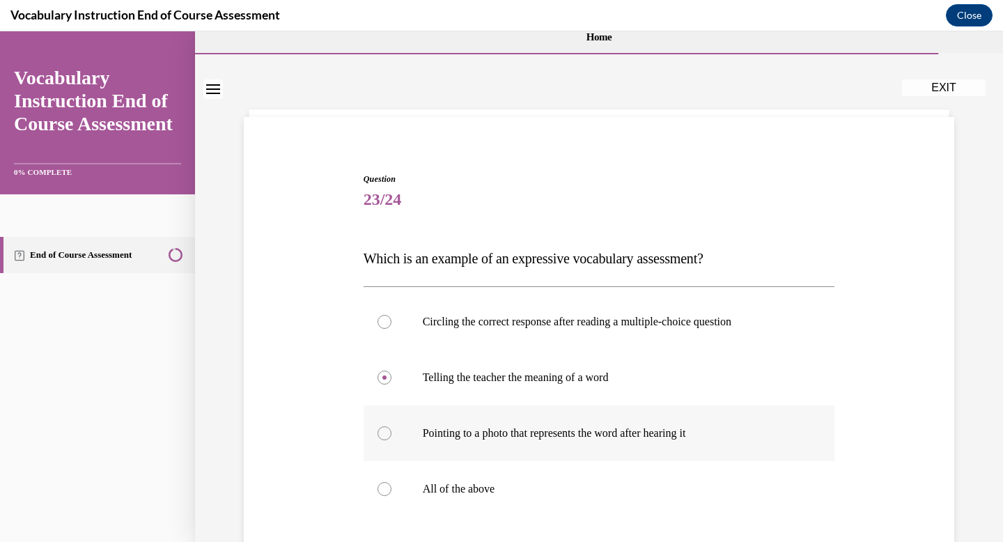
click at [391, 434] on input "Pointing to a photo that represents the word after hearing it" at bounding box center [384, 433] width 14 height 14
radio input "true"
click at [472, 480] on label "All of the above" at bounding box center [598, 489] width 471 height 56
click at [391, 482] on input "All of the above" at bounding box center [384, 489] width 14 height 14
radio input "true"
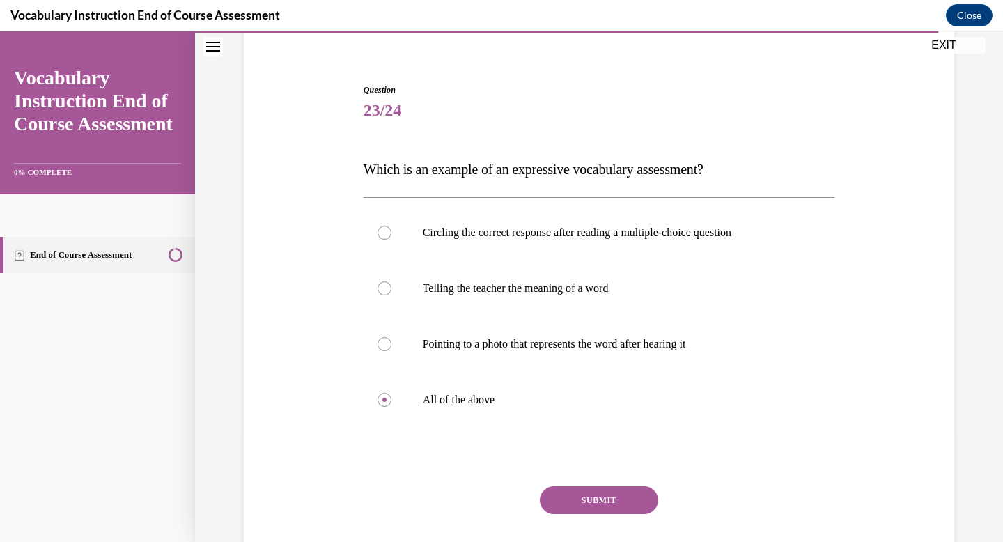
click at [559, 496] on button "SUBMIT" at bounding box center [599, 500] width 118 height 28
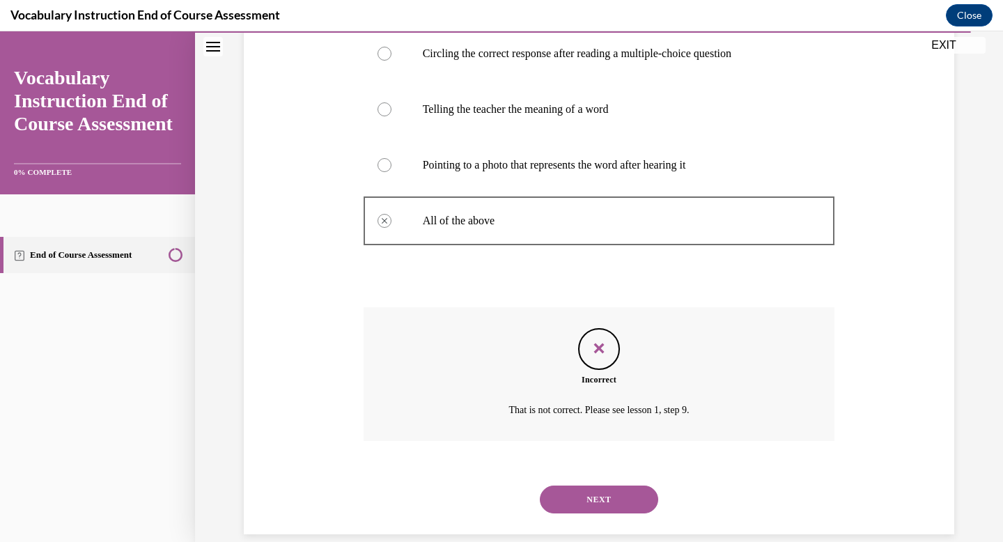
scroll to position [291, 0]
click at [569, 493] on button "NEXT" at bounding box center [599, 497] width 118 height 28
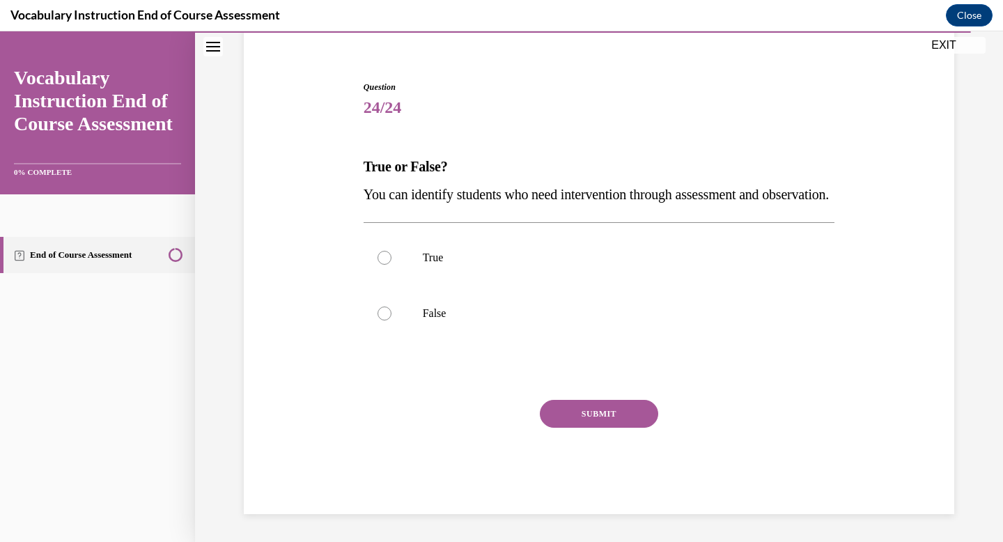
scroll to position [141, 0]
click at [514, 256] on p "True" at bounding box center [611, 258] width 377 height 14
click at [391, 256] on input "True" at bounding box center [384, 258] width 14 height 14
radio input "true"
click at [577, 408] on button "SUBMIT" at bounding box center [599, 414] width 118 height 28
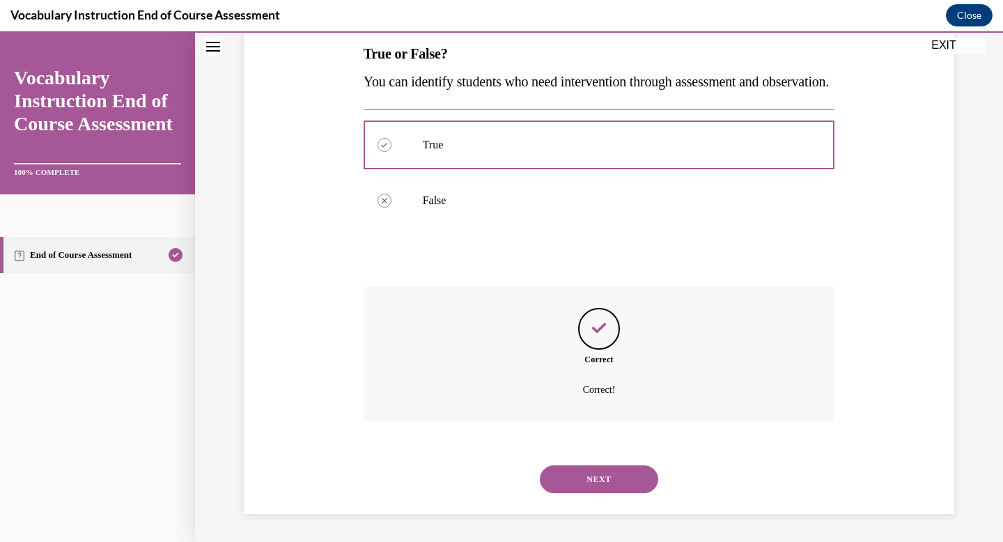
scroll to position [253, 0]
click at [595, 476] on button "NEXT" at bounding box center [599, 479] width 118 height 28
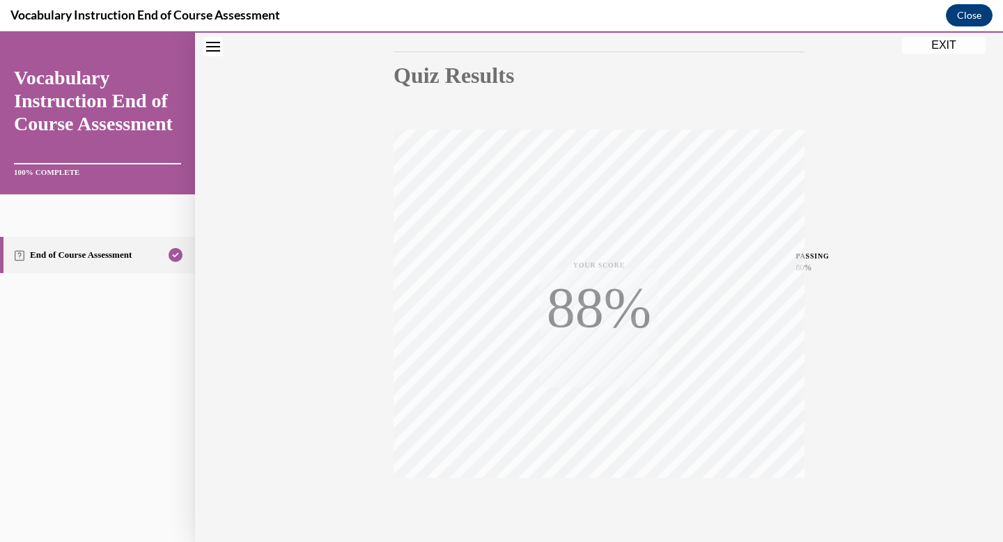
scroll to position [203, 0]
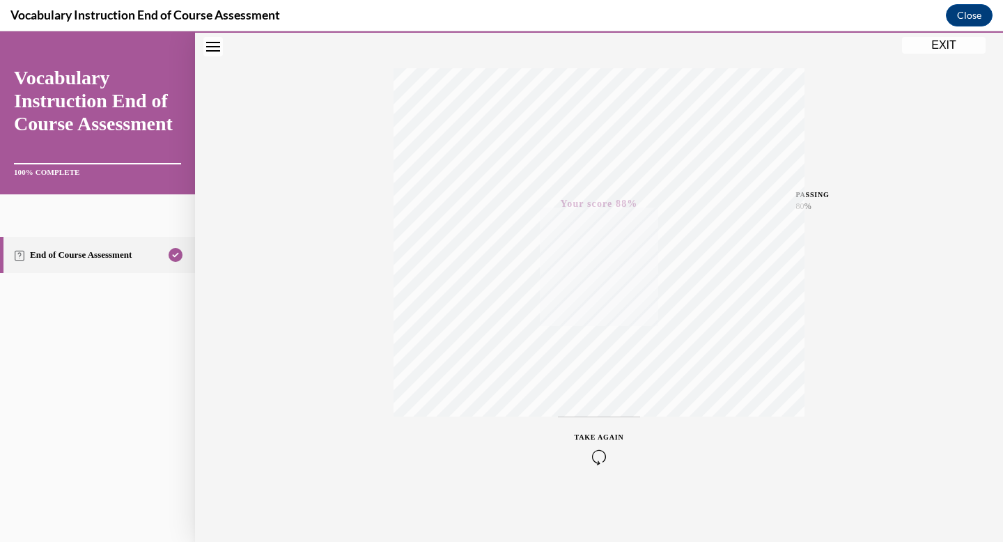
click at [954, 51] on button "EXIT" at bounding box center [944, 45] width 84 height 17
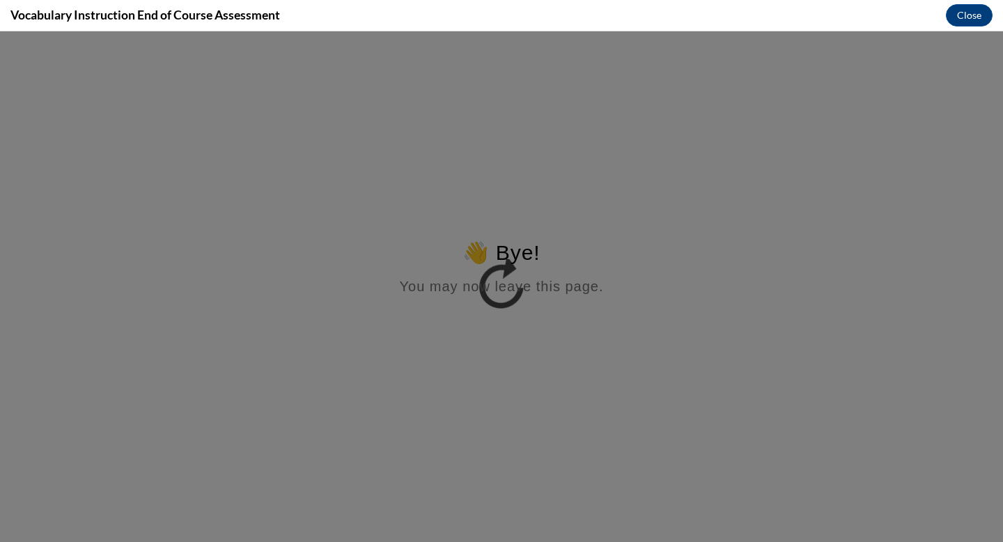
scroll to position [0, 0]
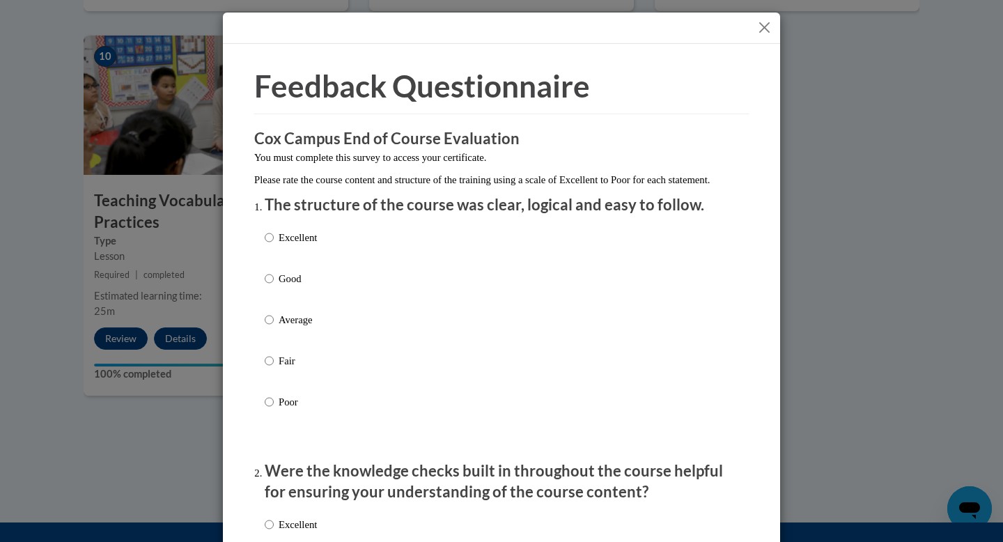
click at [762, 32] on button "Close" at bounding box center [763, 27] width 17 height 17
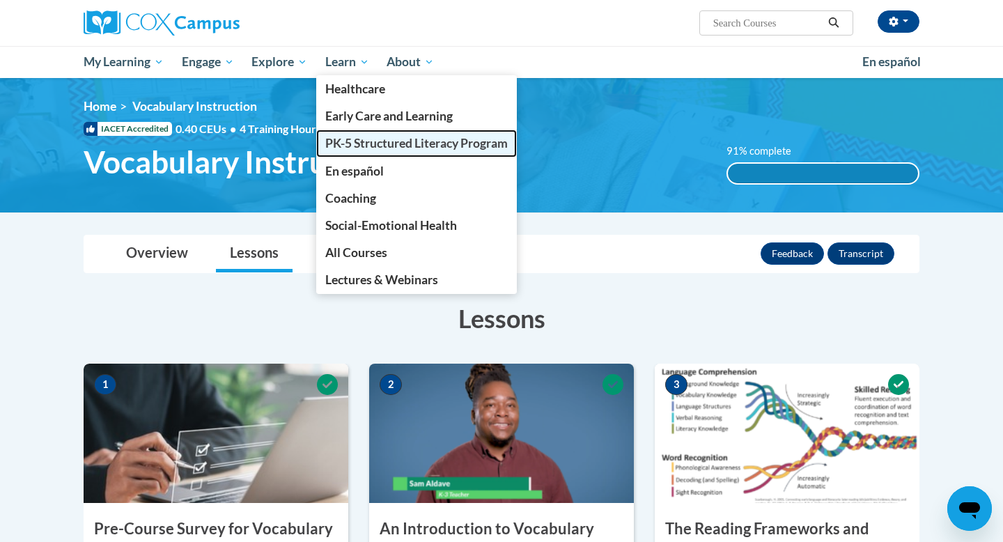
click at [354, 140] on span "PK-5 Structured Literacy Program" at bounding box center [416, 143] width 182 height 15
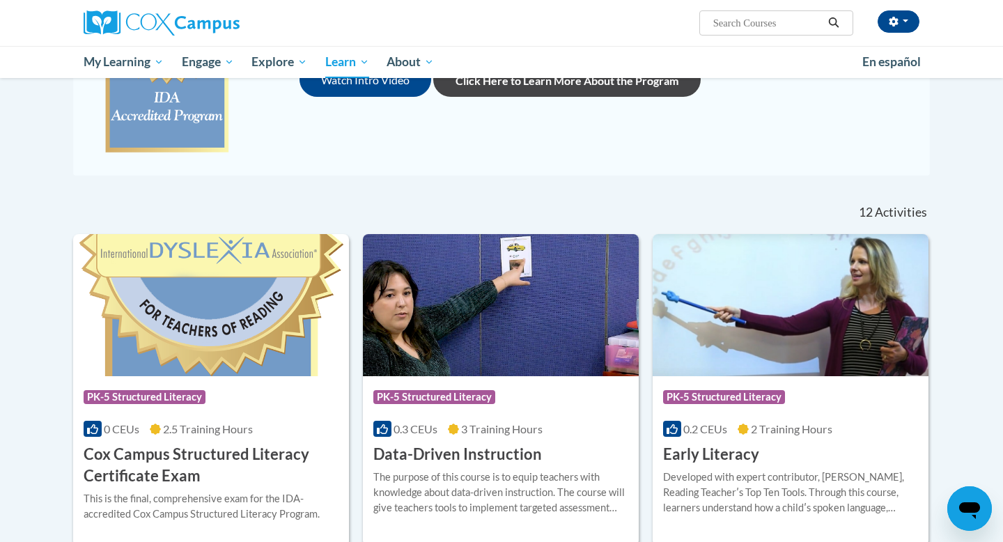
scroll to position [298, 0]
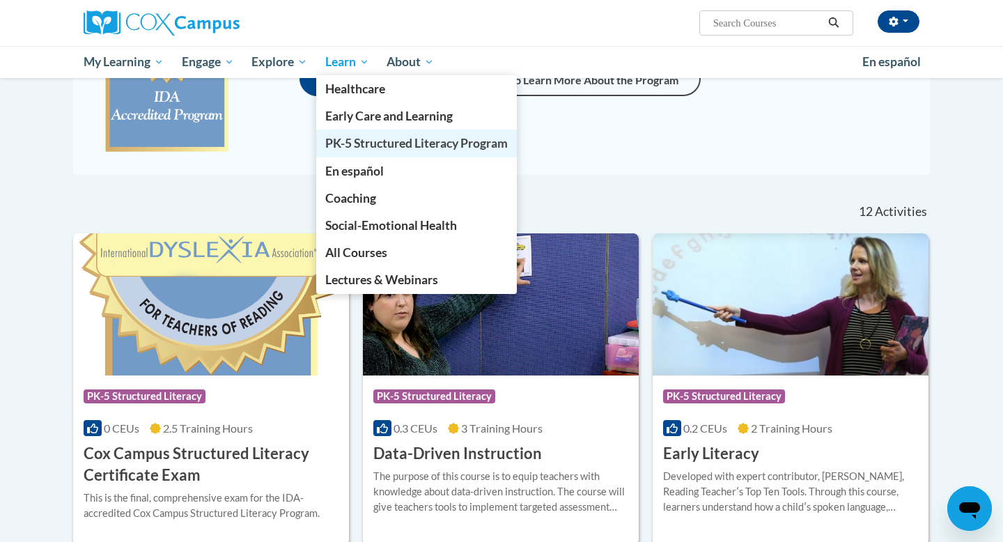
click at [359, 150] on span "PK-5 Structured Literacy Program" at bounding box center [416, 143] width 182 height 15
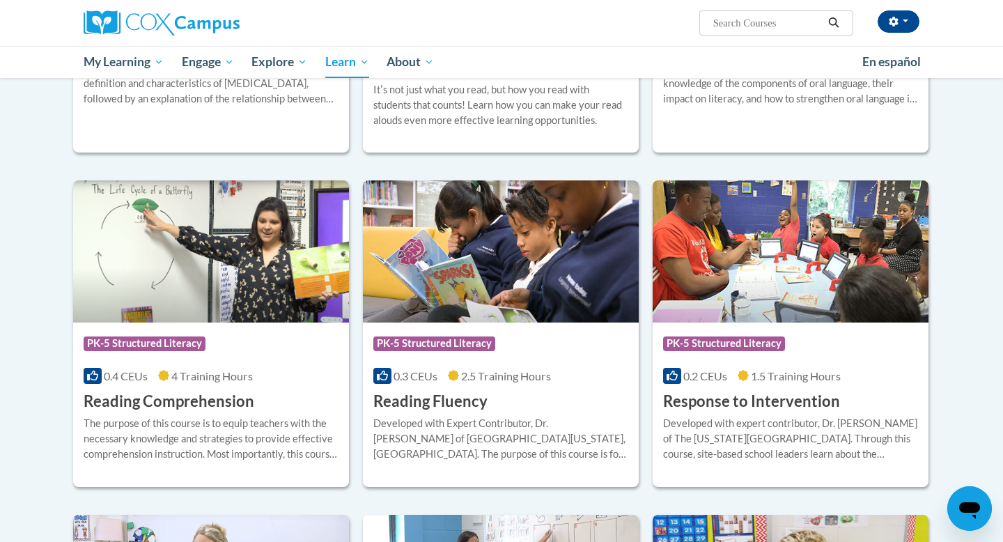
scroll to position [1077, 0]
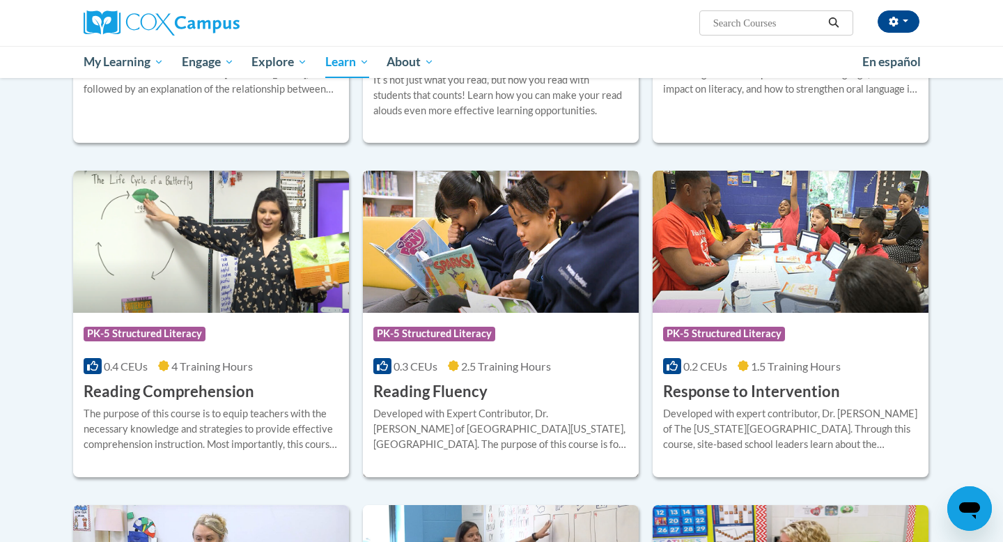
click at [518, 426] on div "Developed with Expert Contributor, Dr. [PERSON_NAME] of [GEOGRAPHIC_DATA][US_ST…" at bounding box center [500, 429] width 255 height 46
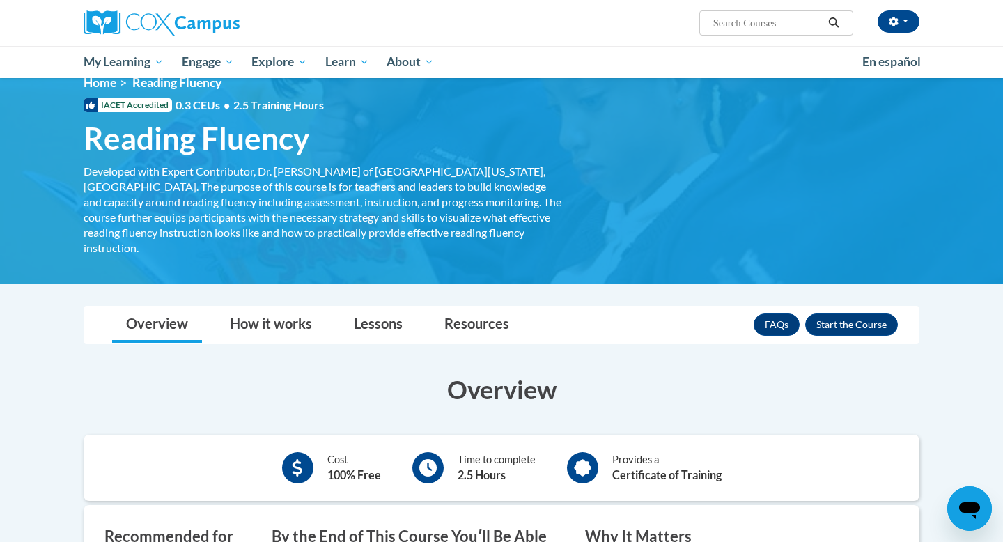
scroll to position [19, 0]
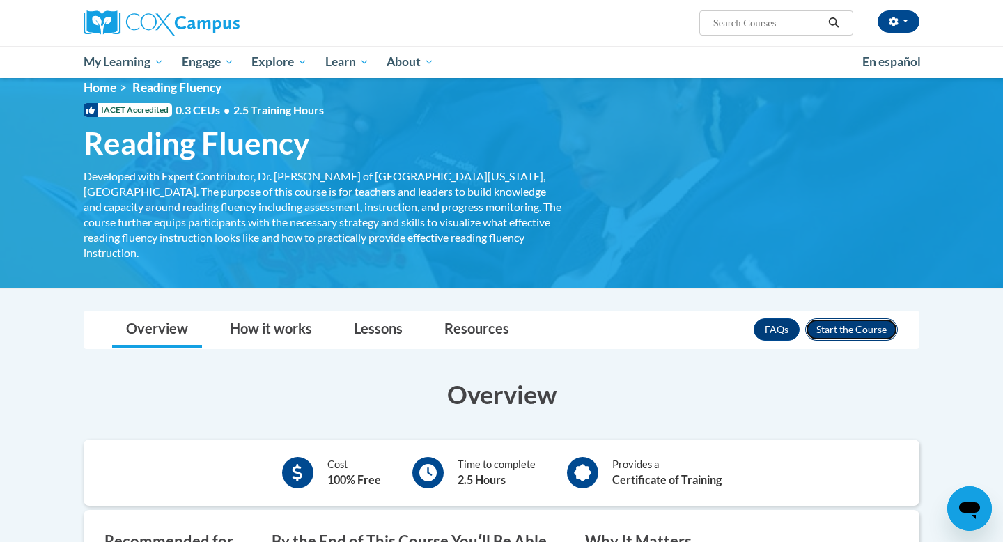
click at [839, 318] on button "Enroll" at bounding box center [851, 329] width 93 height 22
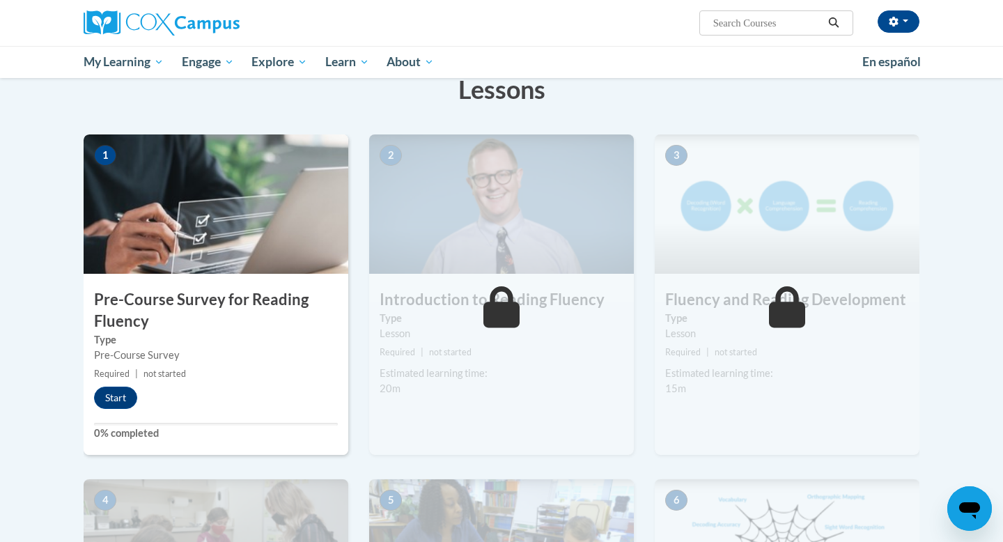
scroll to position [230, 0]
click at [130, 392] on button "Start" at bounding box center [115, 397] width 43 height 22
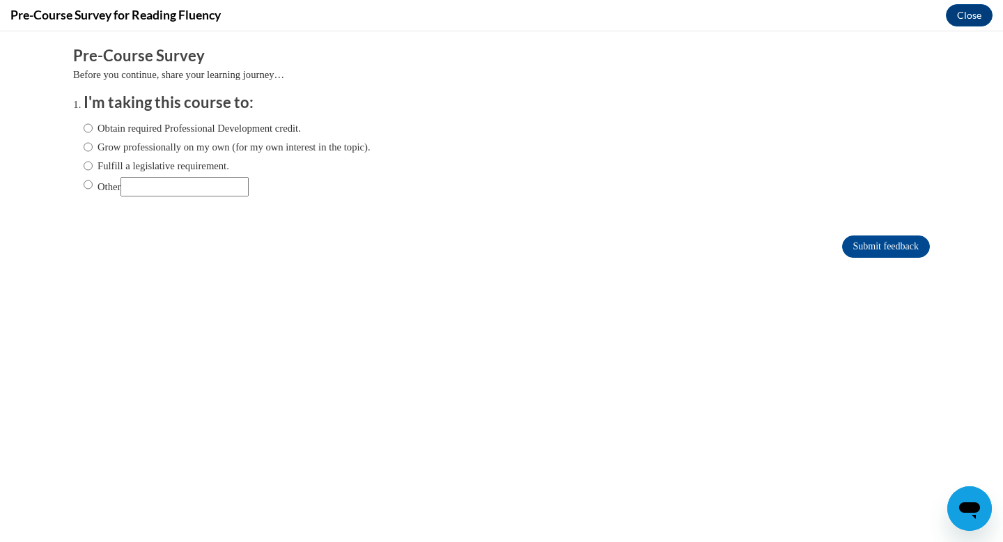
scroll to position [0, 0]
click at [189, 166] on label "Fulfill a legislative requirement." at bounding box center [157, 165] width 146 height 15
click at [93, 166] on input "Fulfill a legislative requirement." at bounding box center [88, 165] width 9 height 15
radio input "true"
click at [892, 244] on input "Submit feedback" at bounding box center [886, 246] width 88 height 22
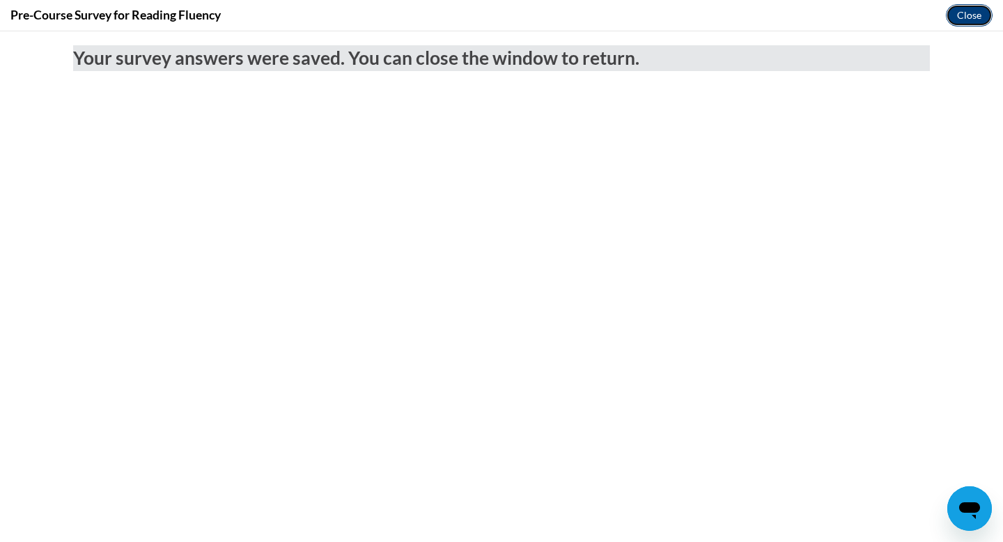
click at [958, 19] on button "Close" at bounding box center [969, 15] width 47 height 22
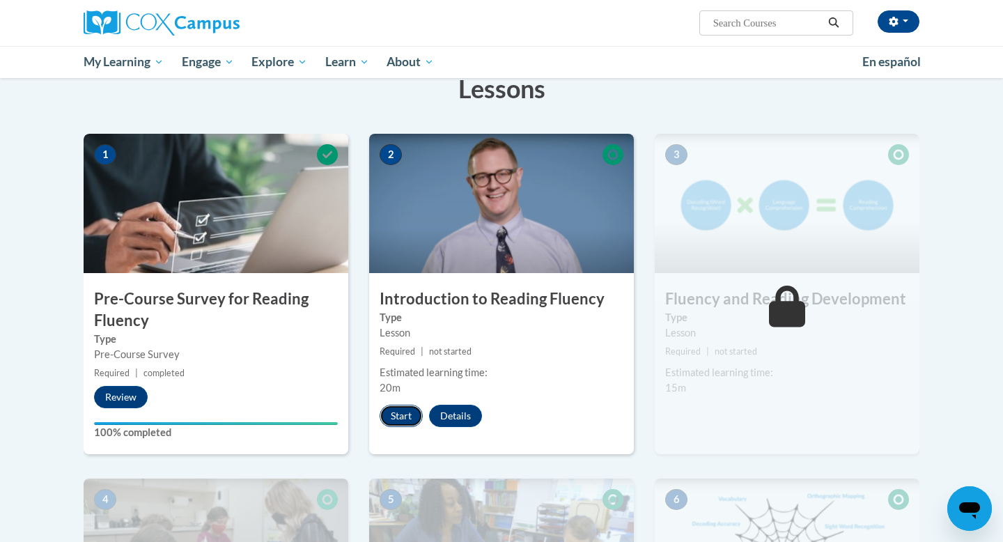
click at [395, 416] on button "Start" at bounding box center [400, 416] width 43 height 22
